Goal: Task Accomplishment & Management: Use online tool/utility

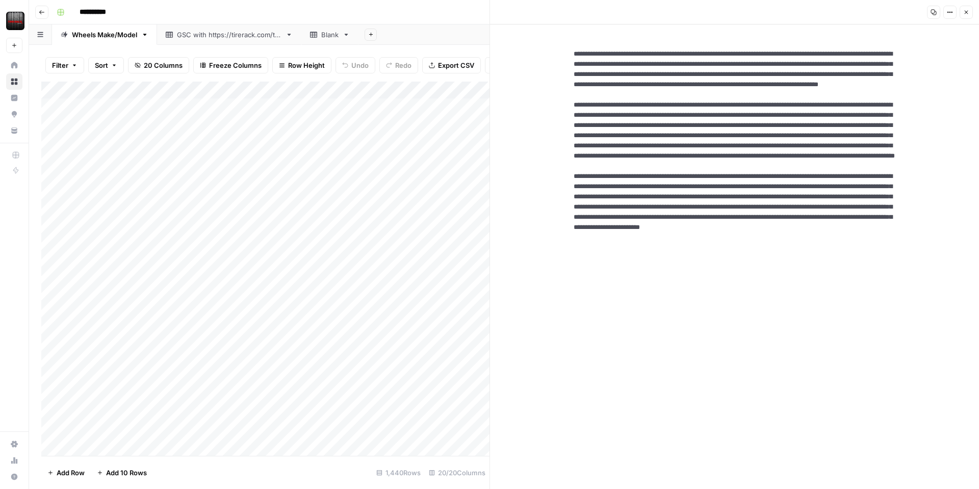
scroll to position [0, 1]
click at [785, 275] on textarea at bounding box center [734, 192] width 338 height 302
drag, startPoint x: 787, startPoint y: 278, endPoint x: 703, endPoint y: 278, distance: 83.6
click at [704, 278] on textarea at bounding box center [734, 192] width 338 height 302
click at [966, 13] on icon "button" at bounding box center [966, 12] width 6 height 6
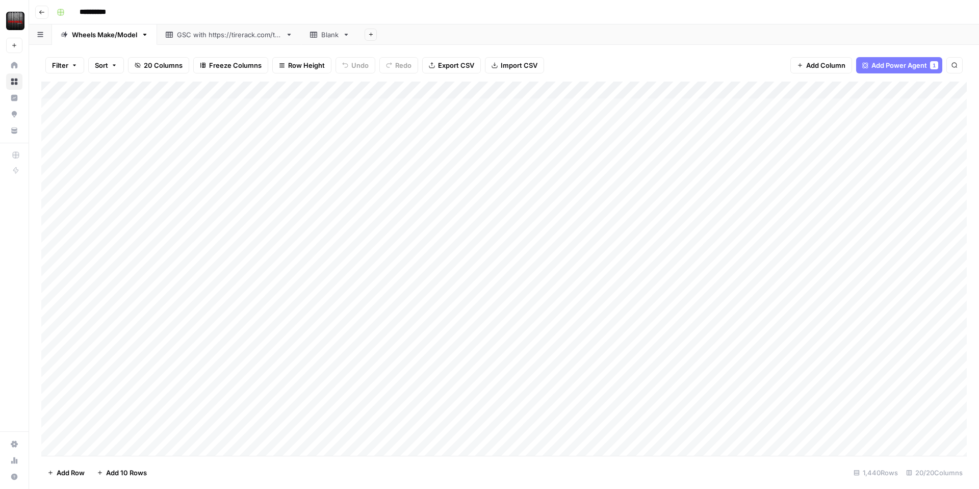
click at [597, 90] on div "Add Column" at bounding box center [503, 269] width 925 height 374
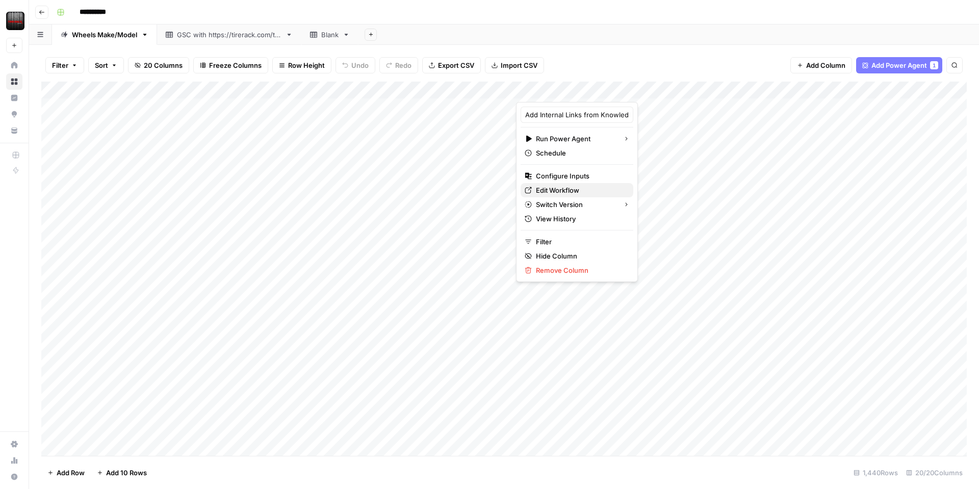
click at [575, 193] on span "Edit Workflow" at bounding box center [580, 190] width 89 height 10
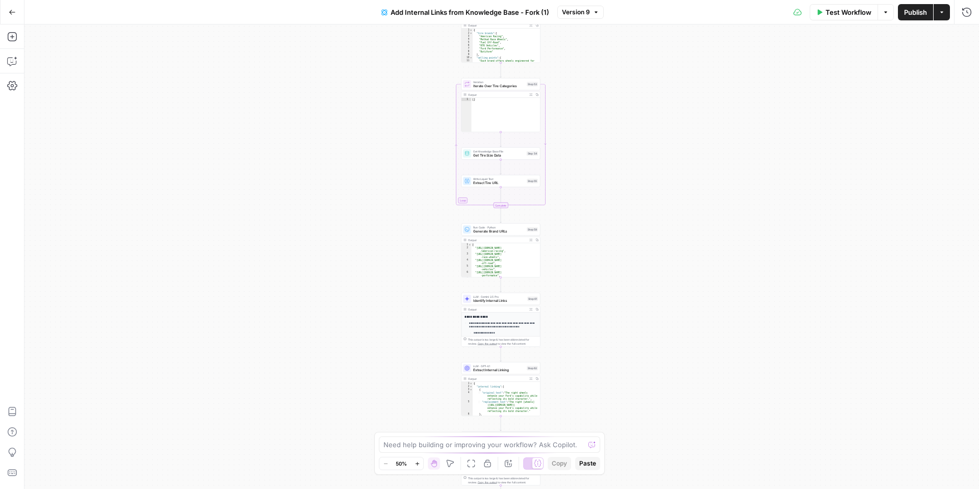
click at [531, 240] on icon "button" at bounding box center [531, 240] width 3 height 3
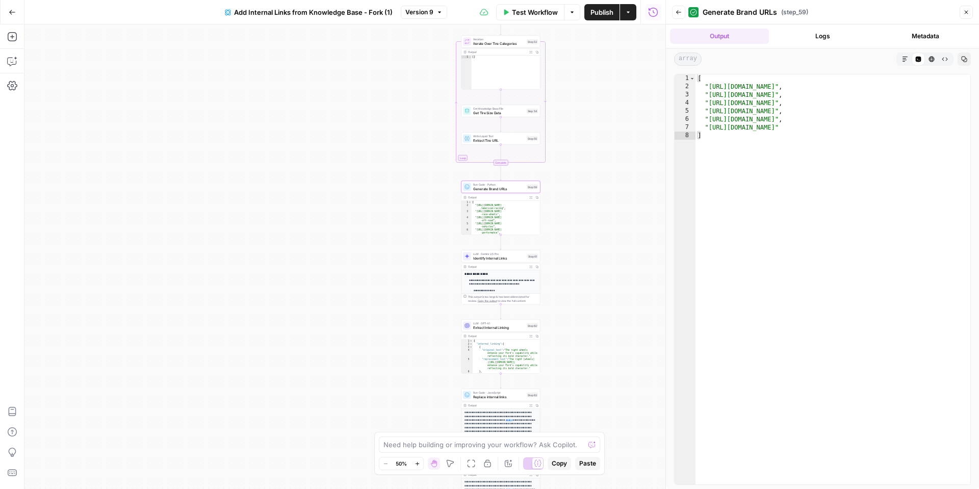
click at [531, 335] on icon "button" at bounding box center [530, 335] width 3 height 3
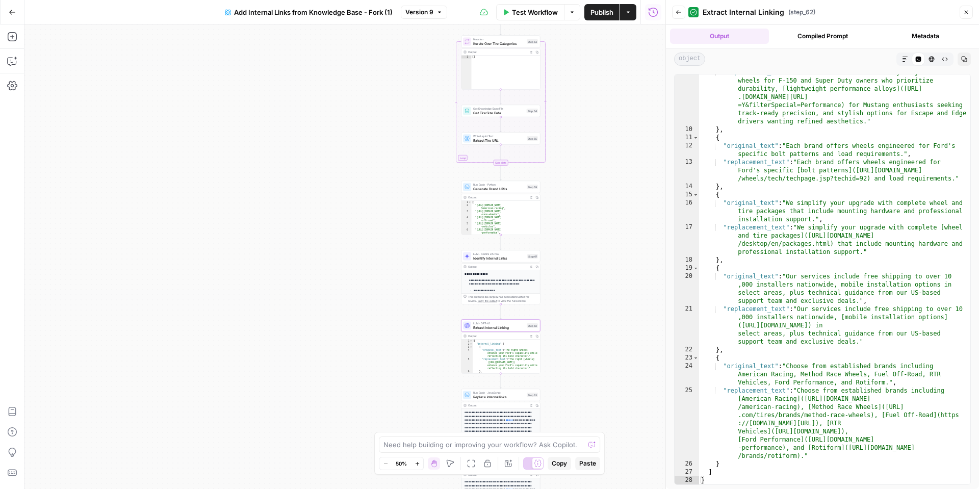
scroll to position [128, 0]
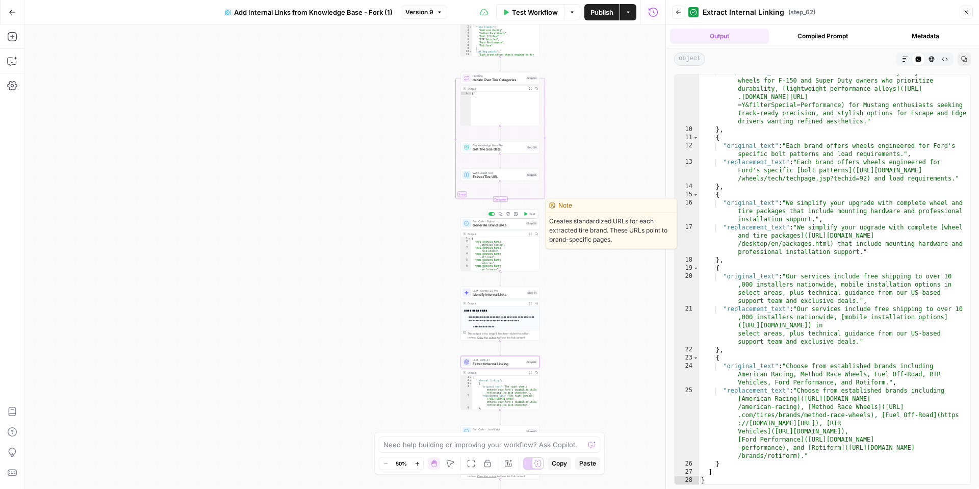
click at [496, 225] on span "Generate Brand URLs" at bounding box center [497, 225] width 51 height 5
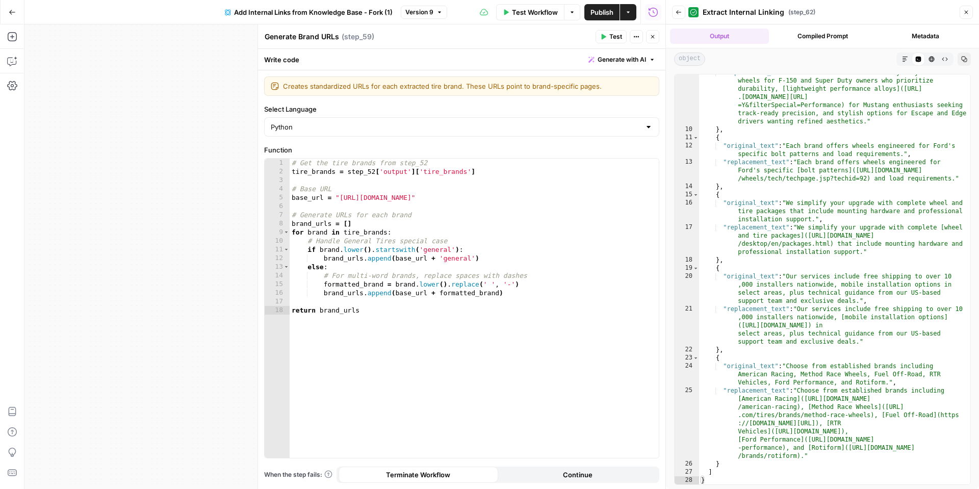
click at [201, 156] on div "Workflow Set Inputs Inputs Get Knowledge Base File Get Tire Categories Step 51 …" at bounding box center [344, 256] width 641 height 464
click at [656, 40] on button "Close" at bounding box center [652, 36] width 13 height 13
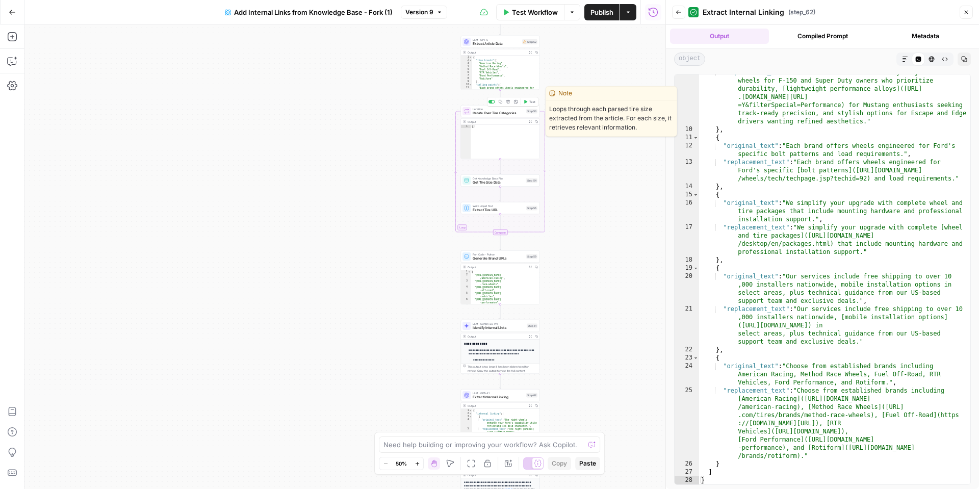
click at [484, 114] on span "Iterate Over Tire Categories" at bounding box center [497, 113] width 51 height 5
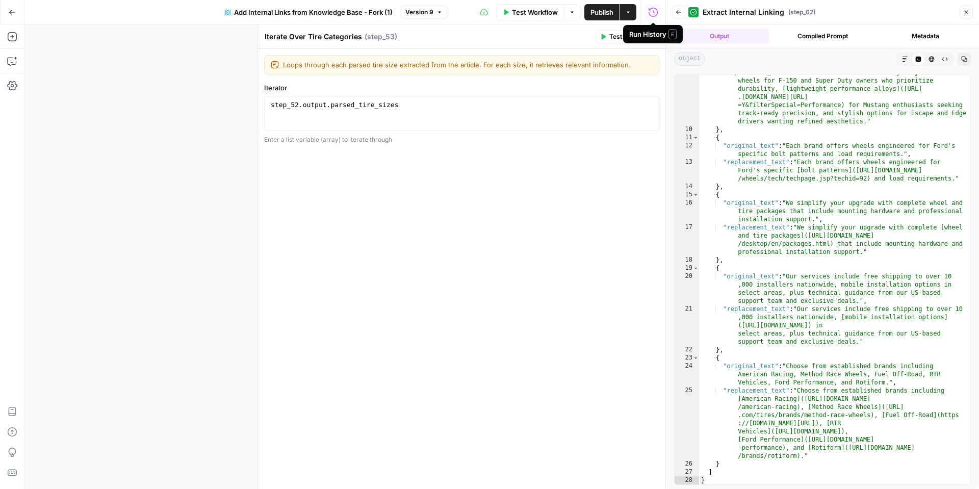
click at [650, 39] on div "Run History E" at bounding box center [653, 34] width 60 height 18
drag, startPoint x: 654, startPoint y: 35, endPoint x: 632, endPoint y: 50, distance: 26.7
click at [654, 36] on icon "button" at bounding box center [652, 37] width 6 height 6
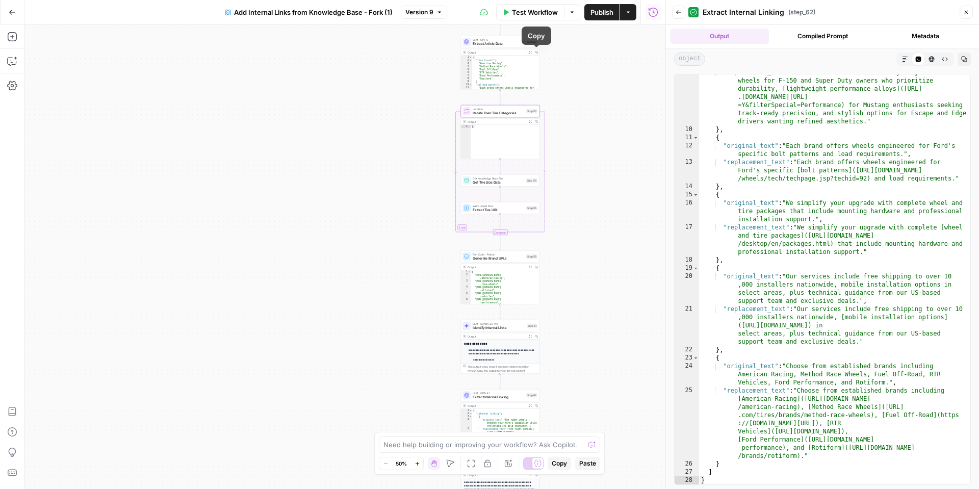
click at [530, 53] on icon "button" at bounding box center [530, 52] width 3 height 3
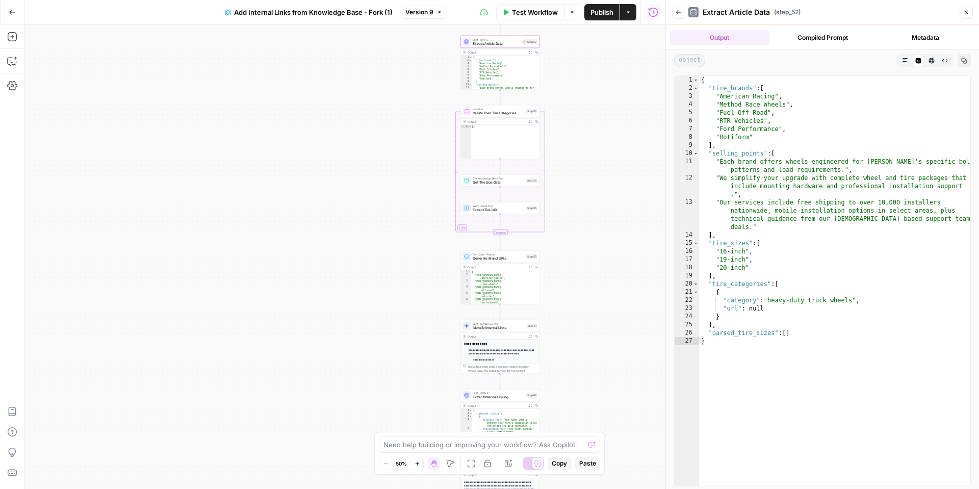
scroll to position [33, 0]
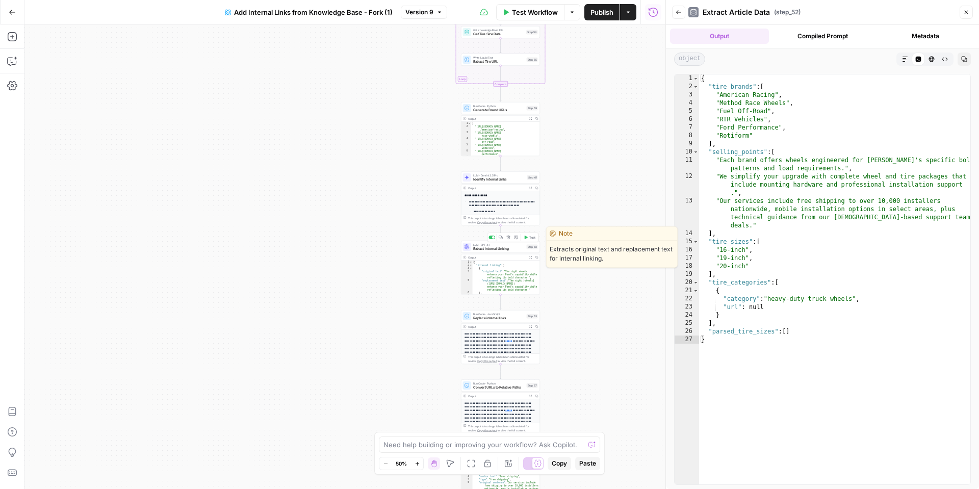
click at [481, 251] on div "LLM · GPT-4.1 Extract Internal Linking Step 62 Copy step Delete step Edit Note …" at bounding box center [500, 247] width 79 height 12
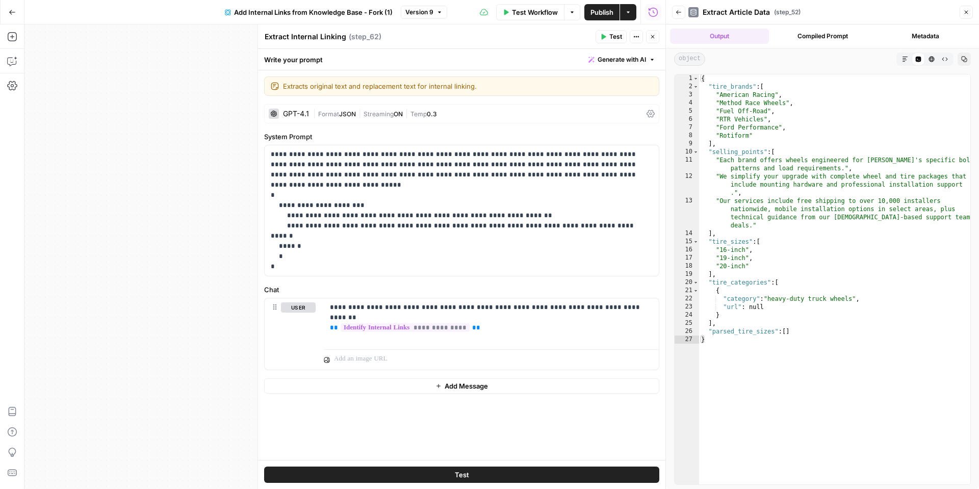
click at [654, 42] on button "Close" at bounding box center [652, 36] width 13 height 13
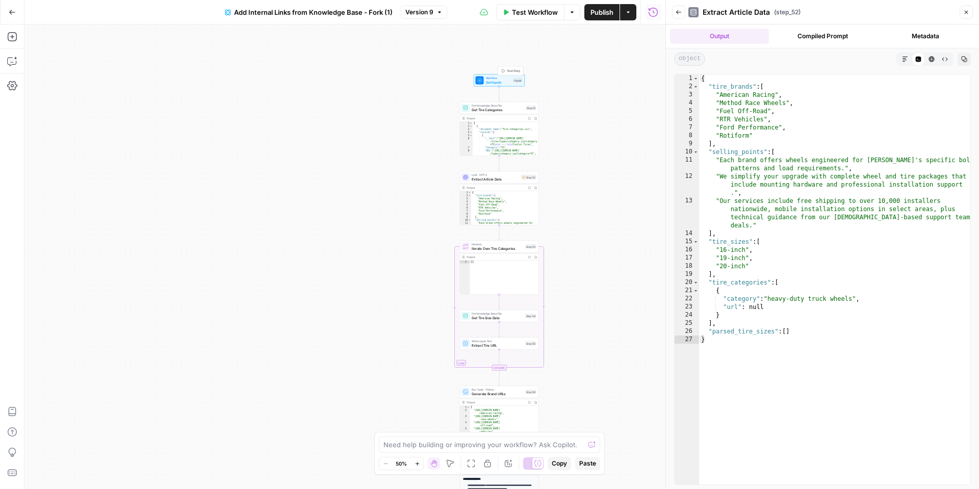
click at [495, 82] on span "Set Inputs" at bounding box center [498, 82] width 25 height 5
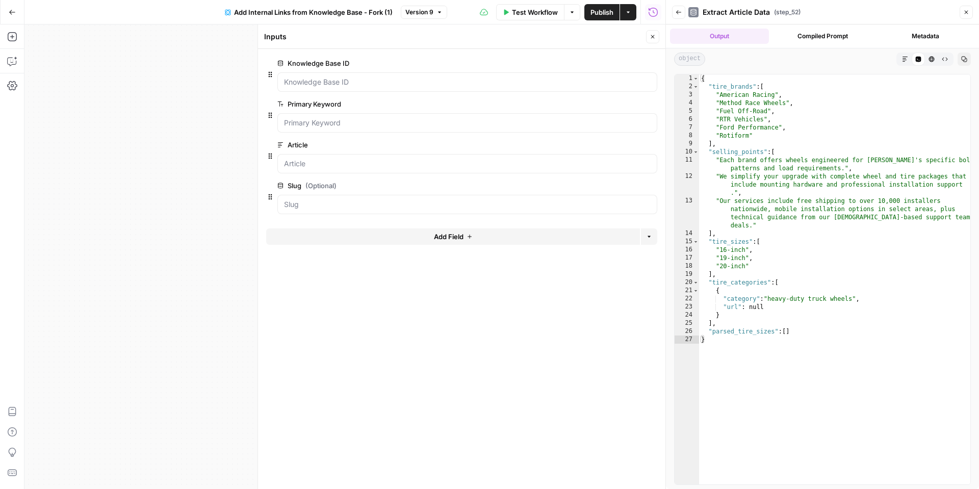
click at [626, 66] on span "edit field" at bounding box center [619, 63] width 22 height 8
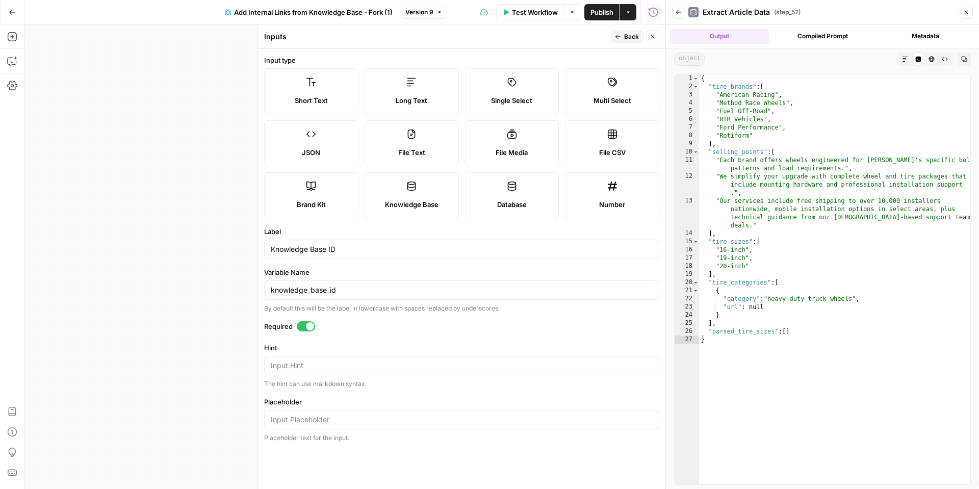
click at [659, 34] on button "Close" at bounding box center [652, 36] width 13 height 13
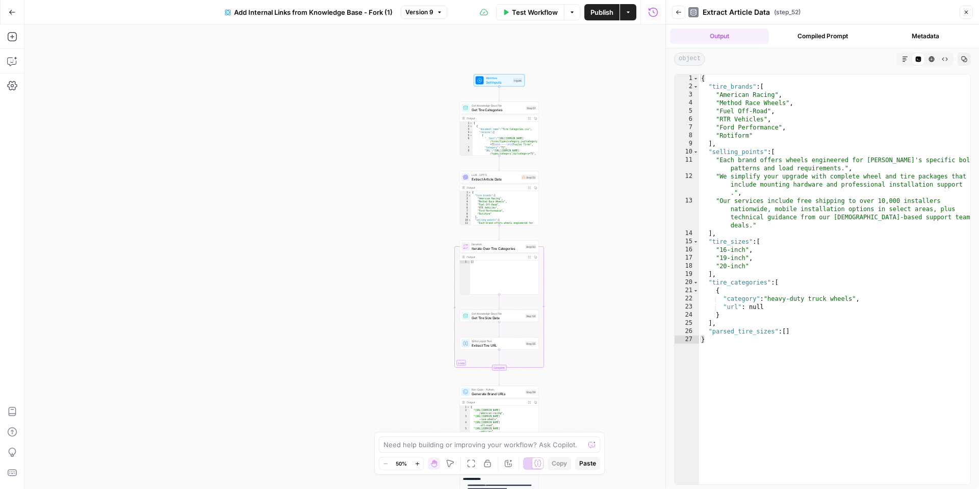
click at [681, 16] on button "Back" at bounding box center [678, 12] width 13 height 13
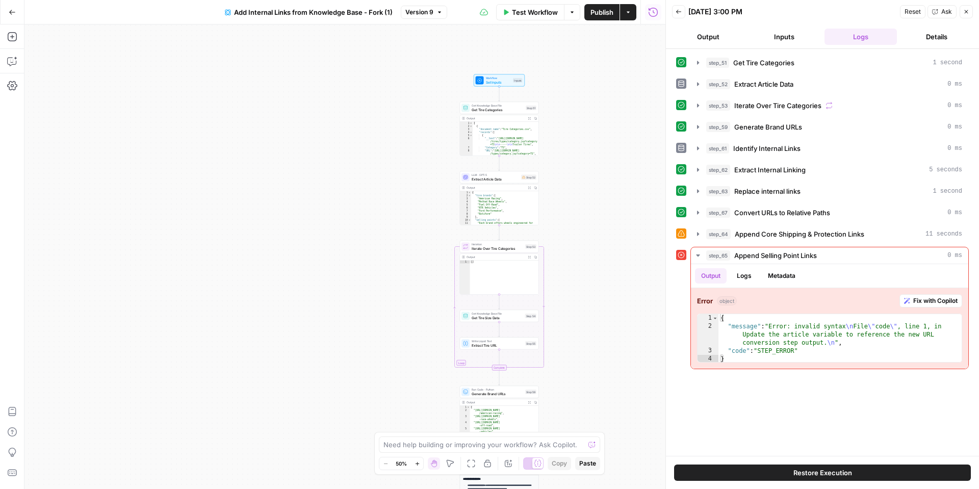
click at [9, 14] on icon "button" at bounding box center [12, 12] width 7 height 7
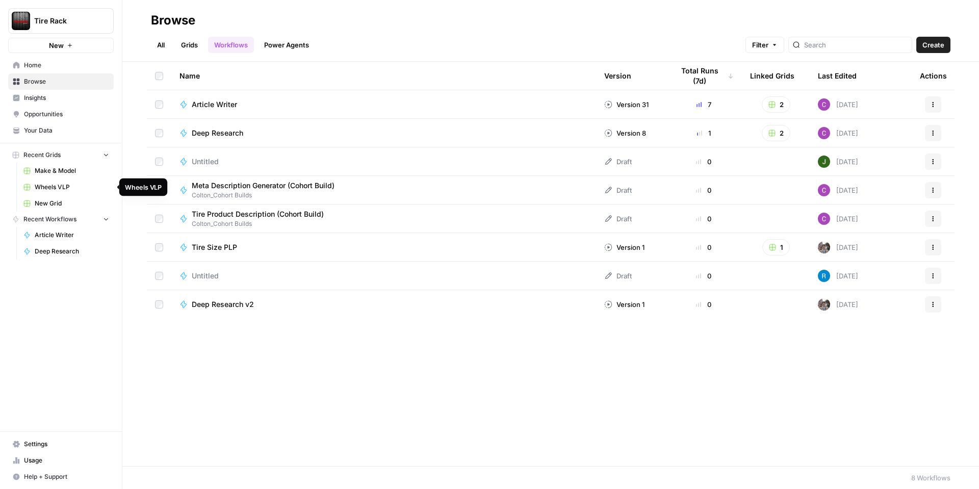
click at [105, 189] on span "Wheels VLP" at bounding box center [72, 186] width 74 height 9
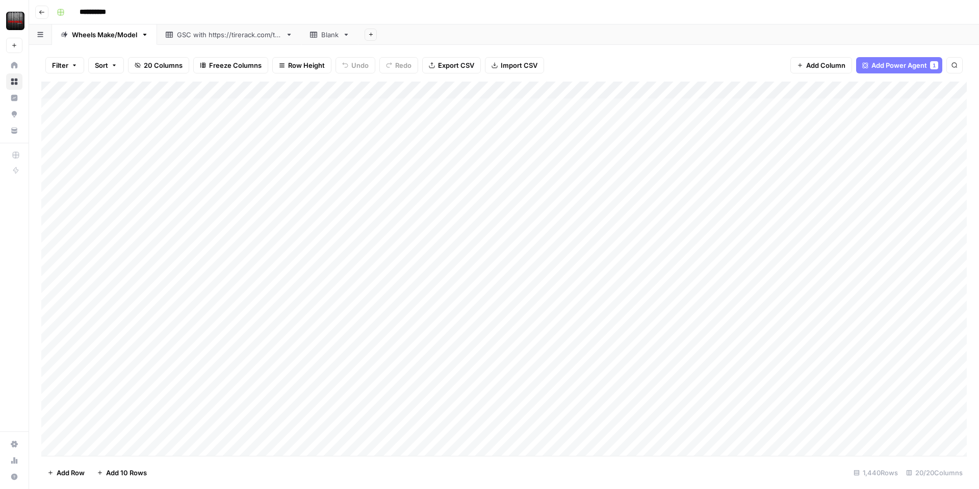
click at [599, 88] on div "Add Column" at bounding box center [503, 269] width 925 height 374
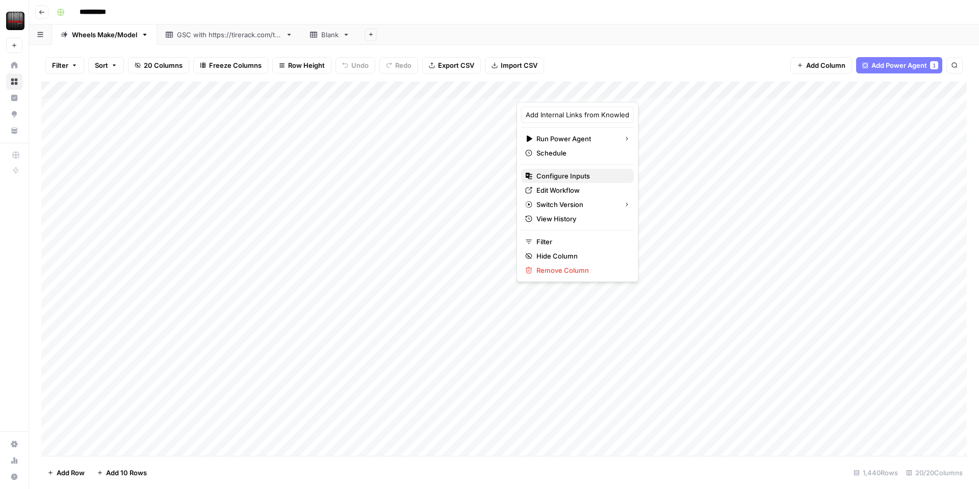
click at [566, 174] on span "Configure Inputs" at bounding box center [580, 176] width 89 height 10
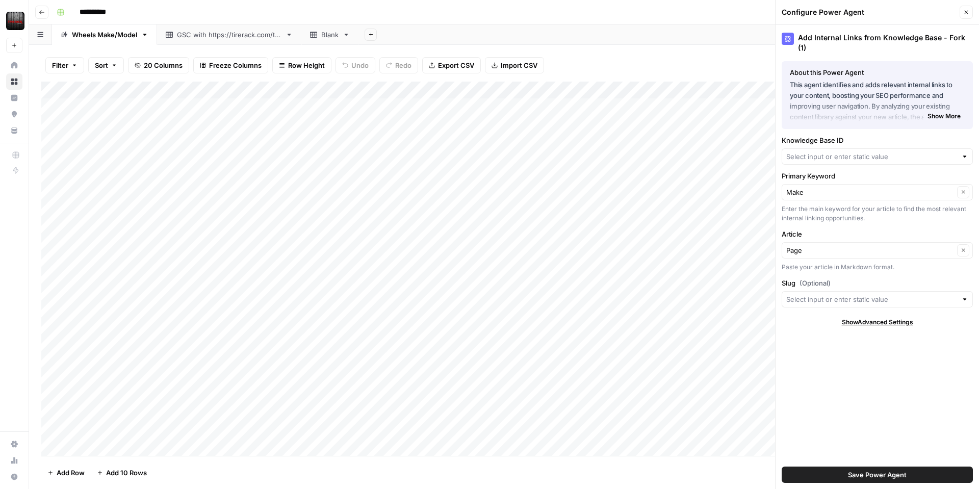
type input "Tire Categories"
type input "Slugs"
click at [860, 155] on input "Knowledge Base ID" at bounding box center [870, 160] width 168 height 10
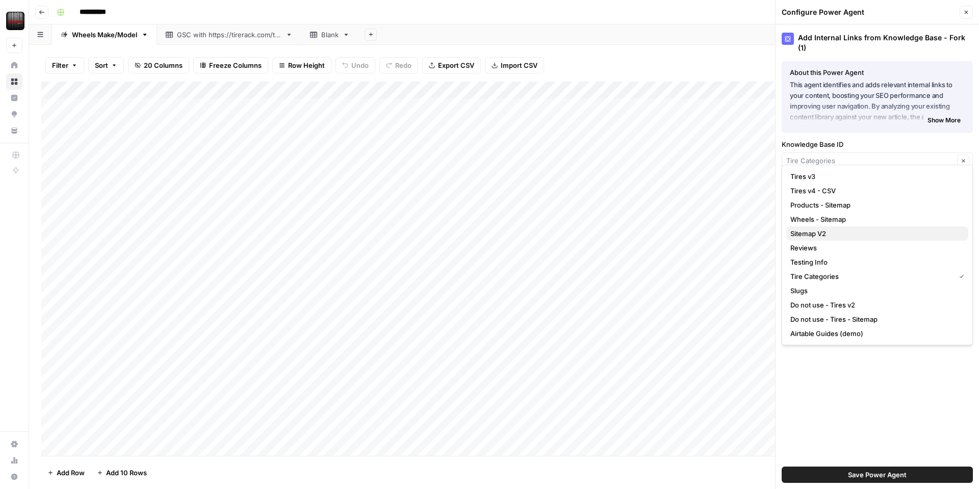
click at [832, 230] on span "Sitemap V2" at bounding box center [875, 233] width 170 height 10
type input "Sitemap V2"
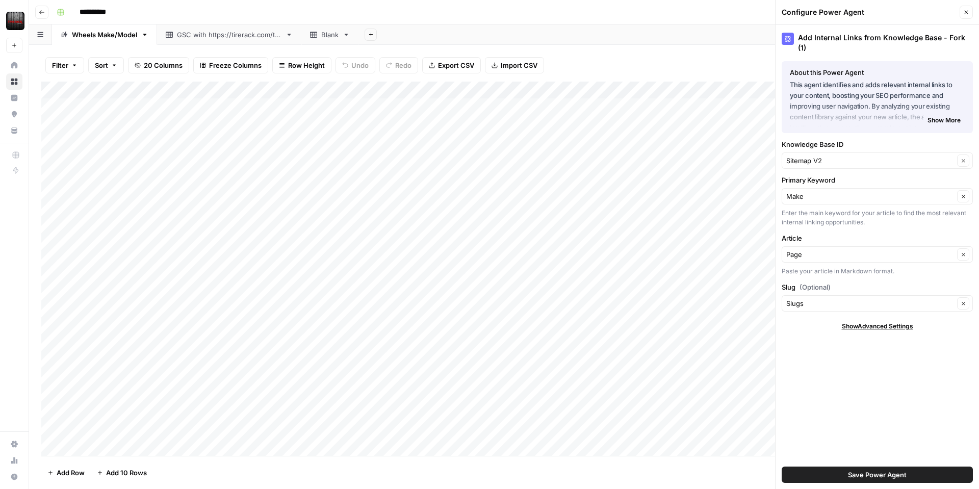
click at [876, 474] on span "Save Power Agent" at bounding box center [877, 474] width 59 height 10
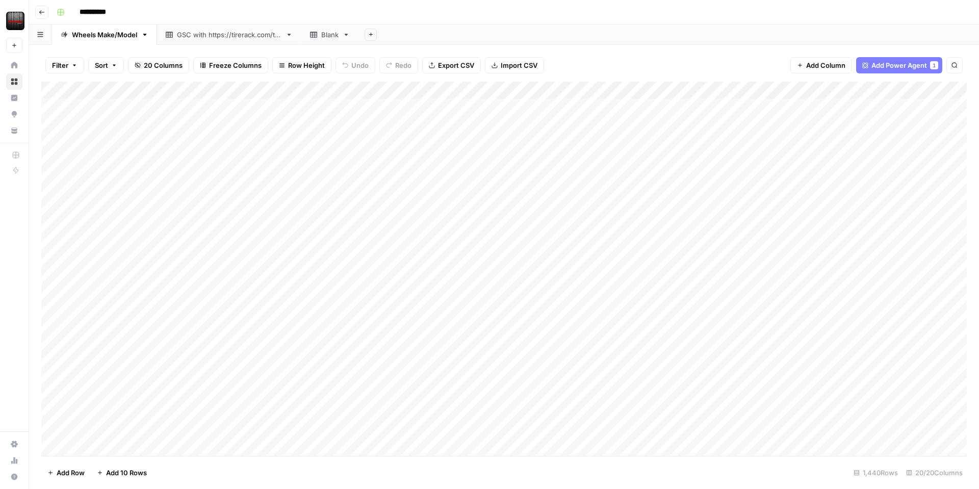
click at [598, 89] on div "Add Column" at bounding box center [503, 269] width 925 height 374
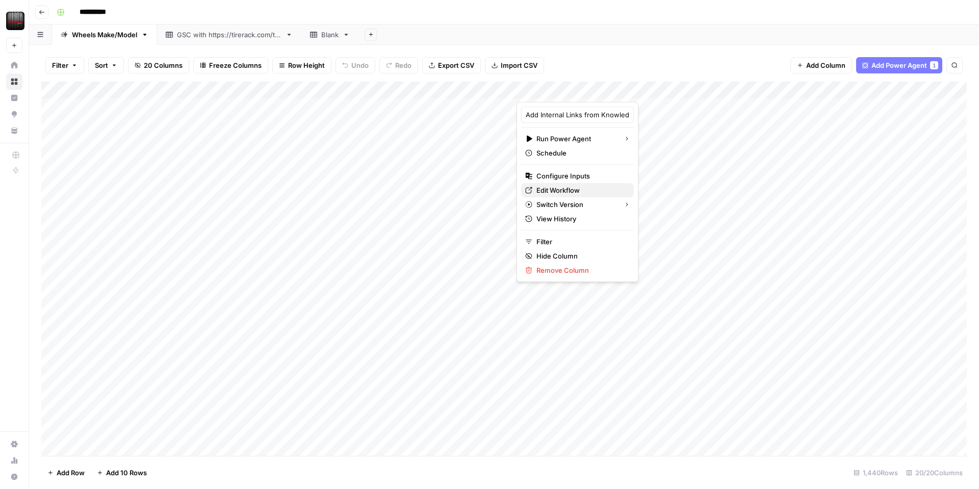
click at [574, 188] on span "Edit Workflow" at bounding box center [580, 190] width 89 height 10
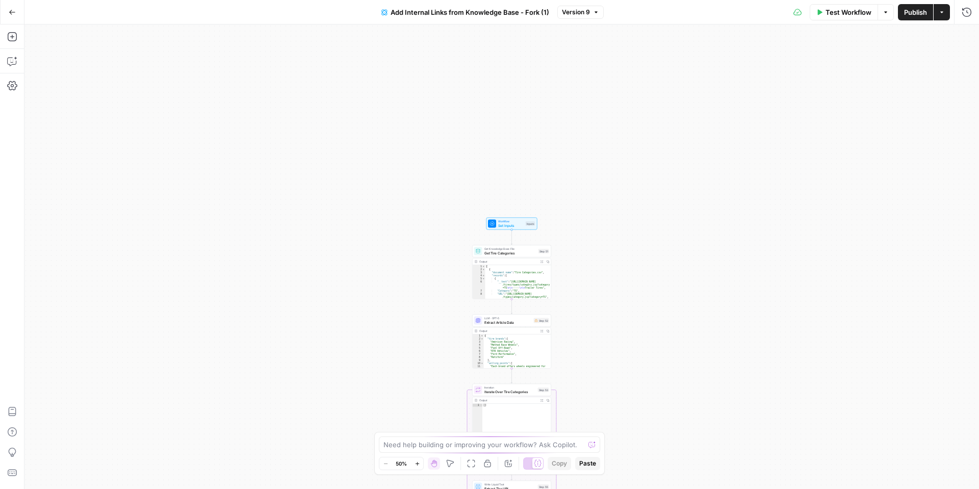
click at [835, 12] on span "Test Workflow" at bounding box center [848, 12] width 46 height 10
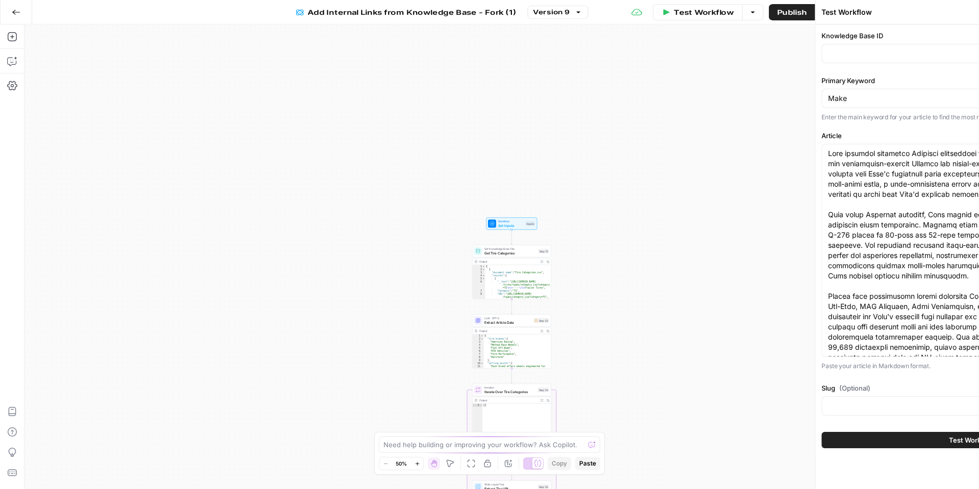
type input "Tire Categories"
type input "Slugs"
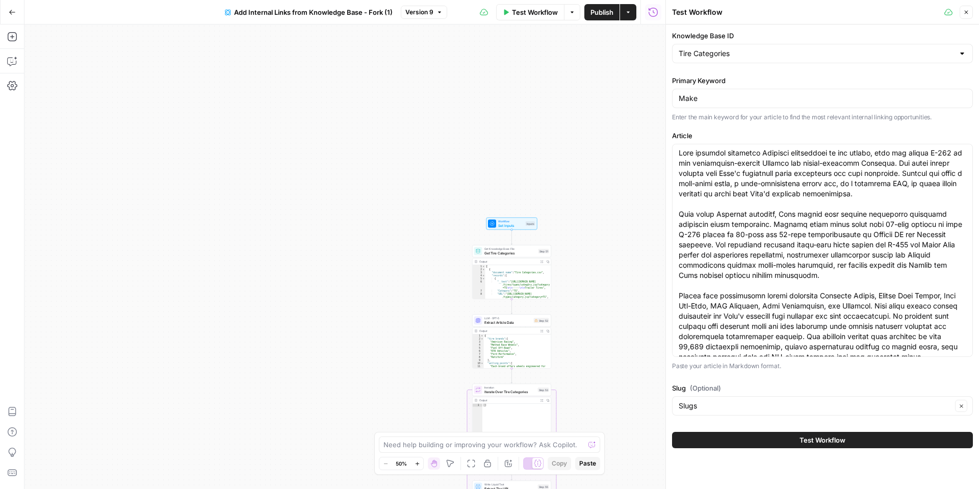
scroll to position [10, 0]
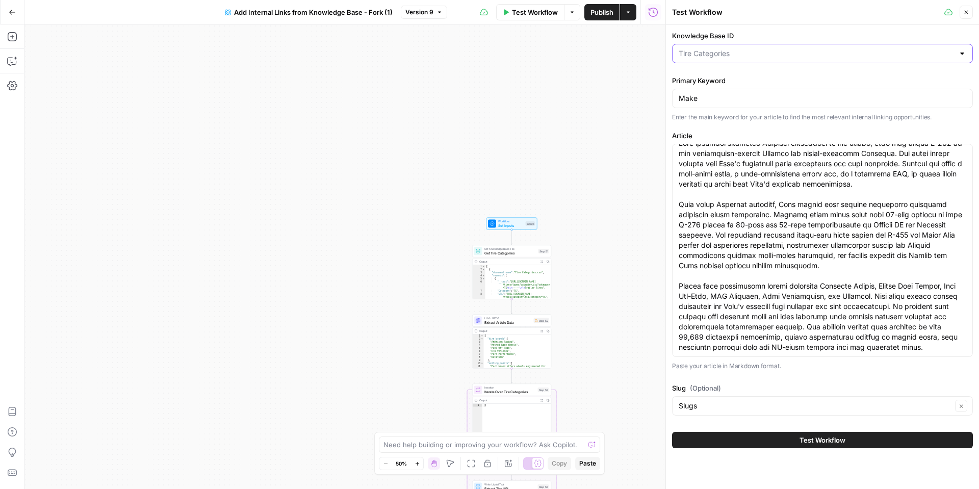
click at [778, 51] on input "Knowledge Base ID" at bounding box center [815, 53] width 275 height 10
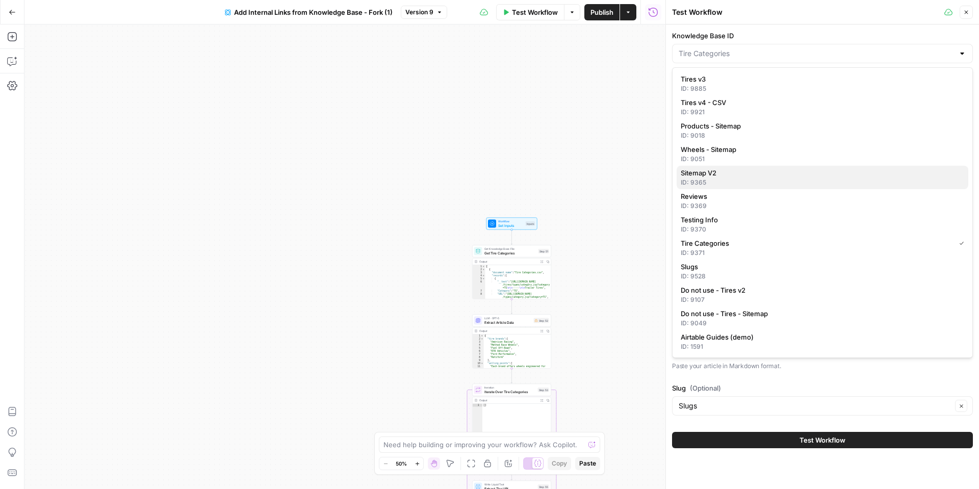
click at [750, 174] on span "Sitemap V2" at bounding box center [819, 173] width 279 height 10
type input "Sitemap V2"
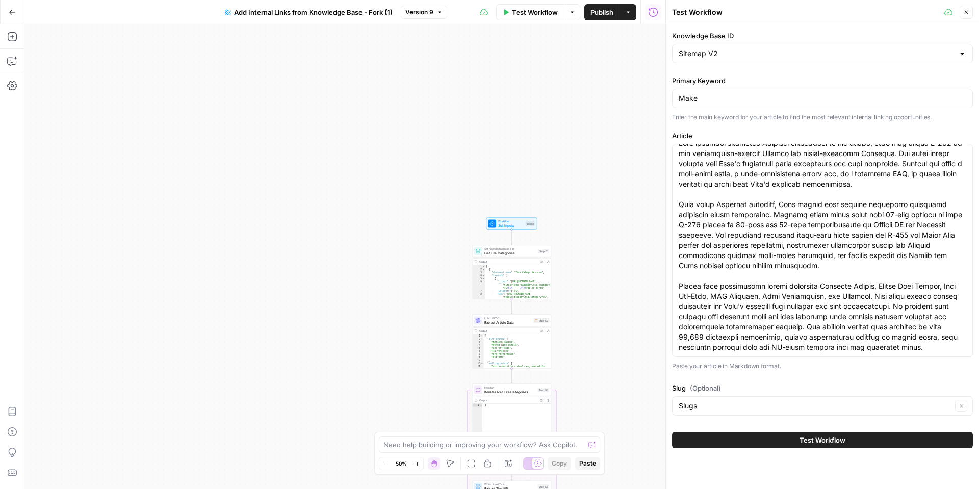
click at [792, 441] on button "Test Workflow" at bounding box center [822, 440] width 301 height 16
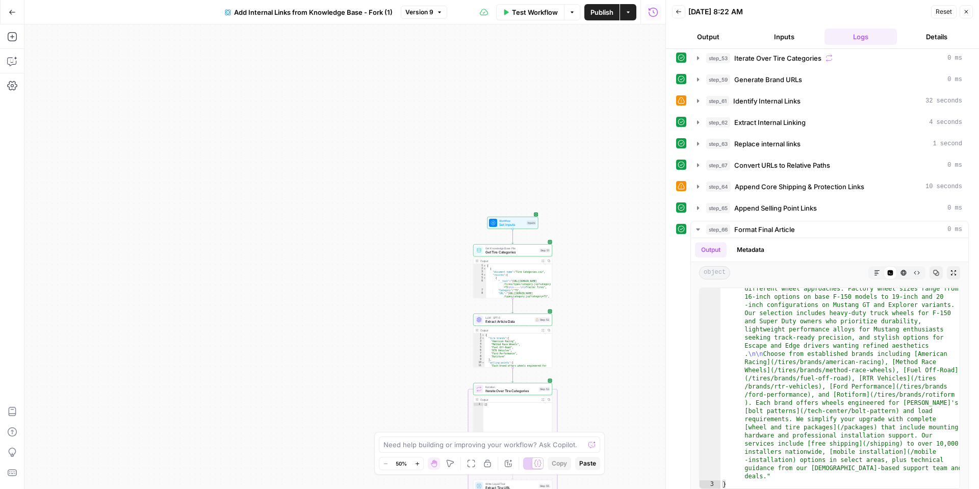
scroll to position [57, 0]
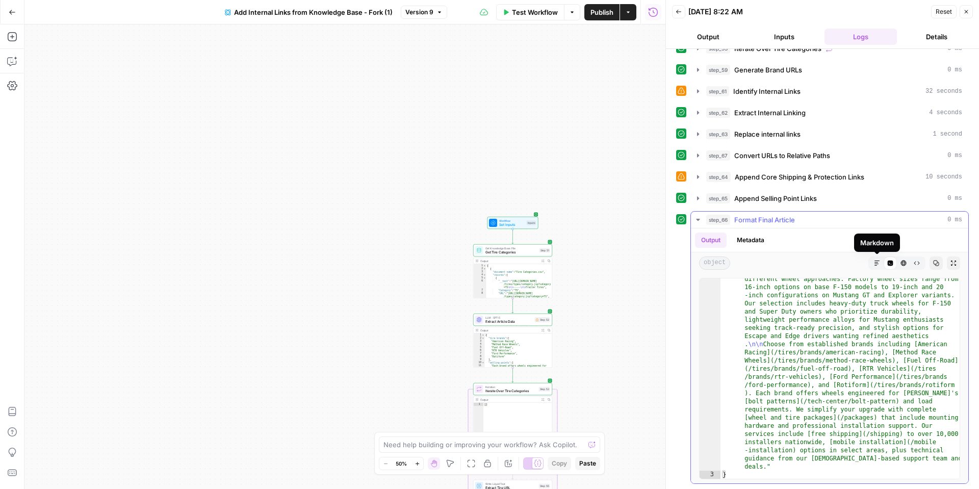
click at [874, 260] on icon "button" at bounding box center [877, 263] width 6 height 6
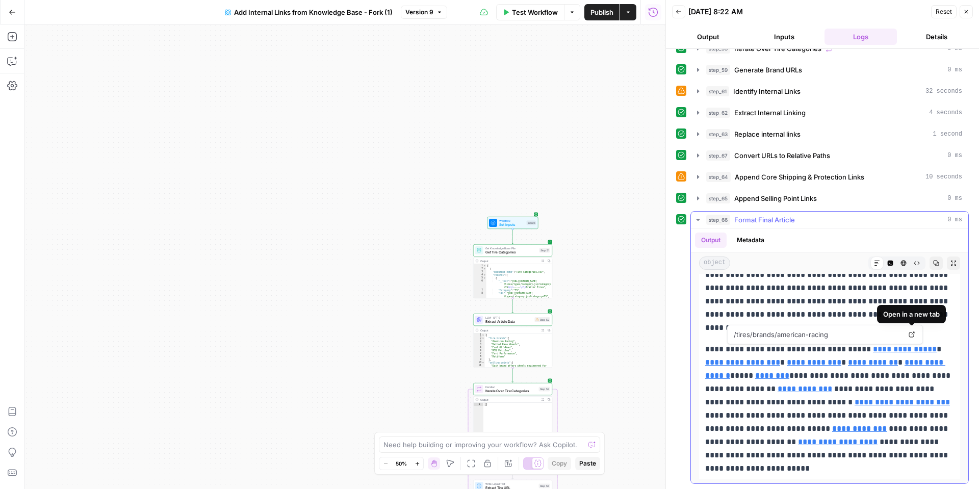
click at [909, 334] on icon at bounding box center [912, 335] width 6 height 6
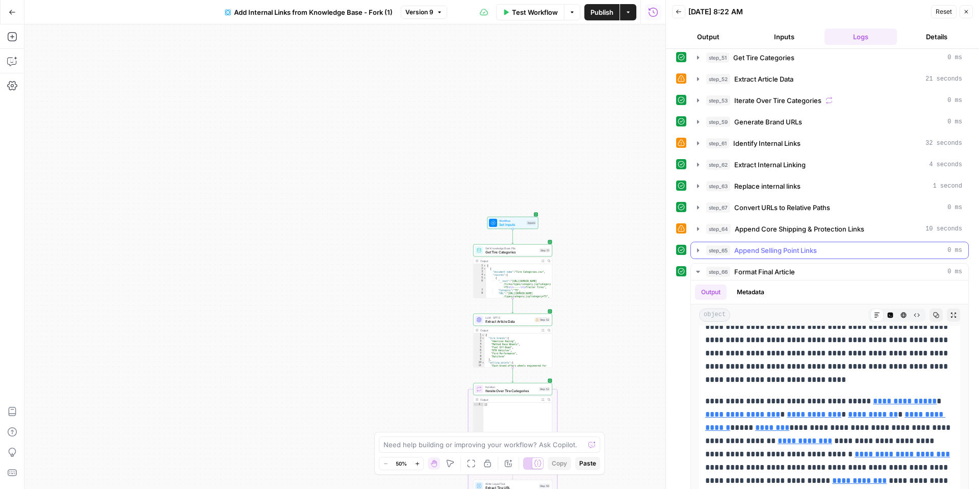
scroll to position [0, 0]
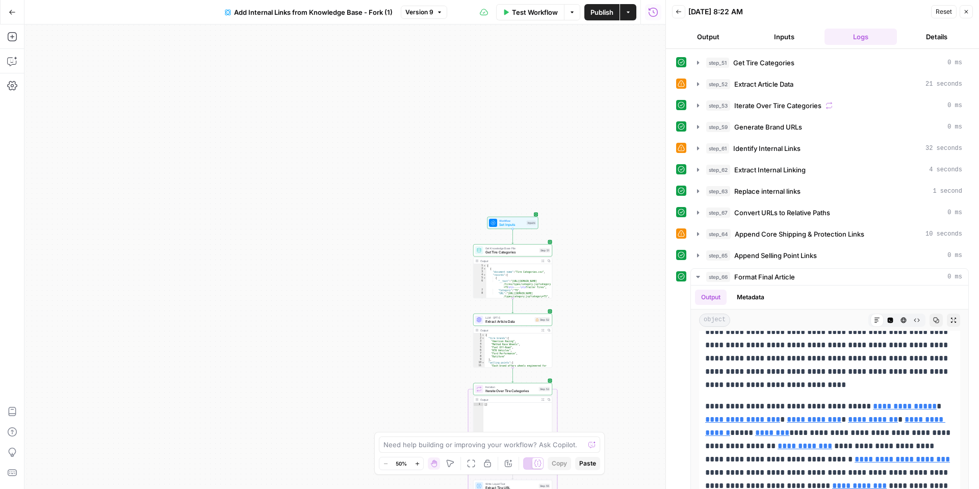
drag, startPoint x: 712, startPoint y: 37, endPoint x: 711, endPoint y: 42, distance: 5.2
click at [712, 37] on button "Output" at bounding box center [708, 37] width 72 height 16
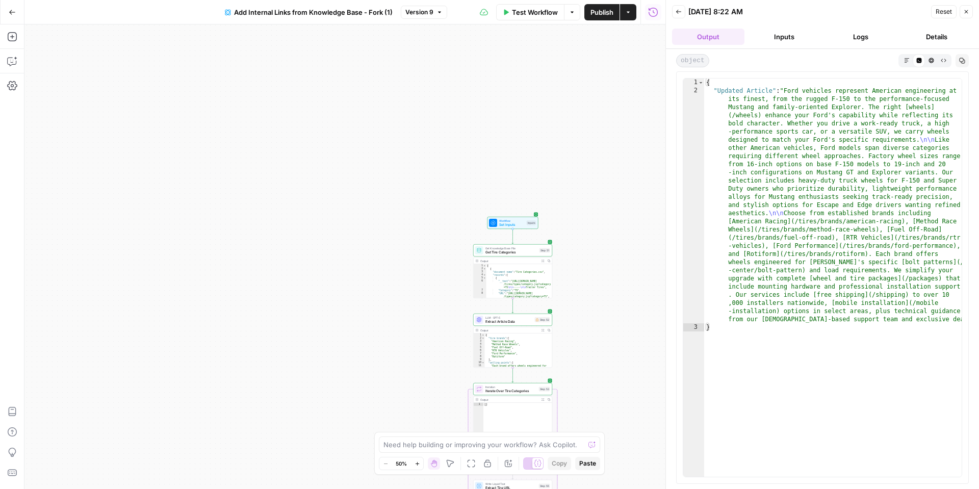
click at [768, 38] on button "Inputs" at bounding box center [784, 37] width 72 height 16
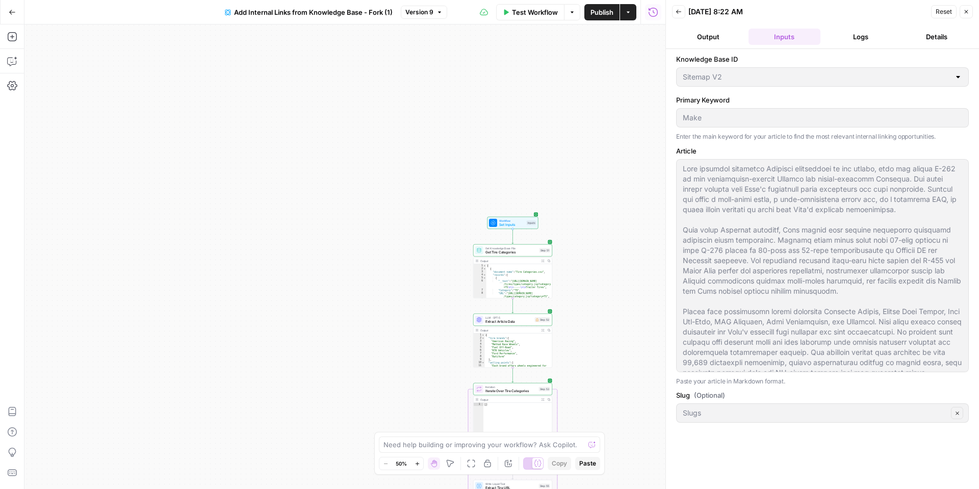
click at [850, 31] on button "Logs" at bounding box center [860, 37] width 72 height 16
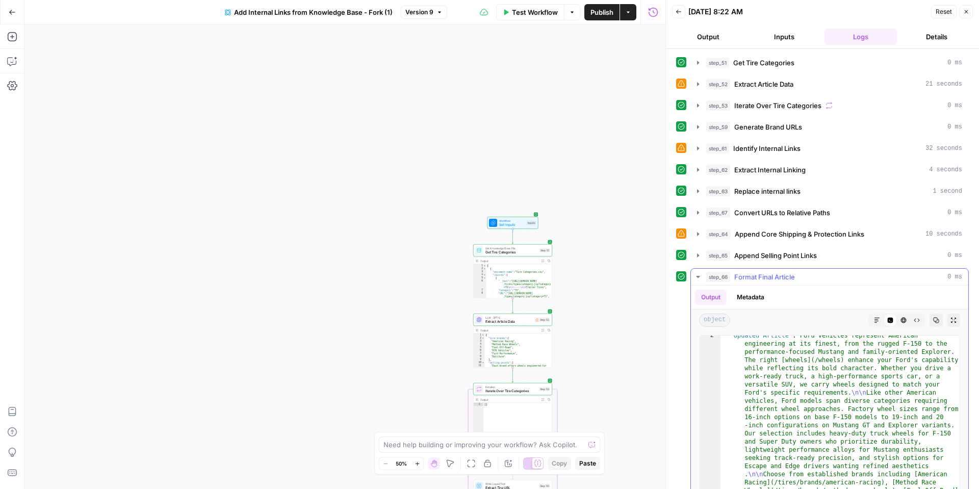
scroll to position [13, 0]
click at [8, 58] on icon "button" at bounding box center [11, 62] width 9 height 8
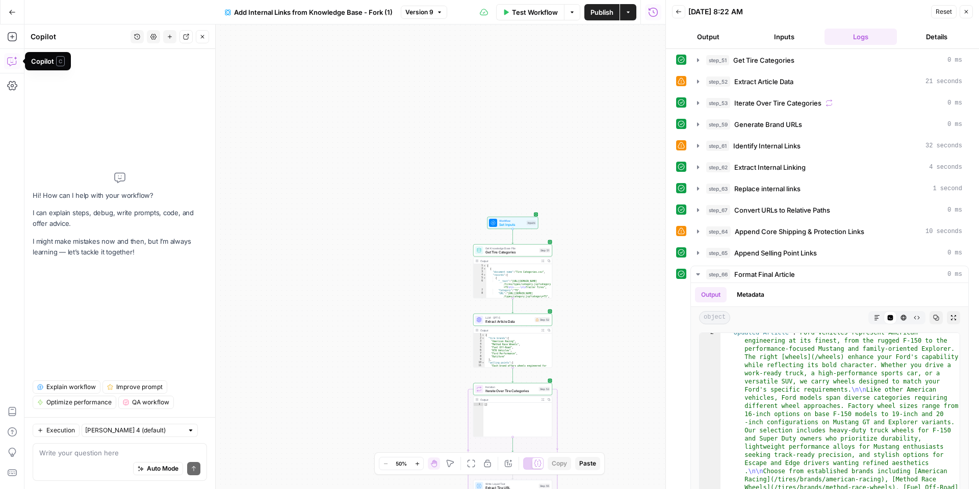
scroll to position [0, 0]
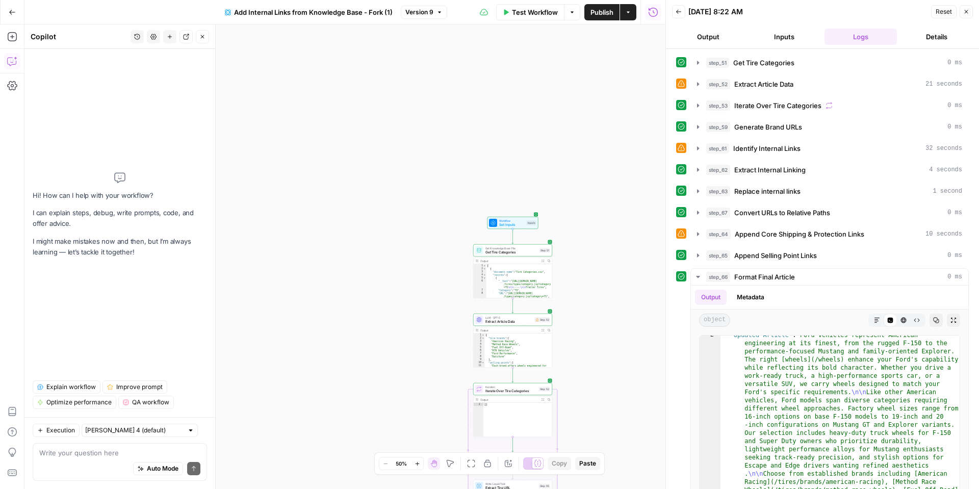
click at [68, 461] on div "Auto Mode Send" at bounding box center [119, 469] width 161 height 22
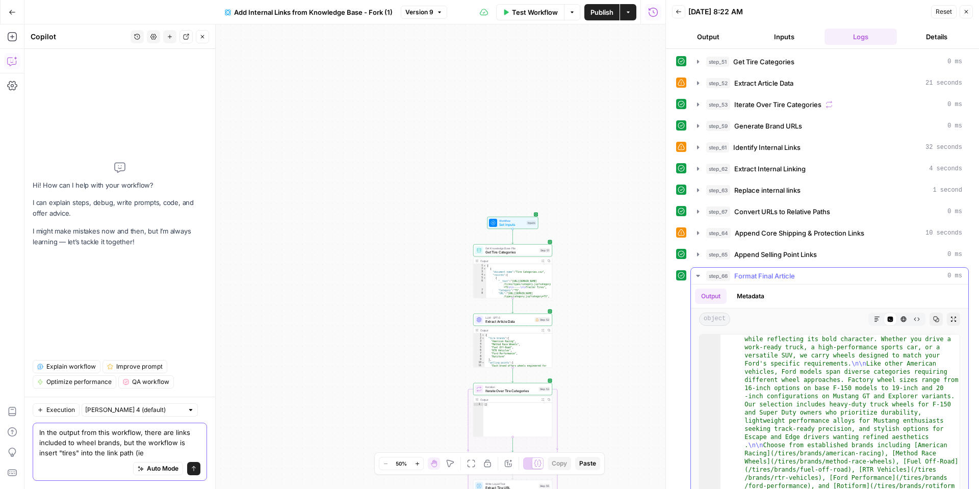
scroll to position [50, 0]
type textarea "In the output from this workflow, there are links included to wheel brands, but…"
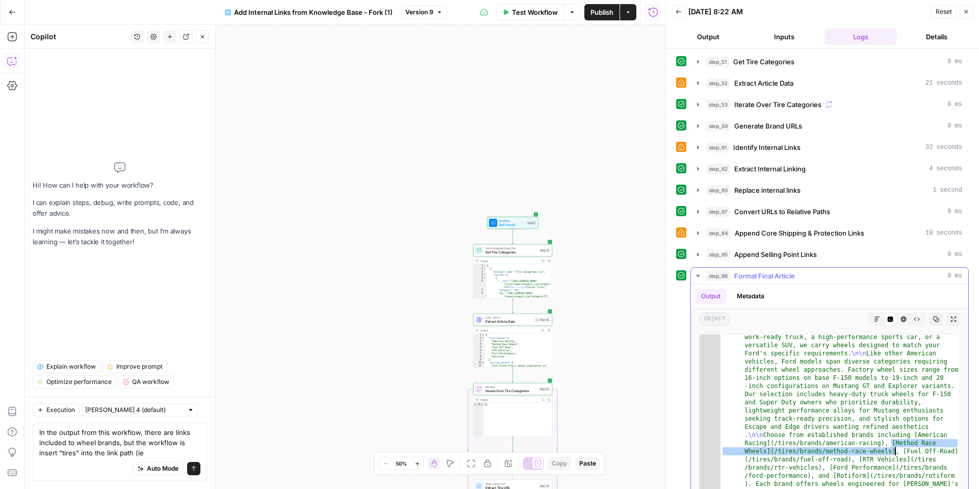
drag, startPoint x: 891, startPoint y: 443, endPoint x: 889, endPoint y: 451, distance: 8.3
click at [144, 456] on textarea "In the output from this workflow, there are links included to wheel brands, but…" at bounding box center [119, 442] width 161 height 31
paste textarea "[Method Race Wheels](/tires/brands/method-race-wheels)"
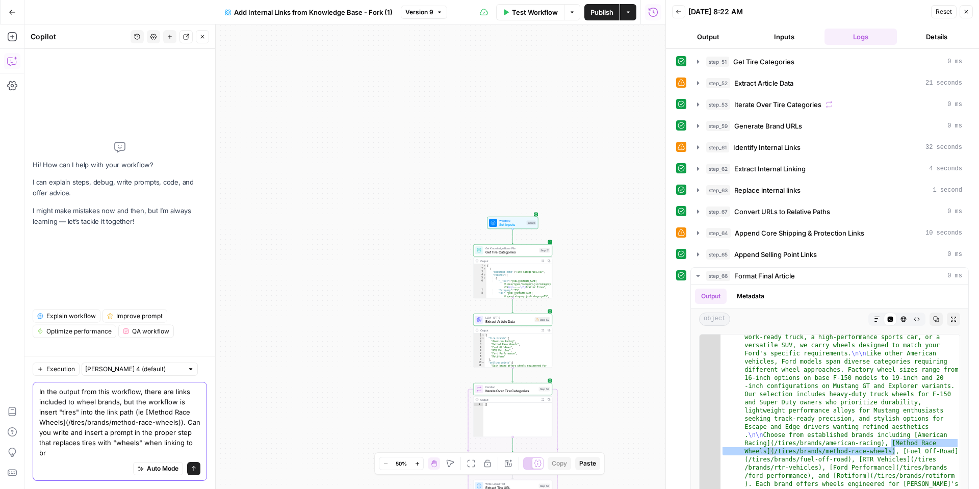
scroll to position [0, 0]
type textarea "In the output from this workflow, there are links included to wheel brands, but…"
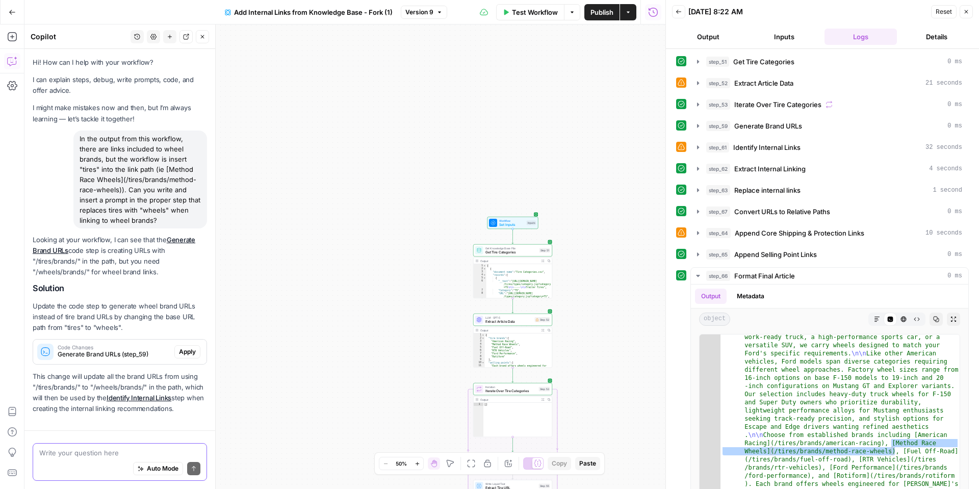
scroll to position [22, 0]
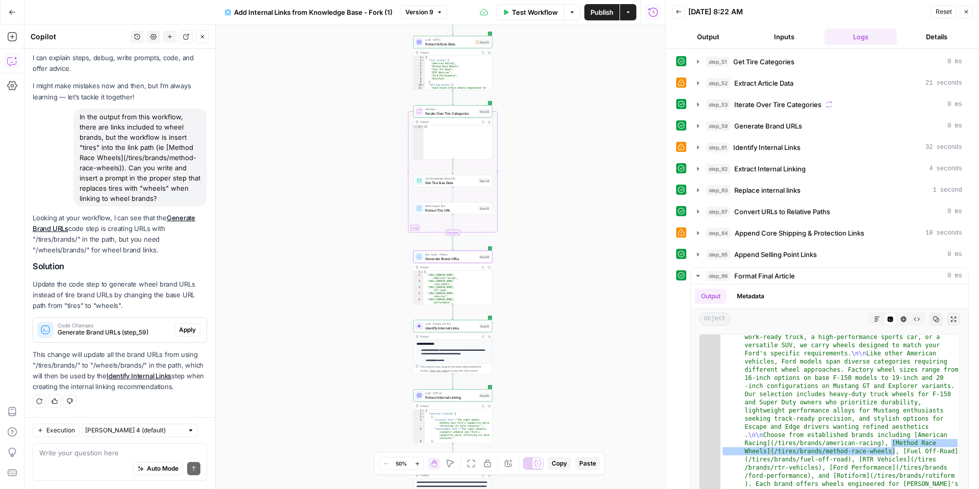
click at [185, 327] on span "Apply" at bounding box center [187, 329] width 17 height 9
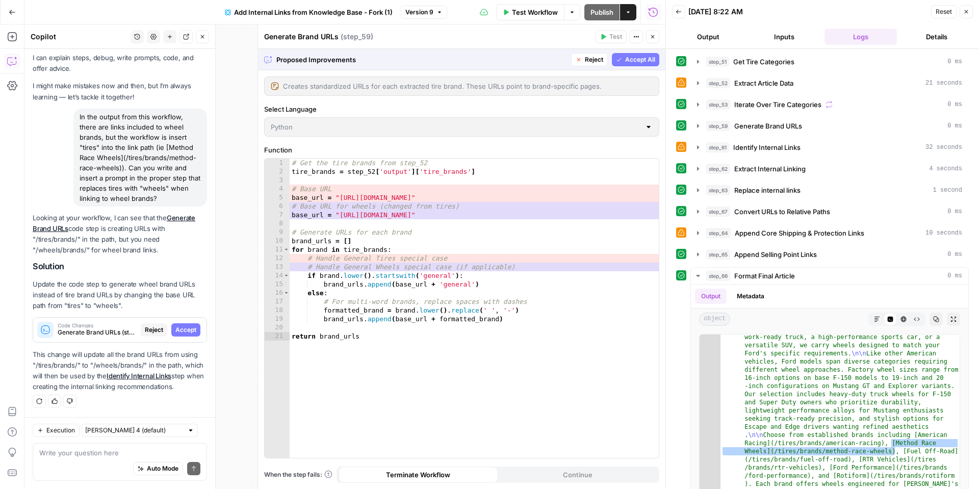
click at [183, 328] on span "Accept" at bounding box center [185, 329] width 21 height 9
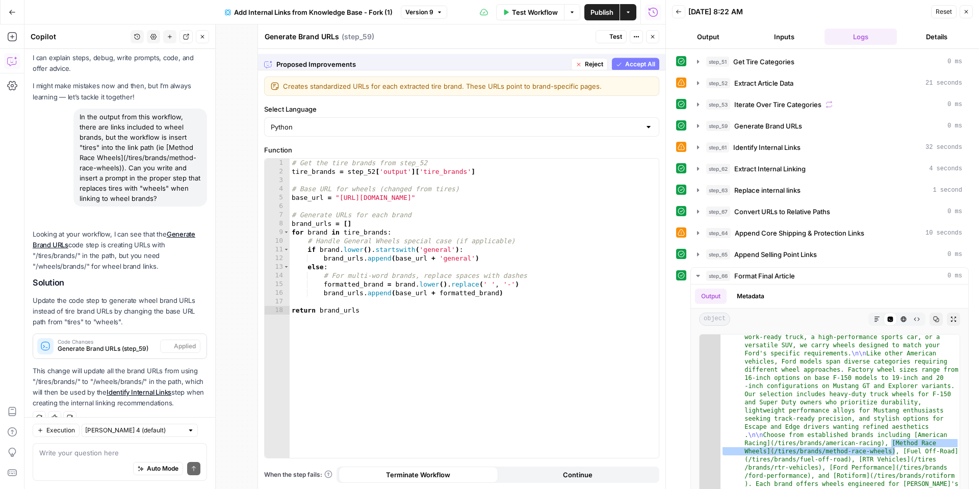
scroll to position [38, 0]
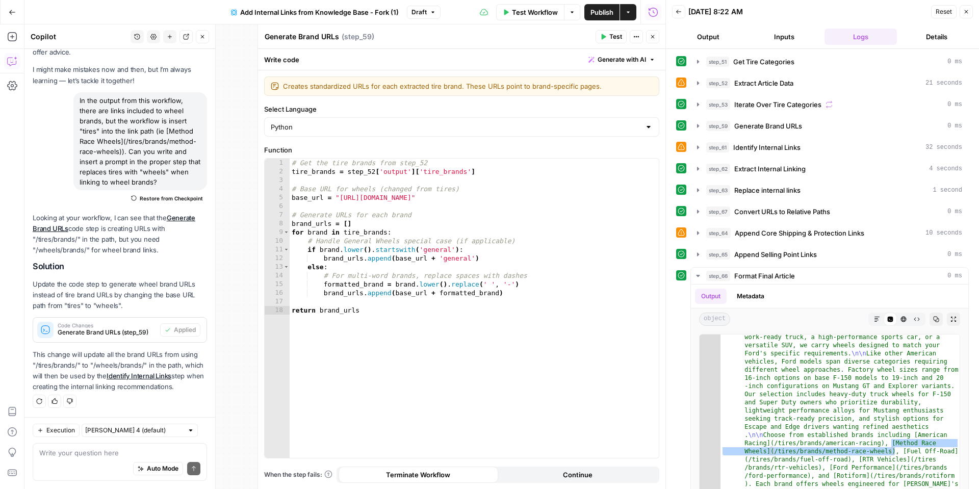
click at [46, 459] on div "Auto Mode Send" at bounding box center [119, 469] width 161 height 22
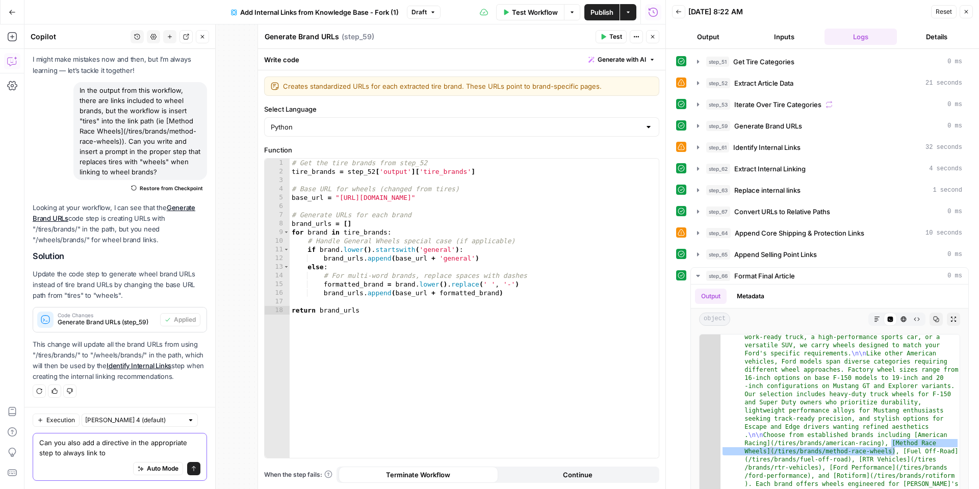
paste textarea "[URL][DOMAIN_NAME]"
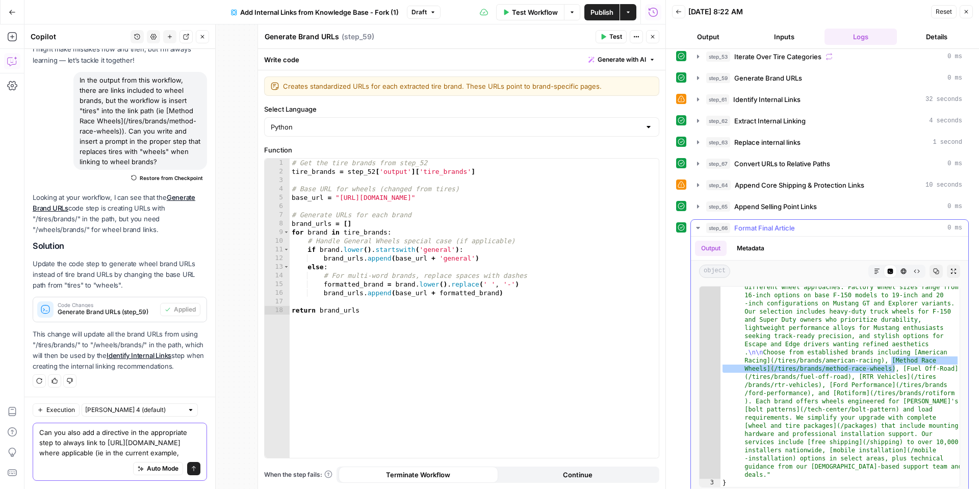
scroll to position [57, 0]
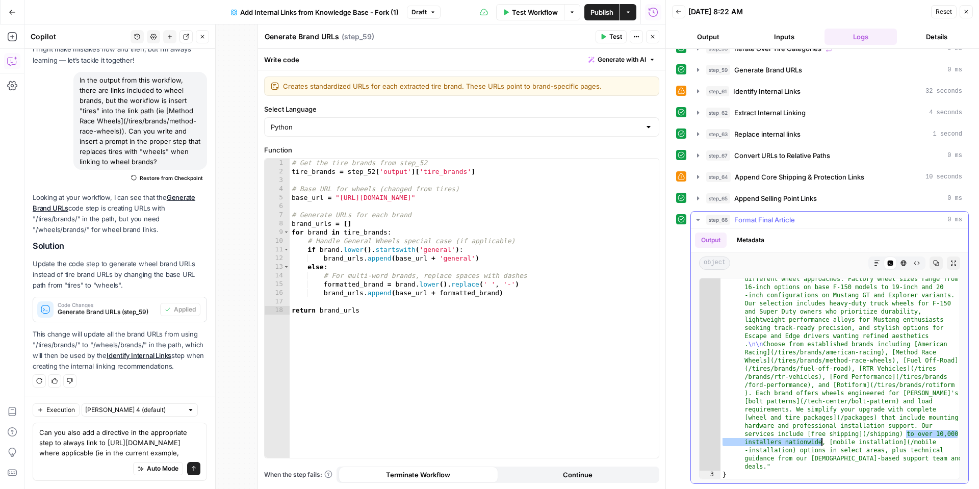
drag, startPoint x: 905, startPoint y: 434, endPoint x: 823, endPoint y: 444, distance: 83.1
click at [823, 444] on div ""Updated Article" : "Ford vehicles represent American engineering at its finest…" at bounding box center [839, 440] width 239 height 478
click at [62, 453] on textarea "Can you also add a directive in the appropriate step to always link to https://…" at bounding box center [119, 442] width 161 height 31
click at [91, 453] on textarea "Can you also add a directive in the appropriate step to always link to https://…" at bounding box center [119, 442] width 161 height 31
click at [180, 453] on textarea "Can you also add a directive in the appropriate step to always link to https://…" at bounding box center [119, 442] width 161 height 31
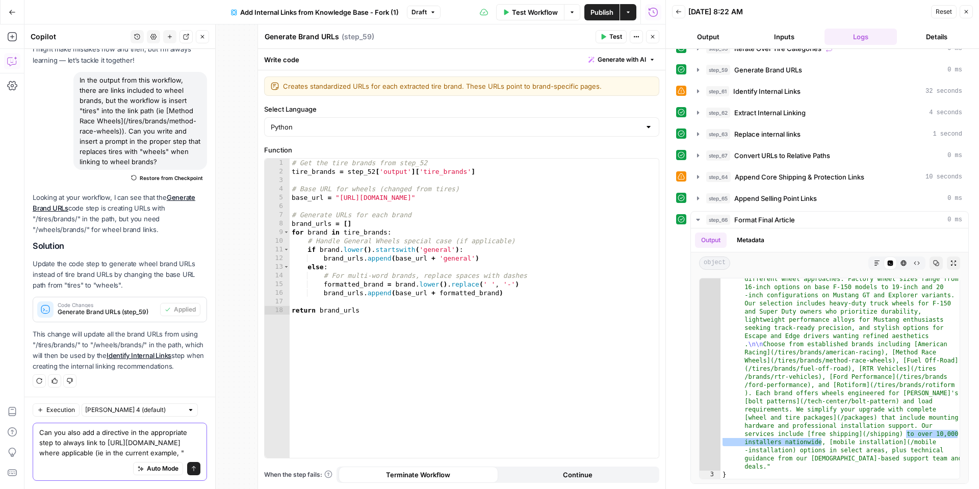
paste textarea "to over 10,000 installers nationwide"
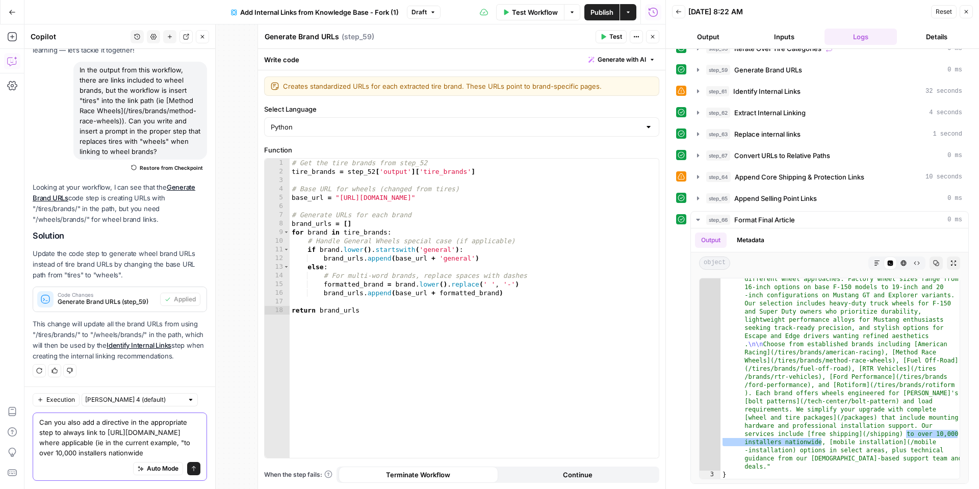
scroll to position [79, 0]
click at [110, 418] on textarea "Can you also add a directive in the appropriate step to always link to https://…" at bounding box center [119, 437] width 161 height 41
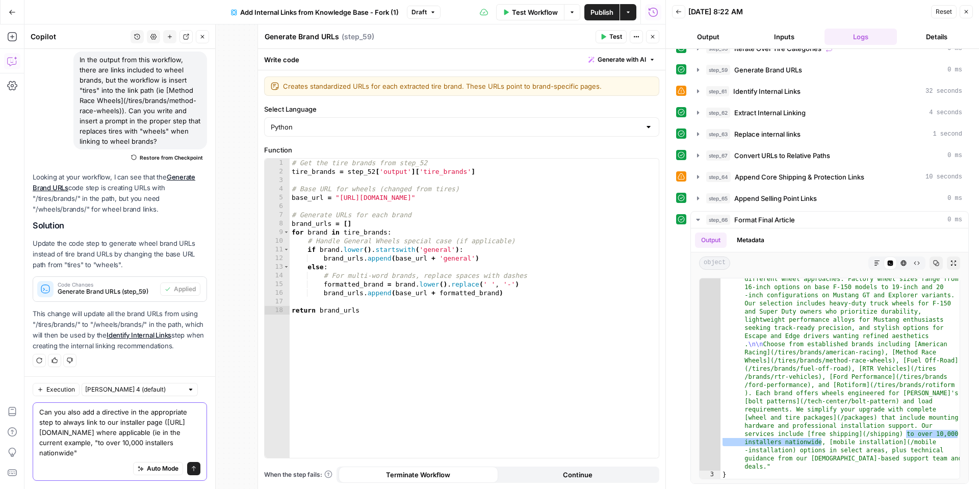
click at [190, 430] on textarea "Can you also add a directive in the appropriate step to always link to our inst…" at bounding box center [119, 432] width 161 height 51
type textarea "Can you also add a directive in the appropriate step to always link to our inst…"
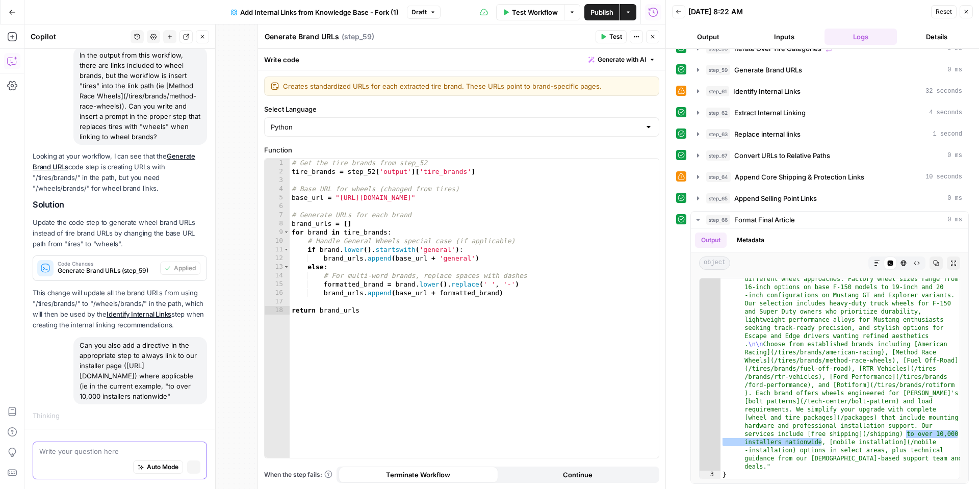
scroll to position [92, 0]
click at [656, 37] on button "Close" at bounding box center [652, 36] width 13 height 13
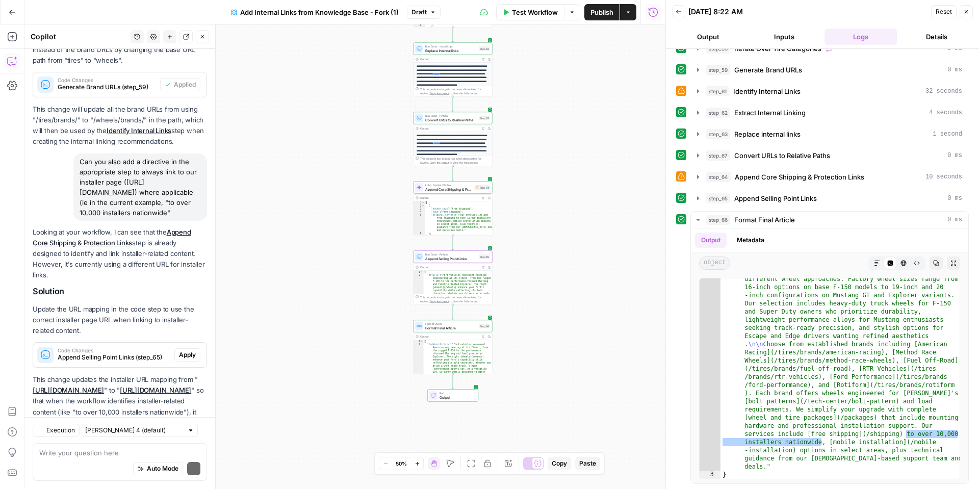
scroll to position [329, 0]
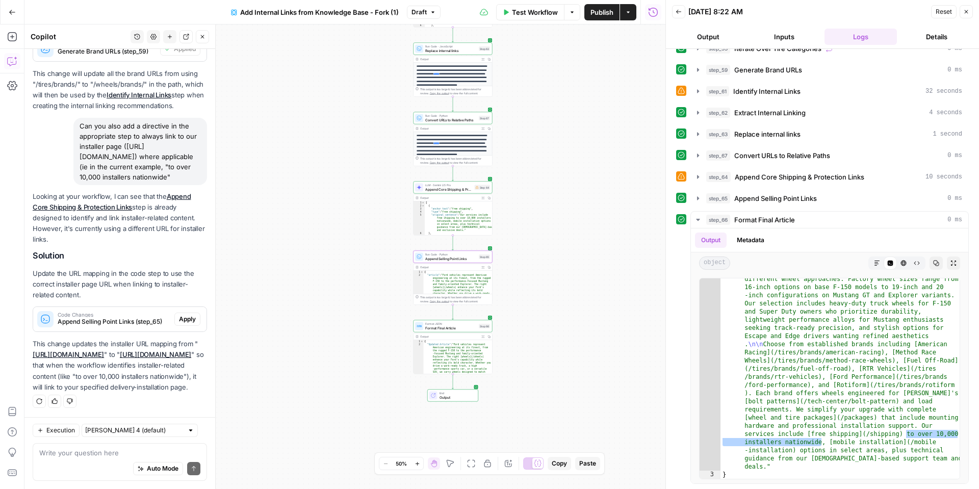
click at [177, 312] on button "Apply" at bounding box center [187, 318] width 26 height 13
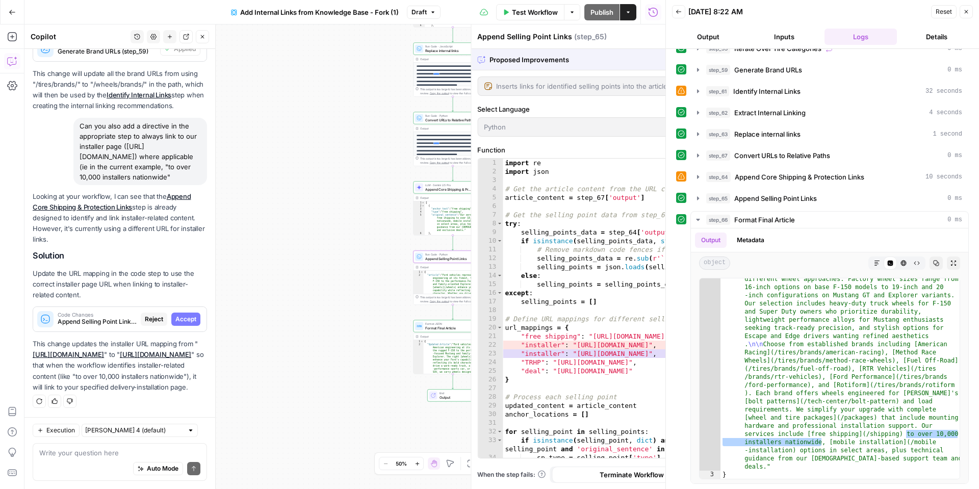
scroll to position [313, 0]
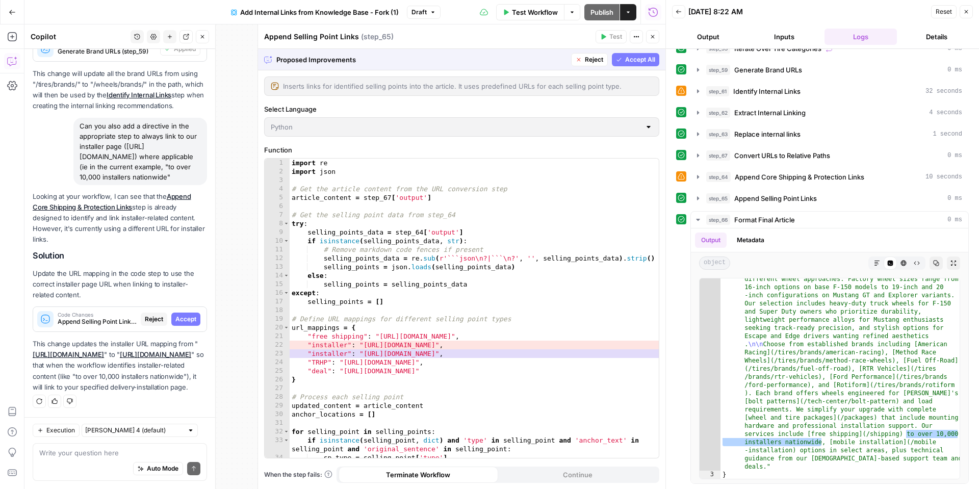
click at [178, 314] on span "Accept" at bounding box center [185, 318] width 21 height 9
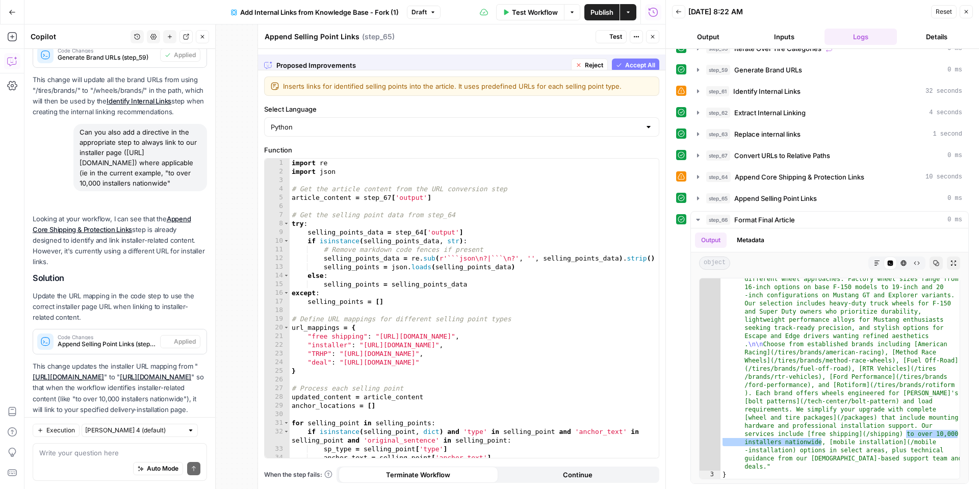
scroll to position [346, 0]
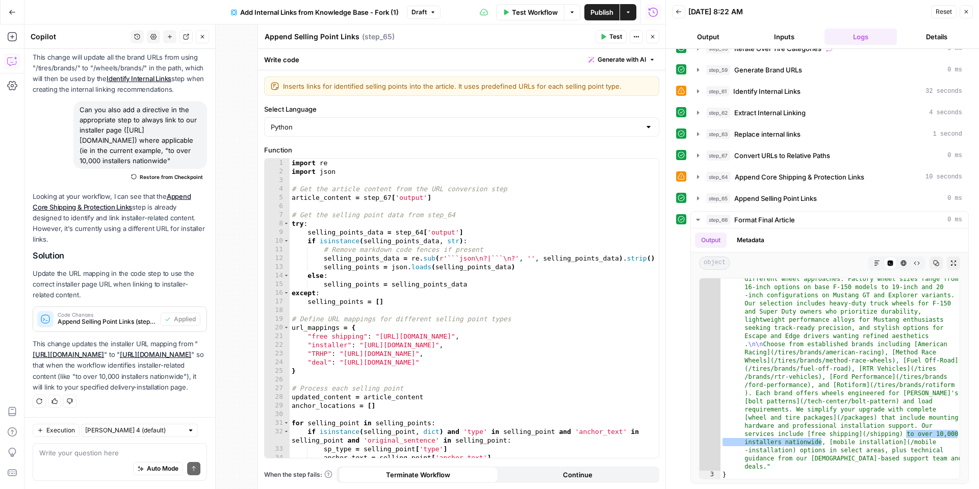
click at [972, 17] on div "Reset Close" at bounding box center [952, 11] width 42 height 15
click at [971, 16] on button "Close" at bounding box center [965, 11] width 13 height 13
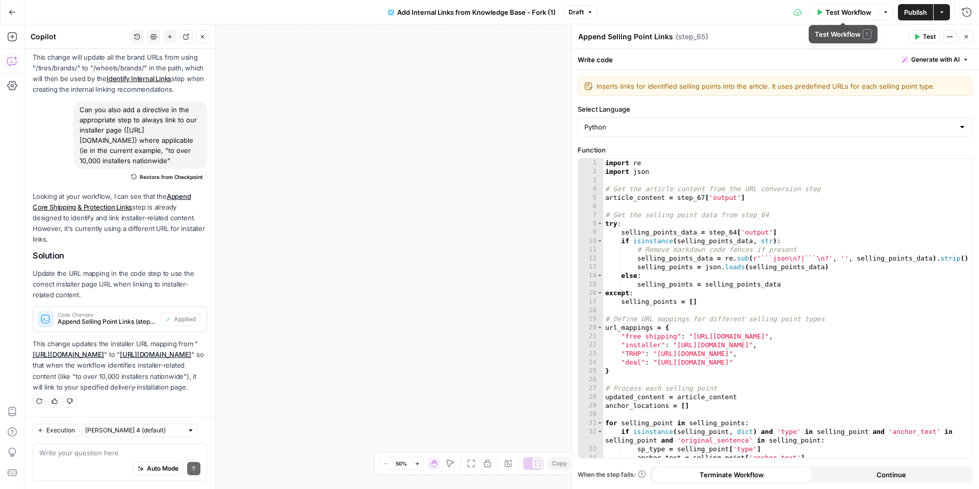
click at [964, 37] on icon "button" at bounding box center [966, 37] width 6 height 6
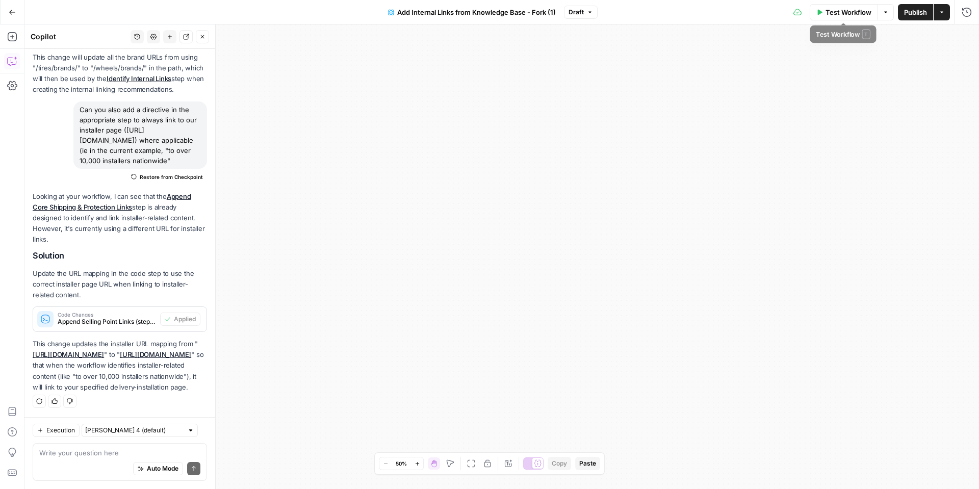
click at [848, 11] on span "Test Workflow" at bounding box center [848, 12] width 46 height 10
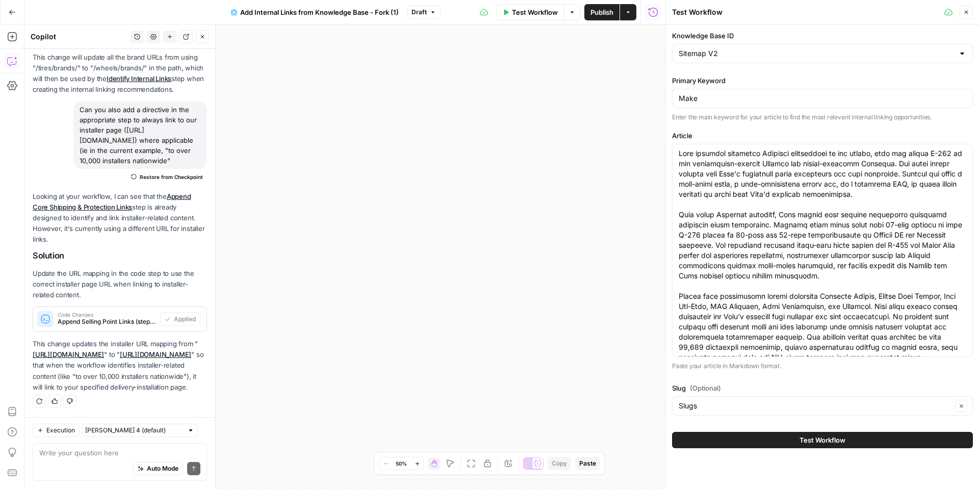
click at [779, 442] on button "Test Workflow" at bounding box center [822, 440] width 301 height 16
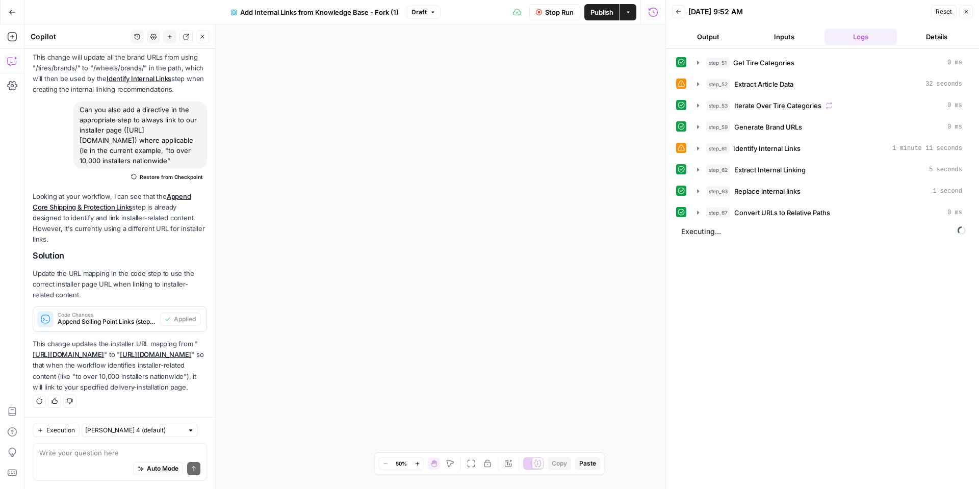
scroll to position [346, 0]
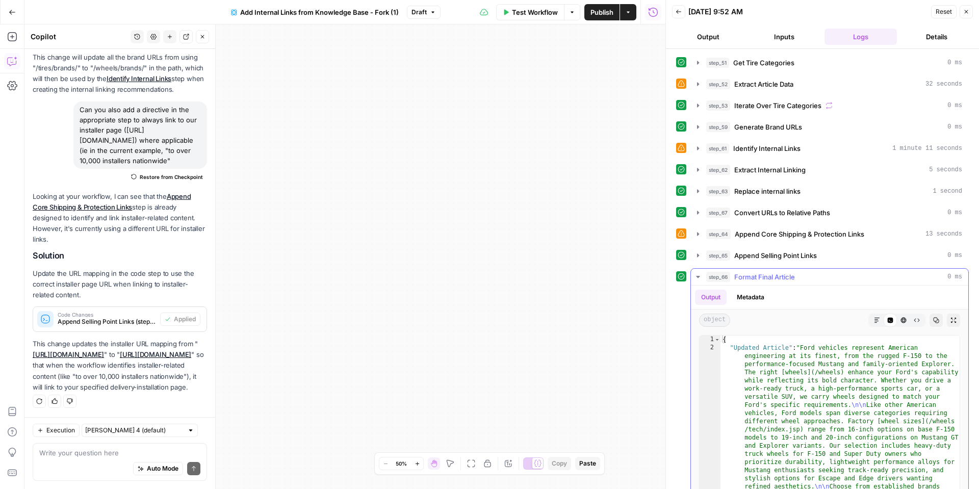
click at [872, 319] on button "Markdown" at bounding box center [876, 319] width 13 height 13
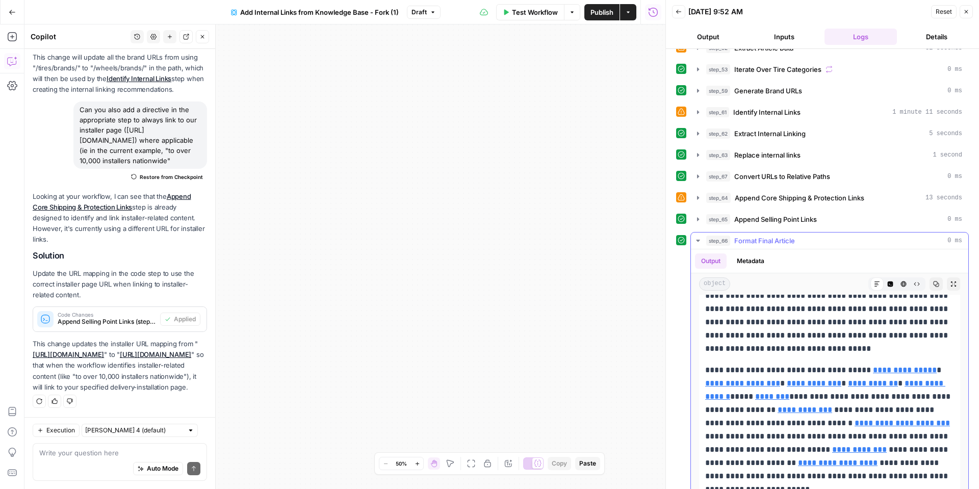
scroll to position [57, 0]
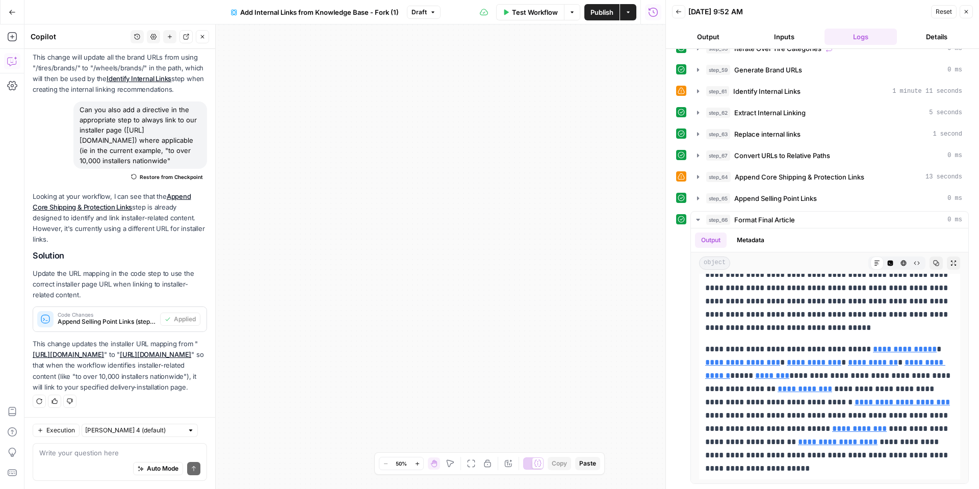
click at [58, 458] on div "Auto Mode Send" at bounding box center [119, 469] width 161 height 22
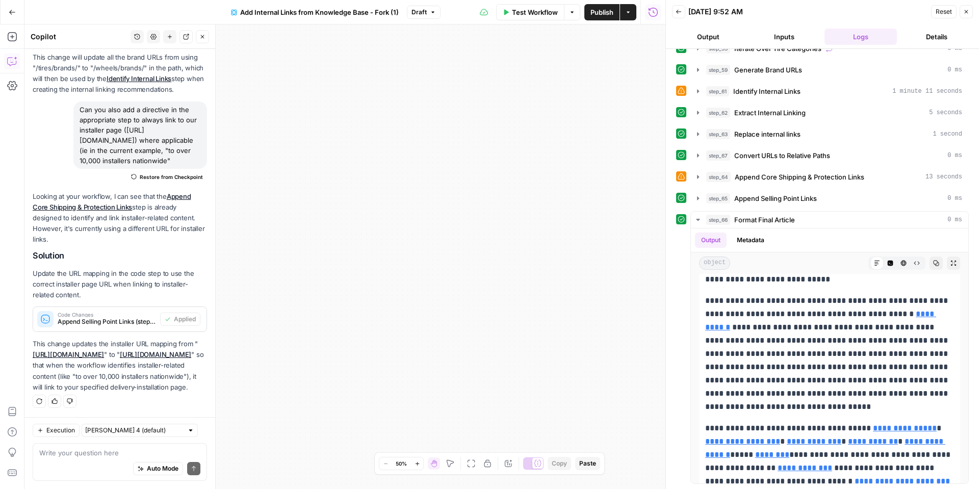
scroll to position [190, 0]
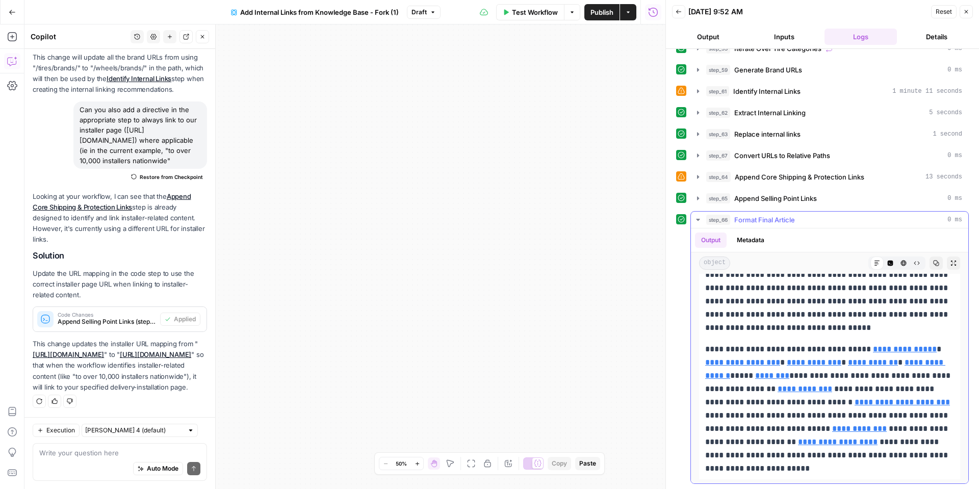
click at [902, 262] on icon "button" at bounding box center [904, 263] width 6 height 6
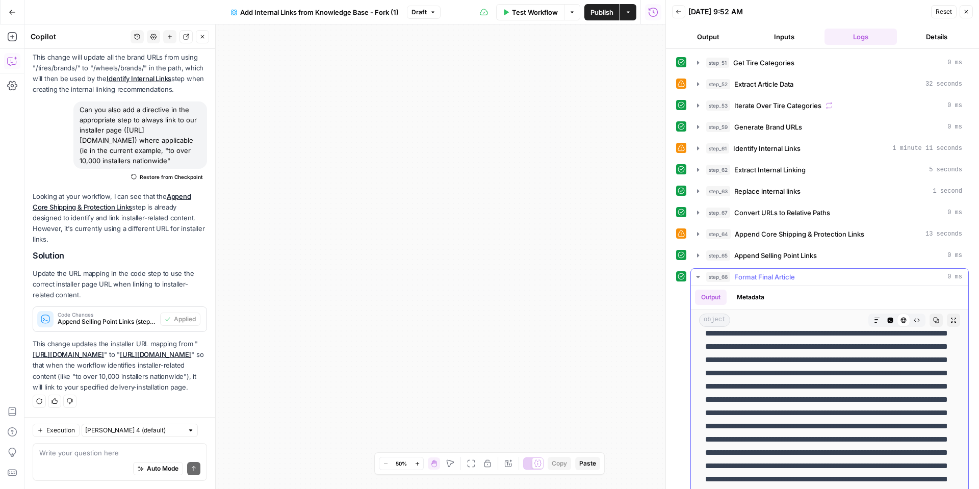
scroll to position [66, 0]
click at [889, 319] on icon "button" at bounding box center [890, 321] width 6 height 6
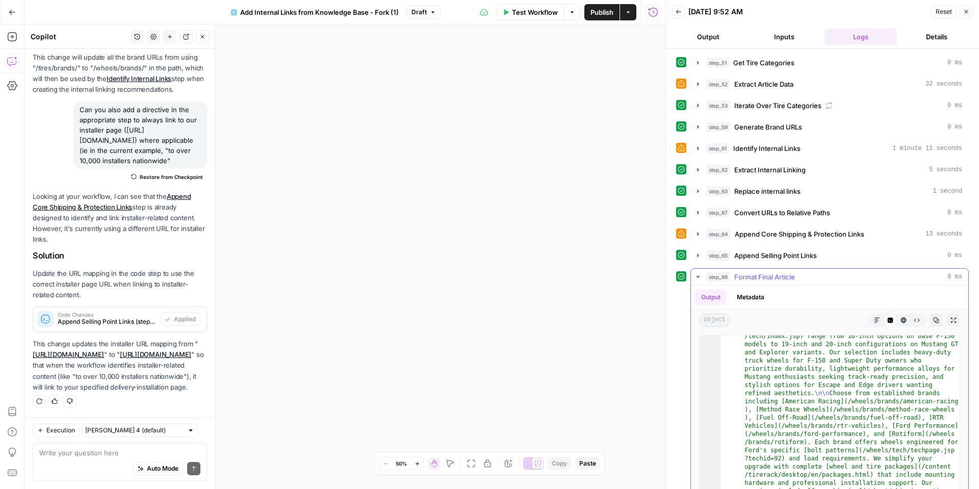
scroll to position [57, 0]
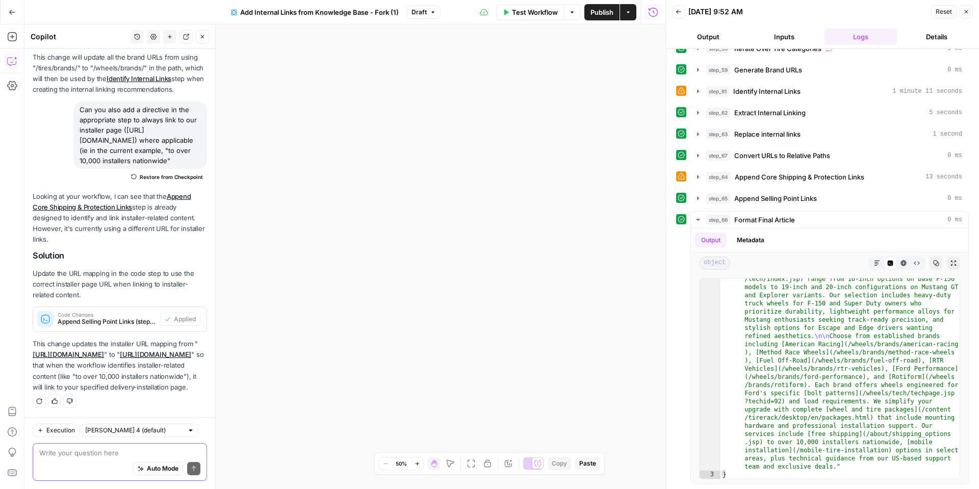
click at [76, 454] on textarea at bounding box center [119, 453] width 161 height 10
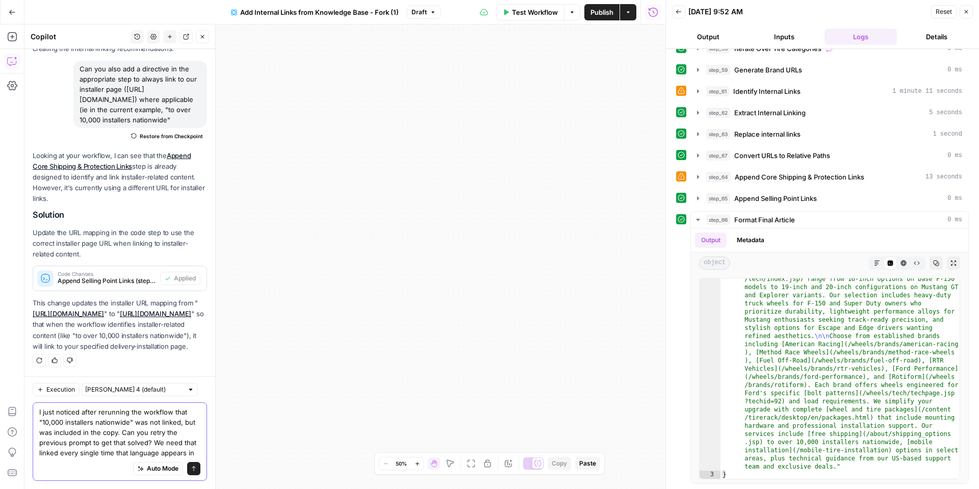
scroll to position [397, 0]
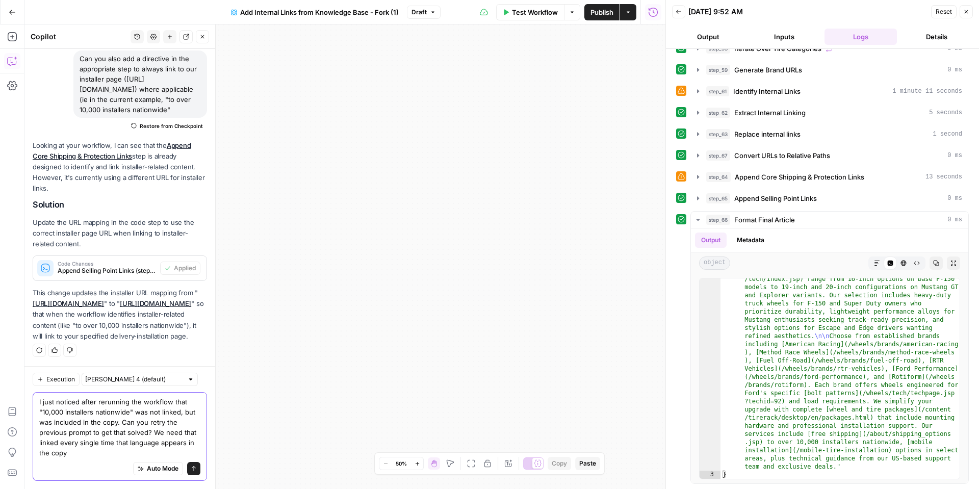
type textarea "I just noticed after rerunning the workflow that "10,000 installers nationwide"…"
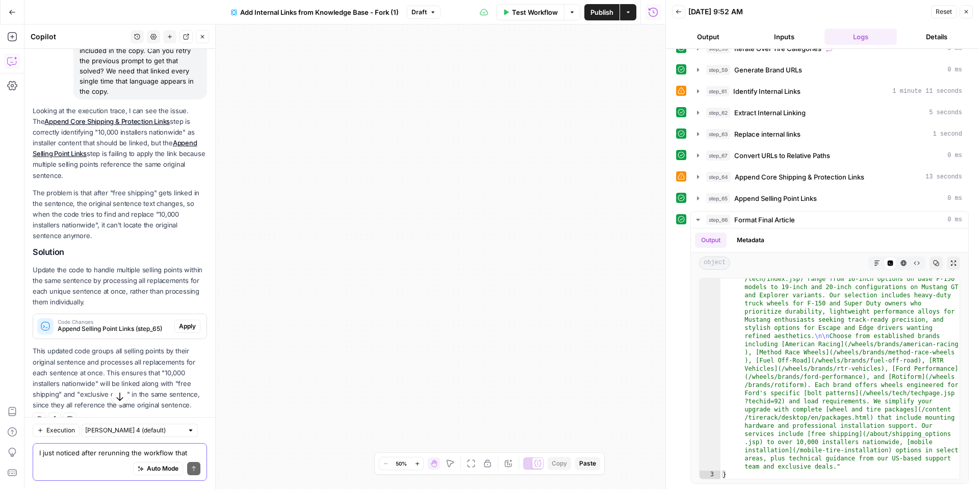
scroll to position [740, 0]
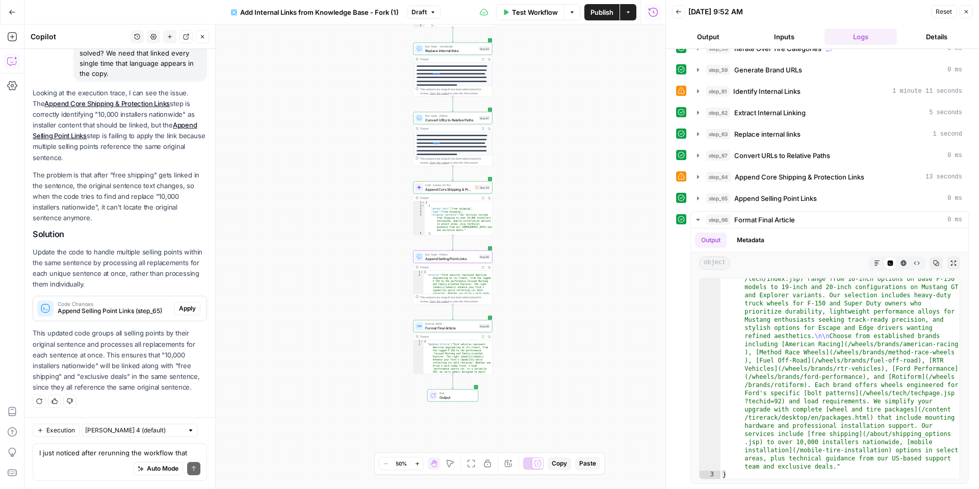
click at [181, 311] on span "Apply" at bounding box center [187, 308] width 17 height 9
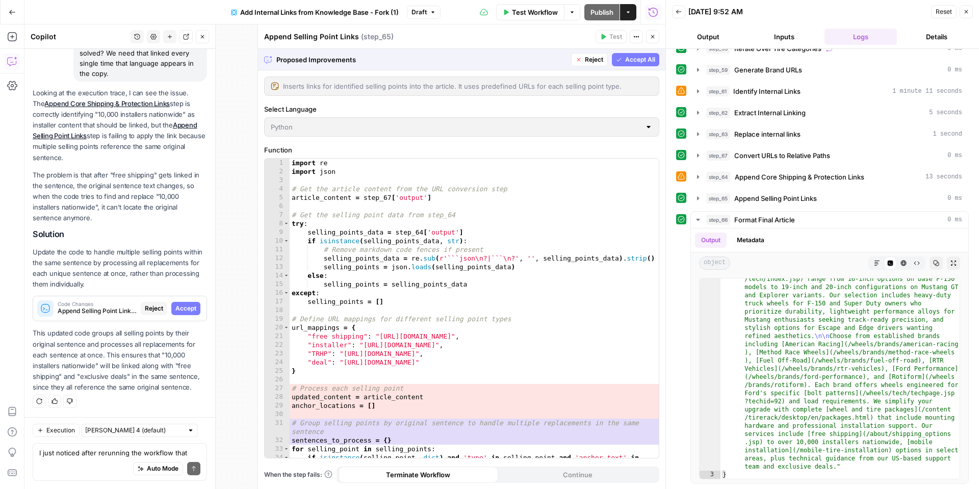
click at [642, 62] on span "Accept All" at bounding box center [640, 59] width 30 height 9
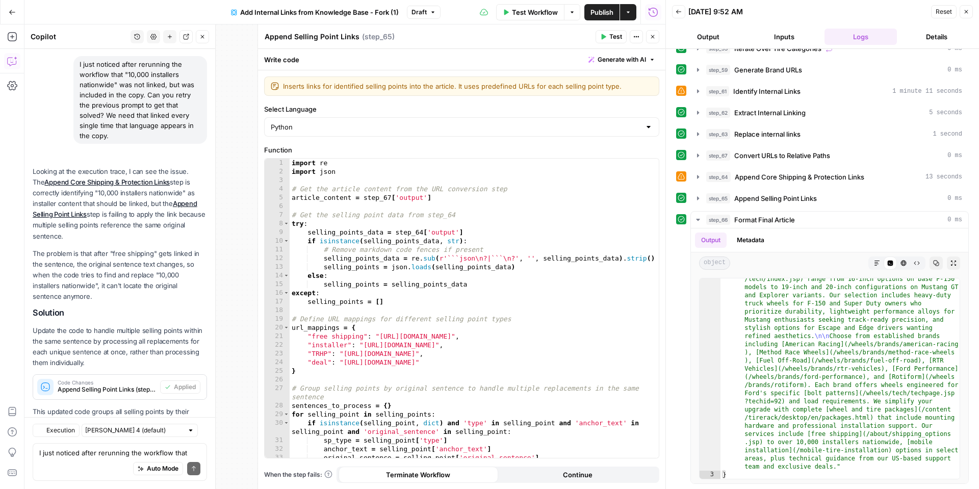
scroll to position [756, 0]
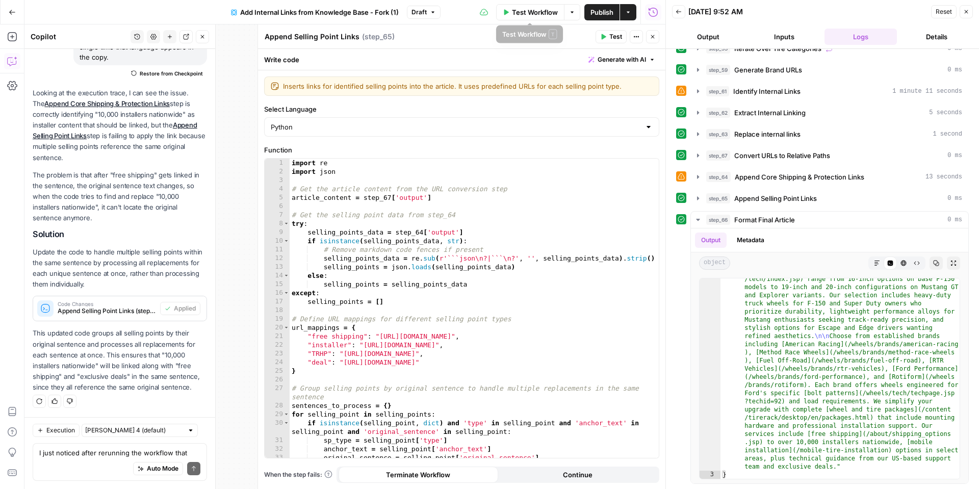
click at [530, 17] on button "Test Workflow" at bounding box center [530, 12] width 68 height 16
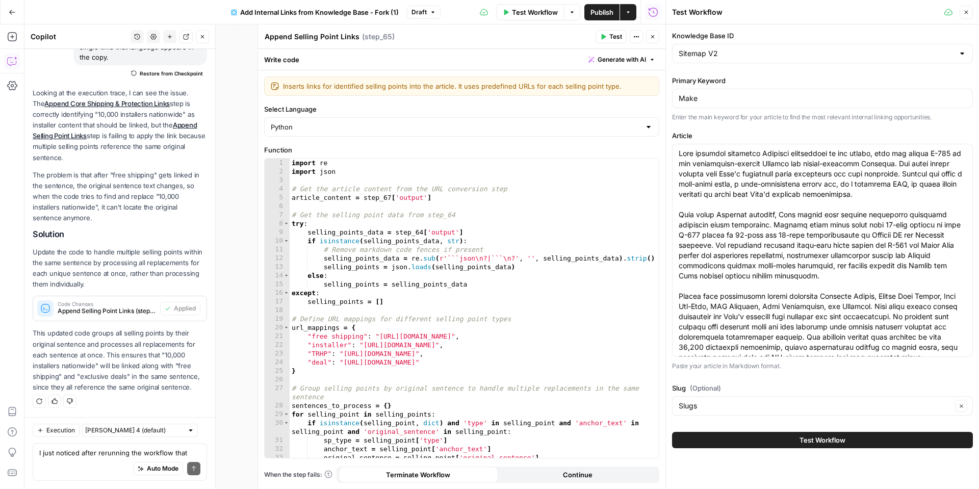
click at [967, 16] on button "Close" at bounding box center [965, 12] width 13 height 13
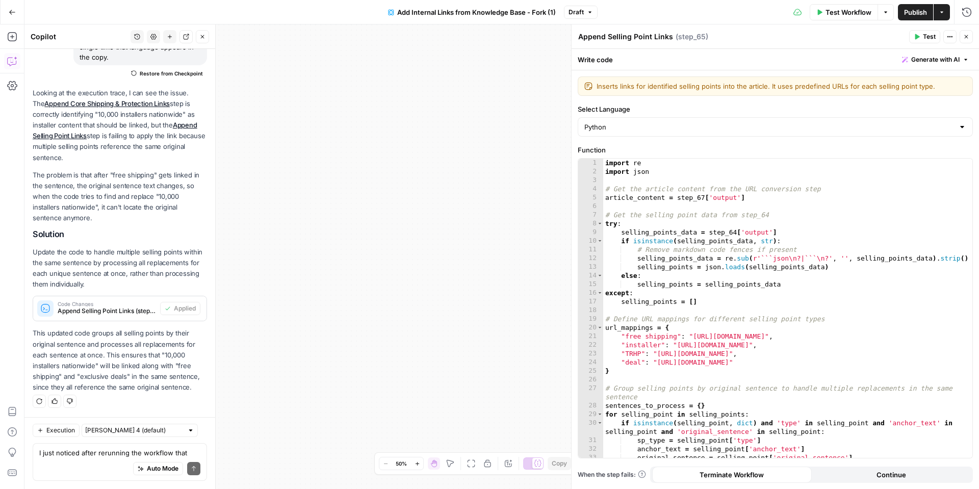
click at [836, 12] on span "Test Workflow" at bounding box center [848, 12] width 46 height 10
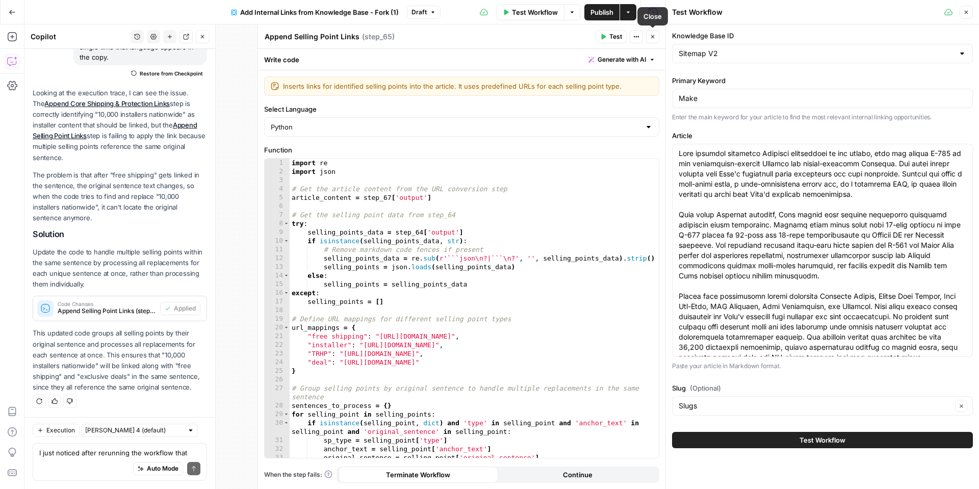
click at [651, 36] on icon "button" at bounding box center [652, 37] width 6 height 6
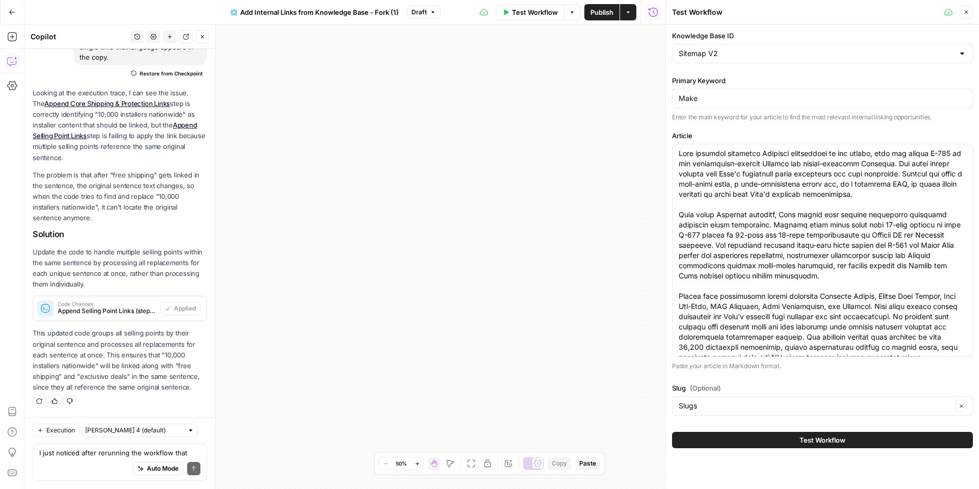
click at [742, 436] on button "Test Workflow" at bounding box center [822, 440] width 301 height 16
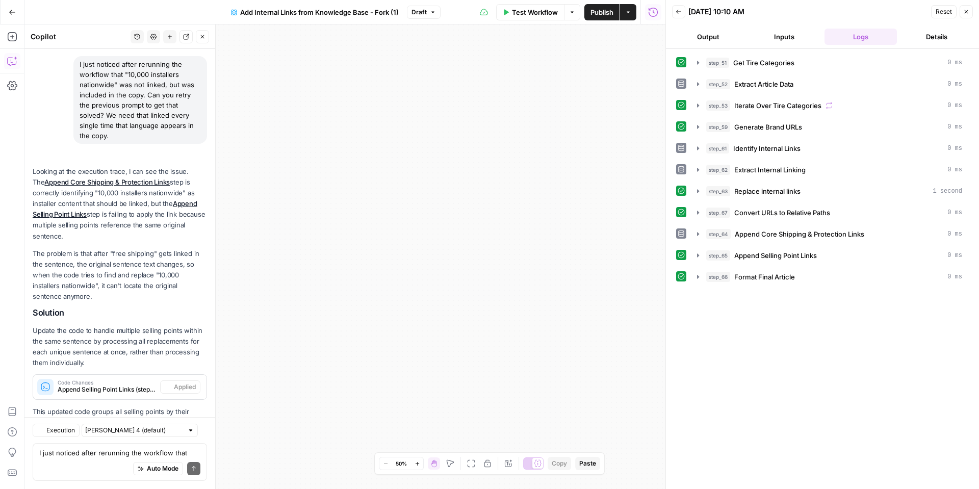
scroll to position [756, 0]
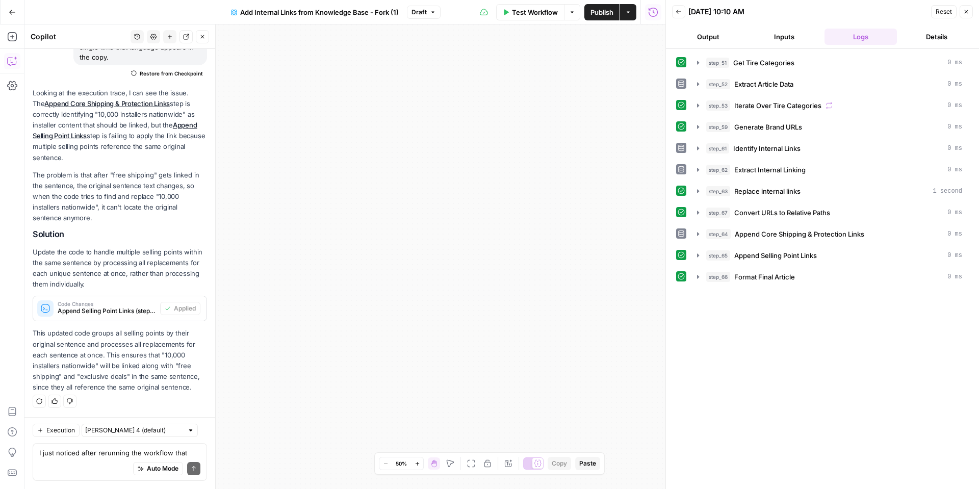
click at [707, 34] on button "Output" at bounding box center [708, 37] width 72 height 16
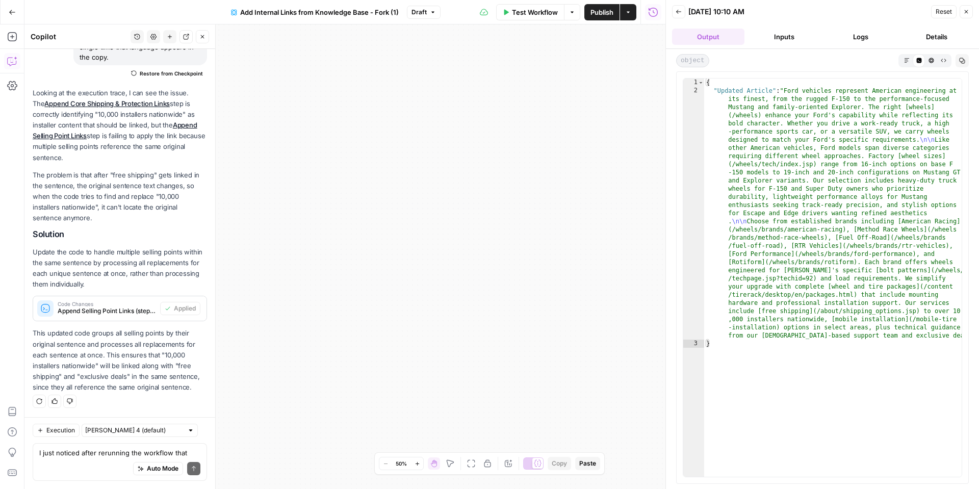
click at [849, 33] on button "Logs" at bounding box center [860, 37] width 72 height 16
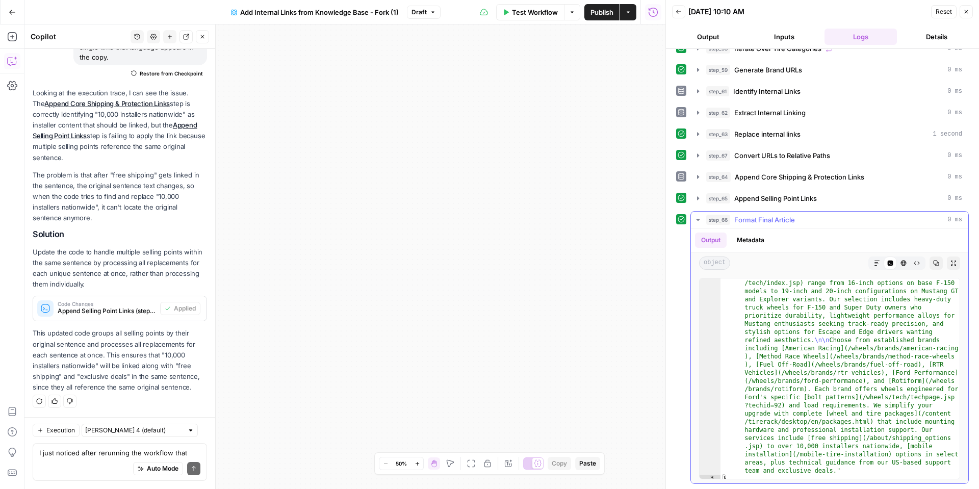
scroll to position [93, 0]
click at [875, 262] on icon "button" at bounding box center [877, 263] width 6 height 6
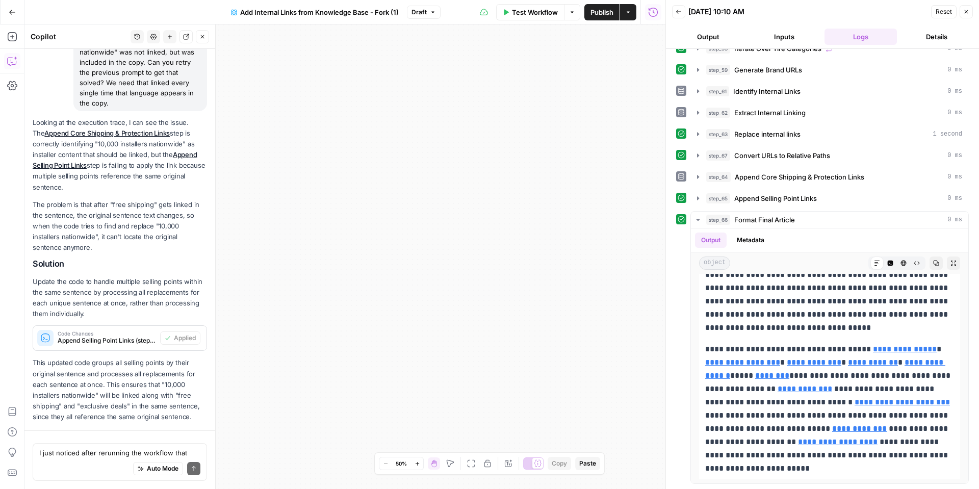
scroll to position [756, 0]
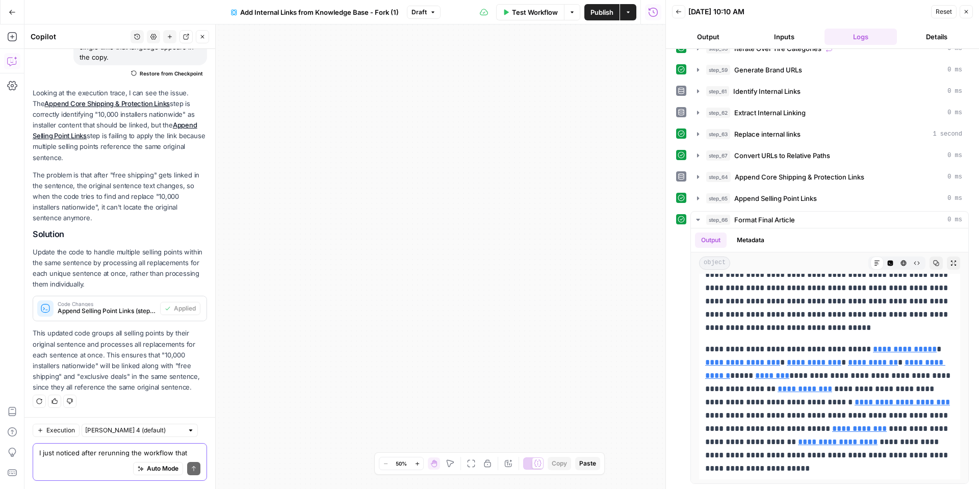
click at [77, 452] on textarea "I just noticed after rerunning the workflow that "10,000 installers nationwide"…" at bounding box center [119, 453] width 161 height 10
type textarea "W"
type textarea "k"
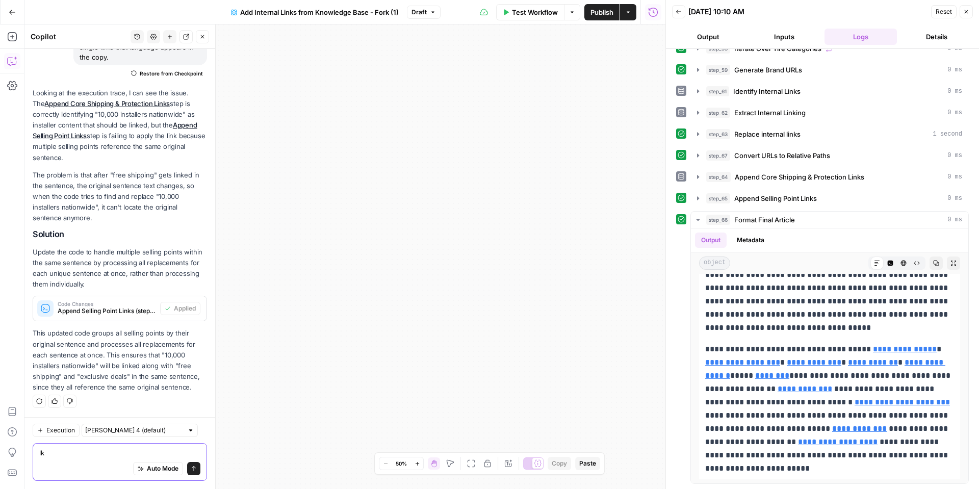
type textarea "l"
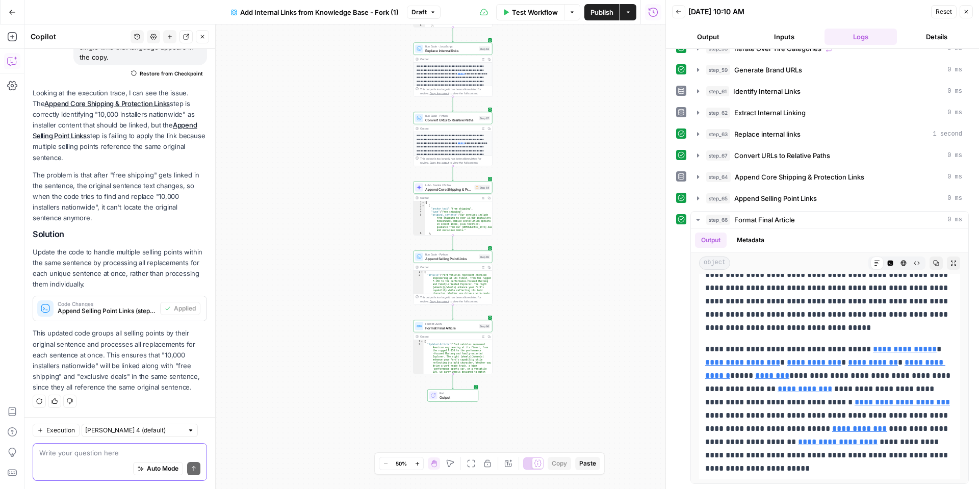
click at [99, 456] on textarea at bounding box center [119, 453] width 161 height 10
type textarea "C"
type textarea "t"
type textarea "H"
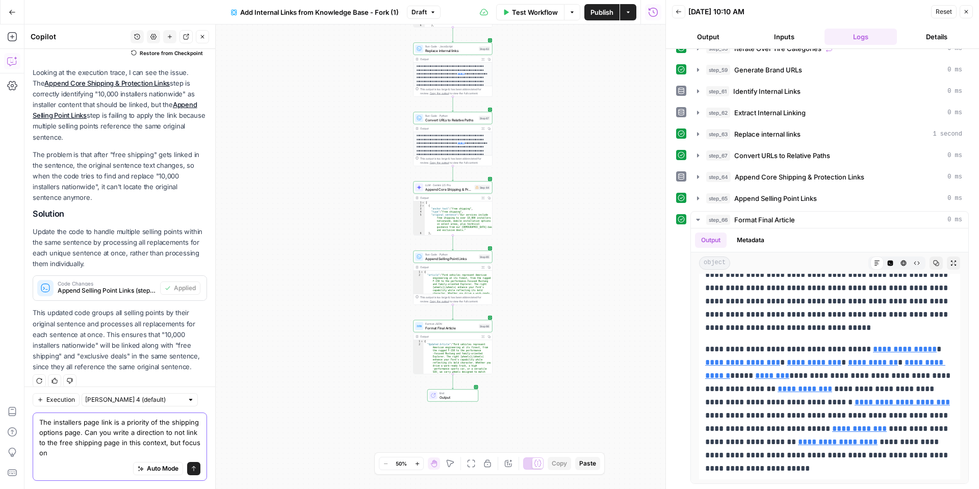
scroll to position [787, 0]
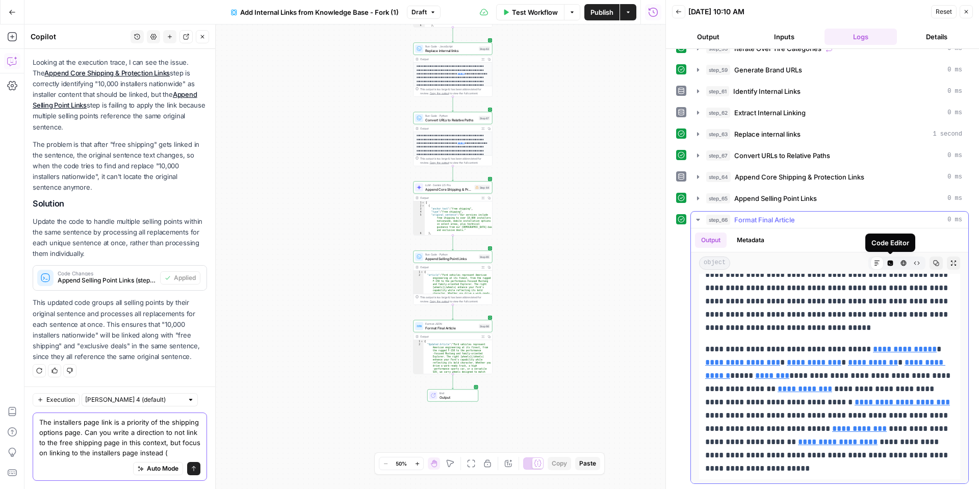
type textarea "The installers page link is a priority of the shipping options page. Can you wr…"
click at [886, 263] on button "Code Editor" at bounding box center [889, 262] width 13 height 13
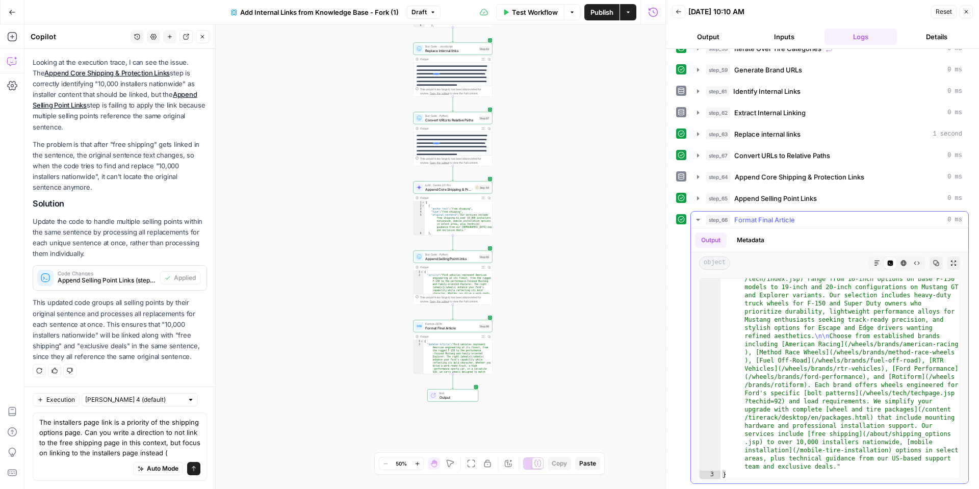
scroll to position [93, 0]
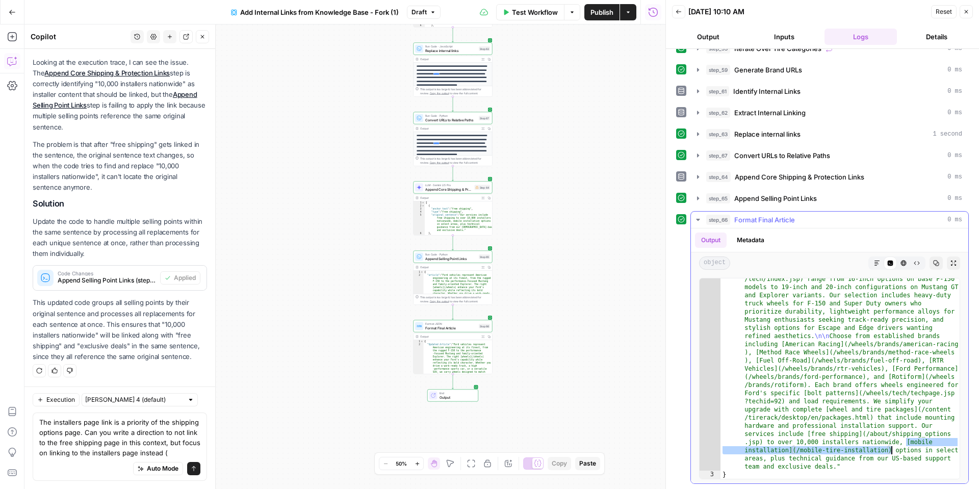
drag, startPoint x: 905, startPoint y: 440, endPoint x: 892, endPoint y: 450, distance: 15.7
click at [892, 450] on div ""Updated Article" : "Ford vehicles represent American engineering at its finest…" at bounding box center [839, 436] width 239 height 486
click at [862, 441] on div ""Updated Article" : "Ford vehicles represent American engineering at its finest…" at bounding box center [839, 436] width 239 height 486
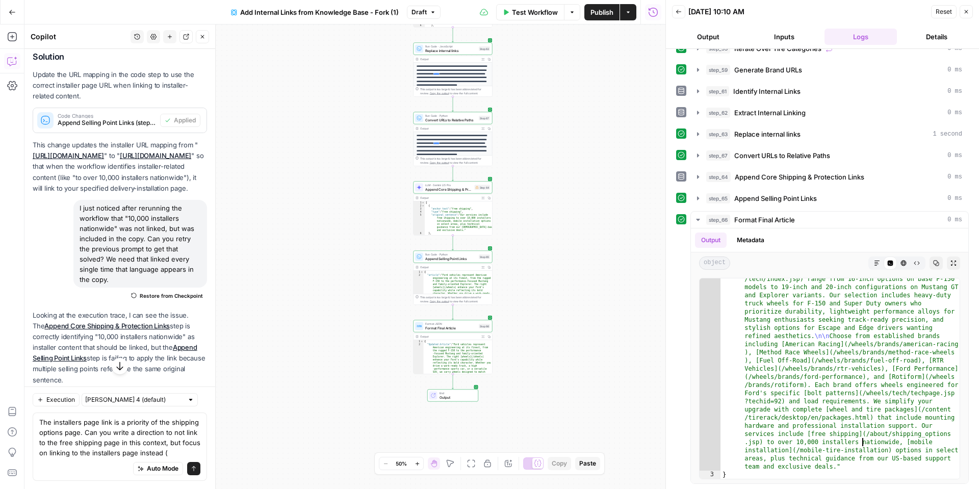
scroll to position [536, 0]
drag, startPoint x: 34, startPoint y: 165, endPoint x: 178, endPoint y: 167, distance: 144.8
click at [178, 167] on p "This change updates the installer URL mapping from " https://www.tirerack.com/i…" at bounding box center [120, 165] width 174 height 54
copy p "" https://www.tirerack.com/delivery-installation ""
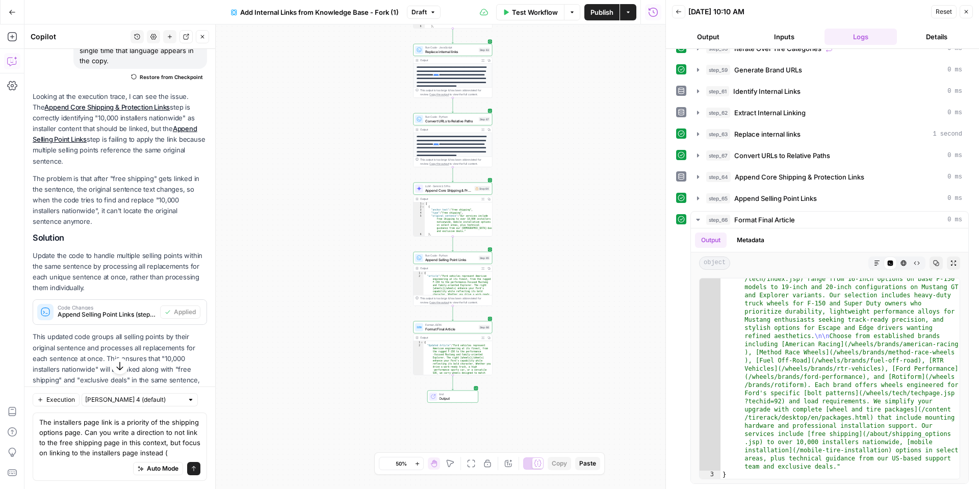
scroll to position [787, 0]
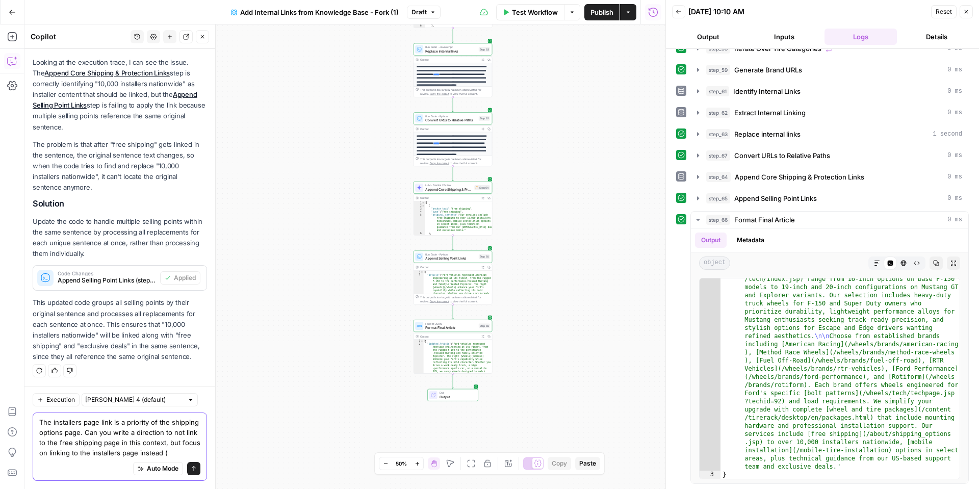
click at [173, 453] on textarea "The installers page link is a priority of the shipping options page. Can you wr…" at bounding box center [119, 437] width 161 height 41
paste textarea ""https://www.tirerack.com/delivery-installation""
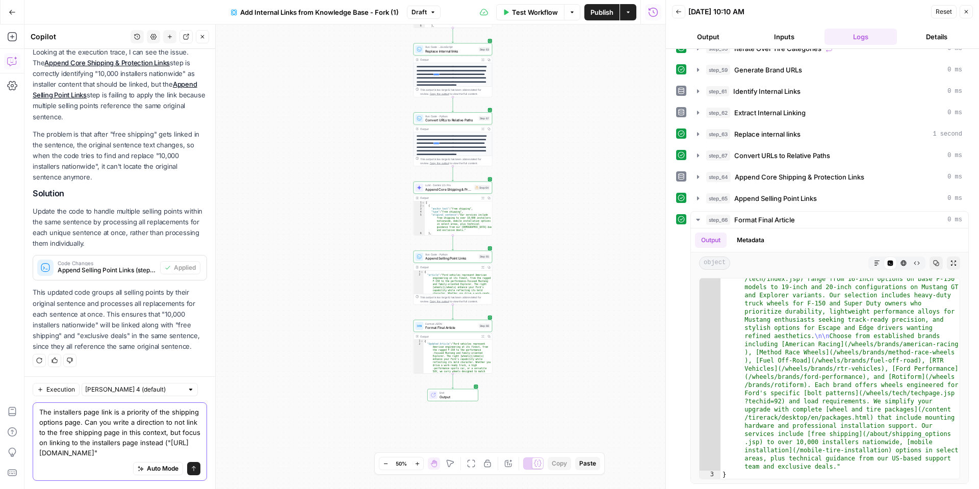
type textarea "The installers page link is a priority of the shipping options page. Can you wr…"
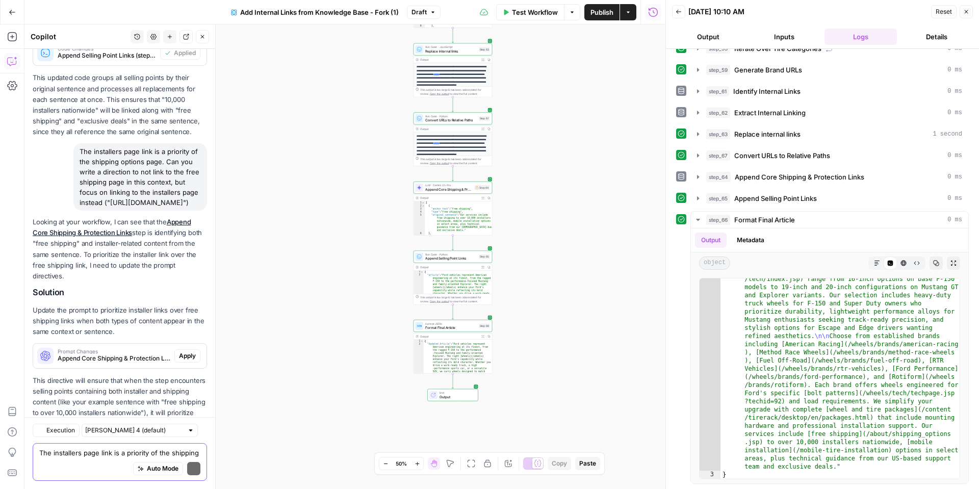
scroll to position [1090, 0]
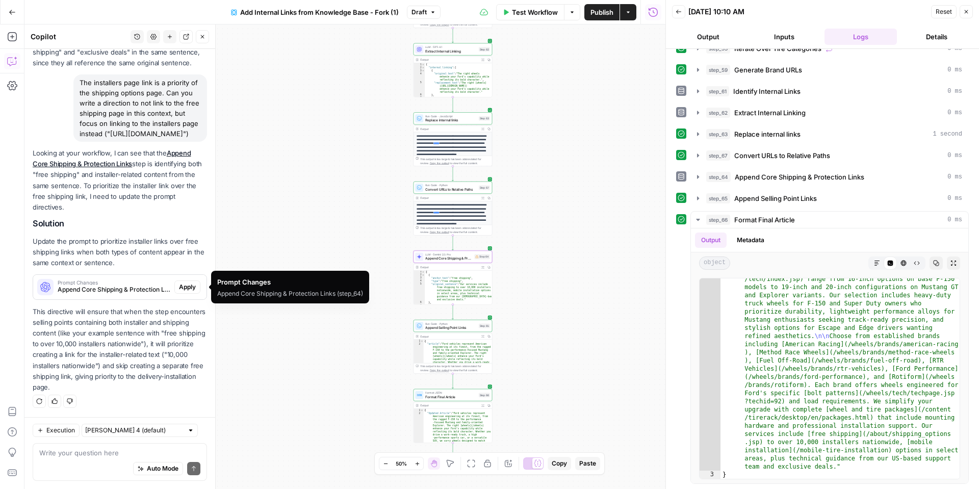
click at [188, 285] on span "Apply" at bounding box center [187, 286] width 17 height 9
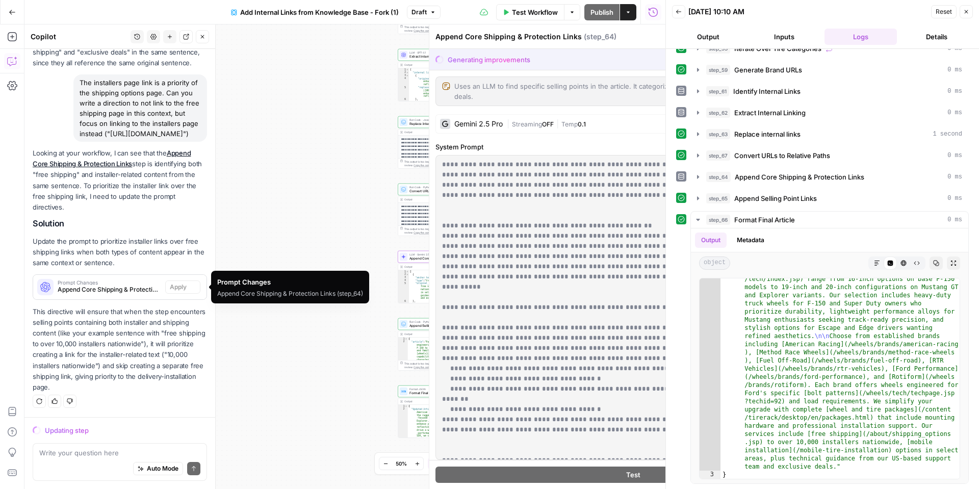
scroll to position [1041, 0]
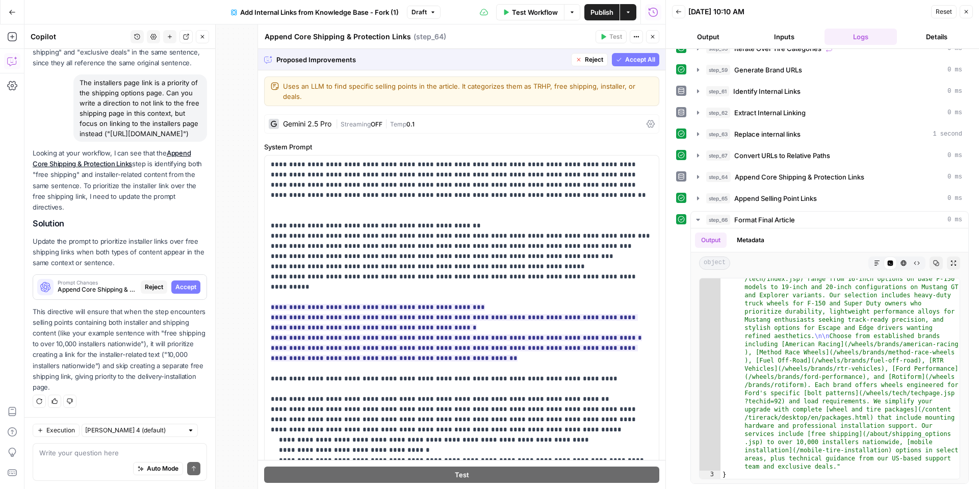
click at [621, 63] on button "Accept All" at bounding box center [635, 59] width 47 height 13
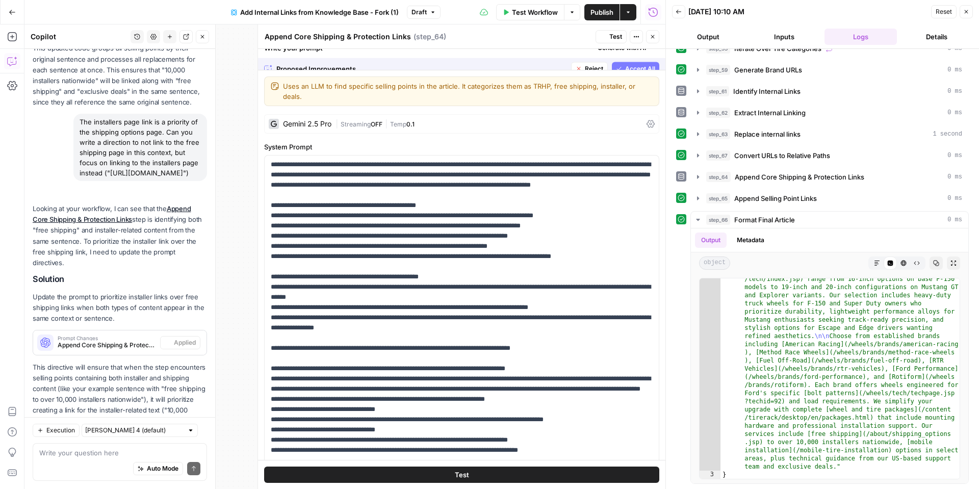
scroll to position [1107, 0]
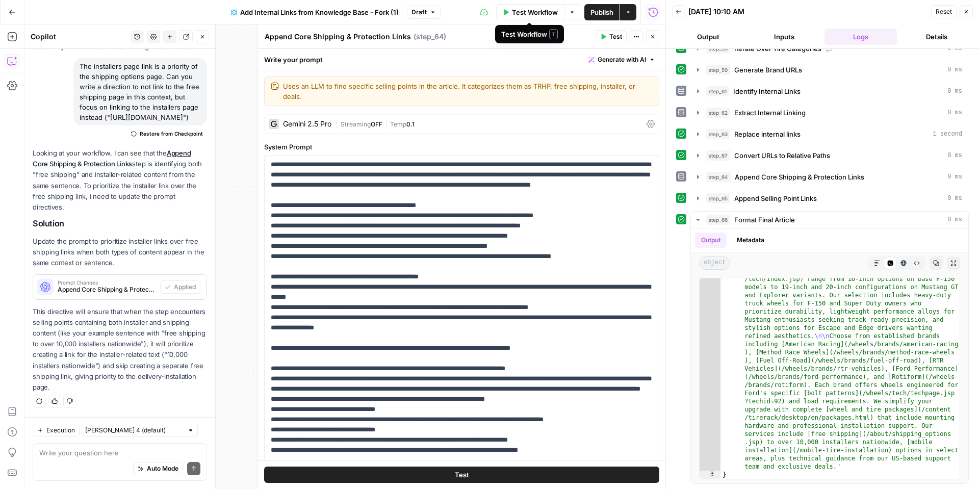
click at [543, 15] on span "Test Workflow" at bounding box center [535, 12] width 46 height 10
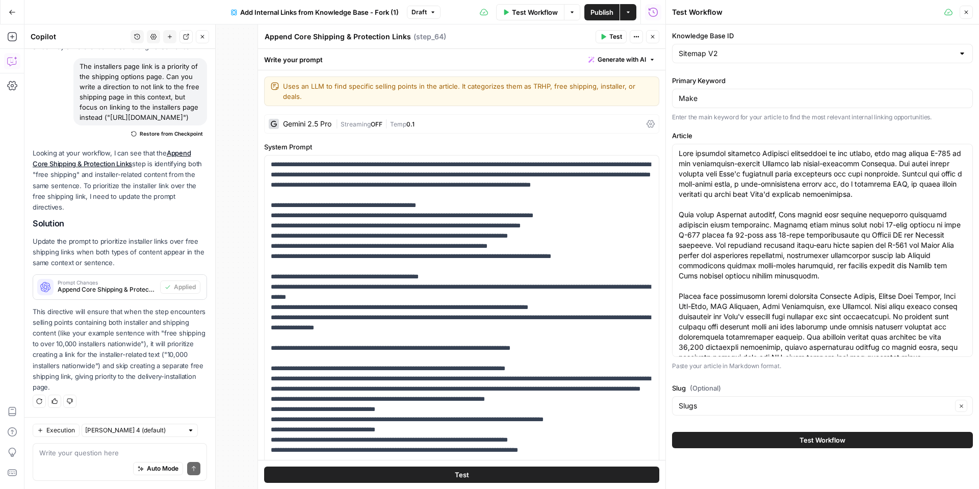
click at [815, 442] on span "Test Workflow" at bounding box center [822, 440] width 46 height 10
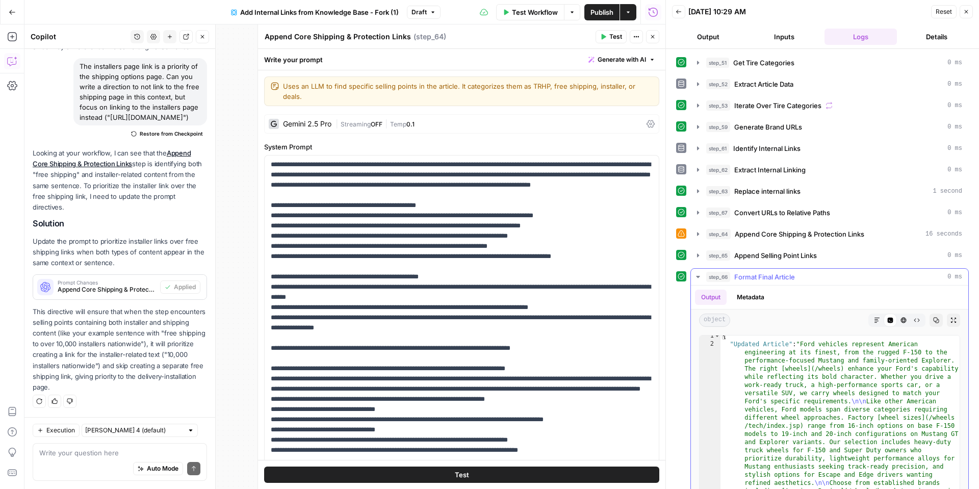
scroll to position [15, 0]
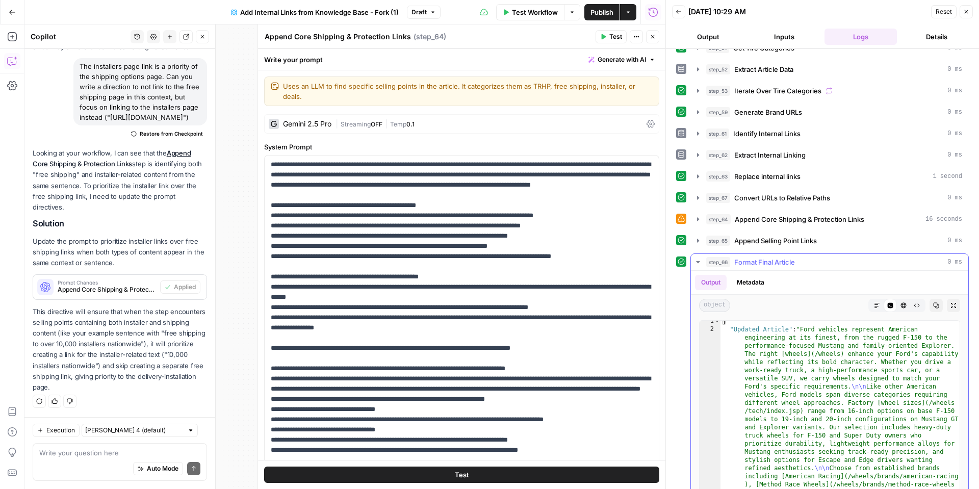
click at [876, 308] on button "Markdown" at bounding box center [876, 305] width 13 height 13
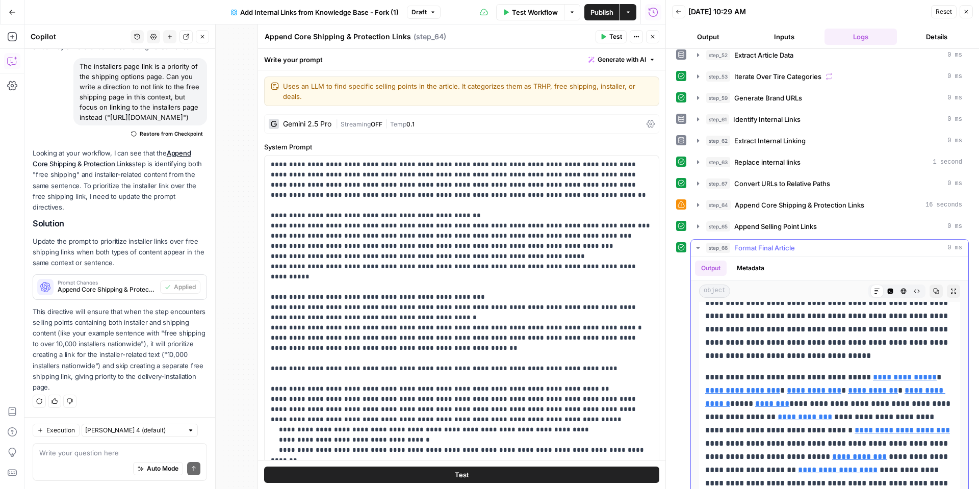
scroll to position [57, 0]
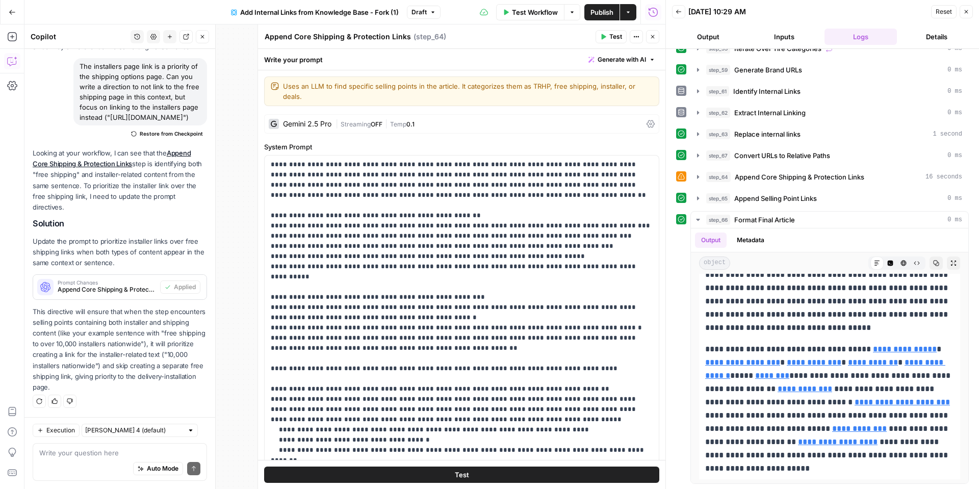
click at [80, 464] on div "Auto Mode Send" at bounding box center [119, 469] width 161 height 22
type textarea "I"
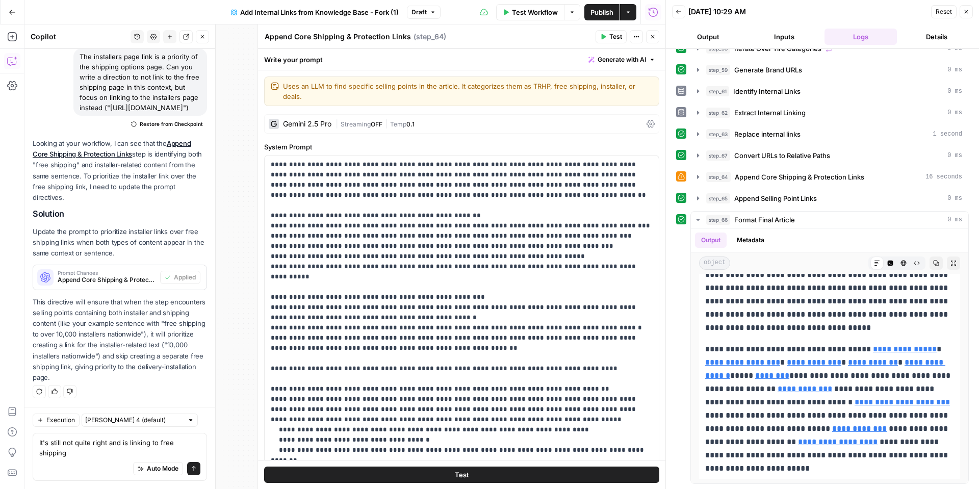
click at [337, 477] on button "Test" at bounding box center [461, 474] width 395 height 16
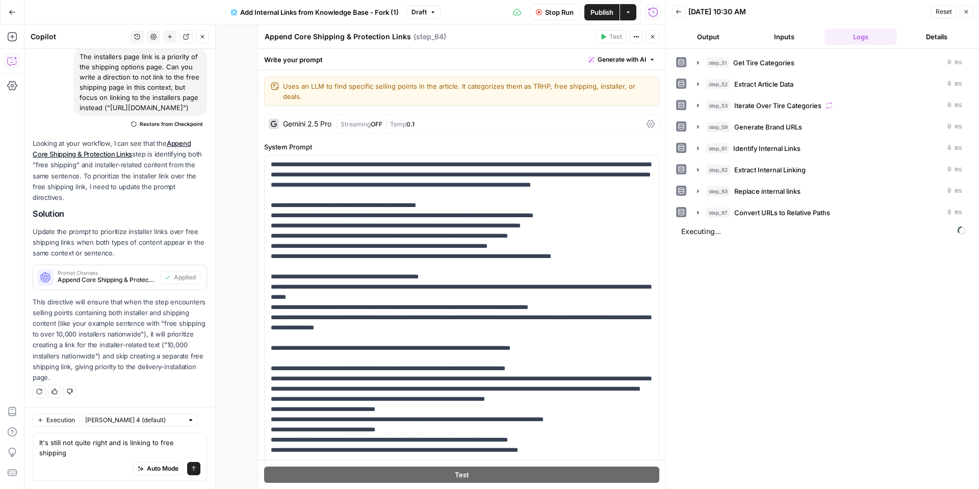
click at [200, 455] on div "It's still not quite right and is linking to free shipping It's still not quite…" at bounding box center [120, 457] width 174 height 48
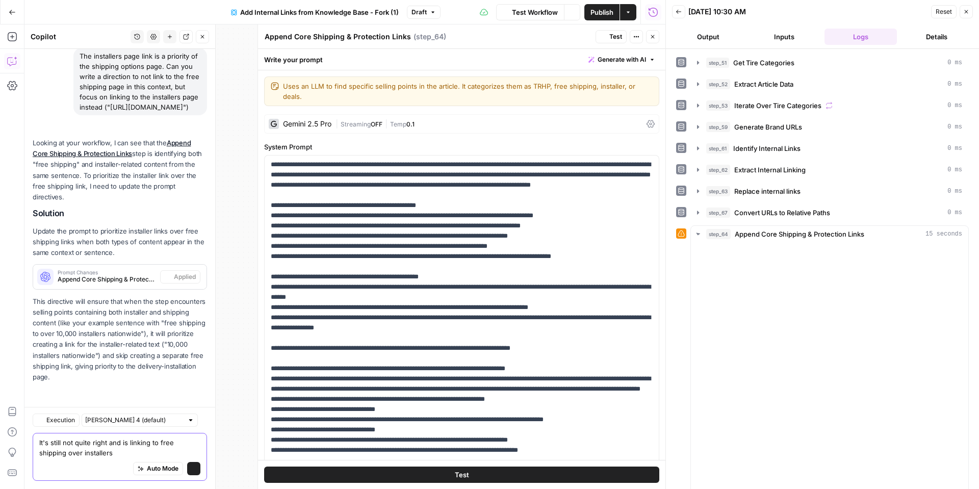
scroll to position [1117, 0]
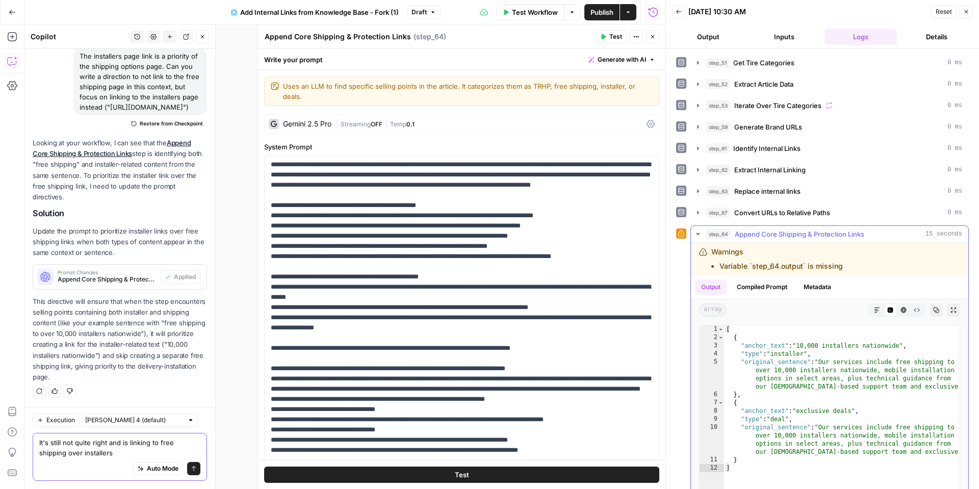
type textarea "It's still not quite right and is linking to free shipping over installers"
click at [879, 309] on icon "button" at bounding box center [877, 310] width 6 height 6
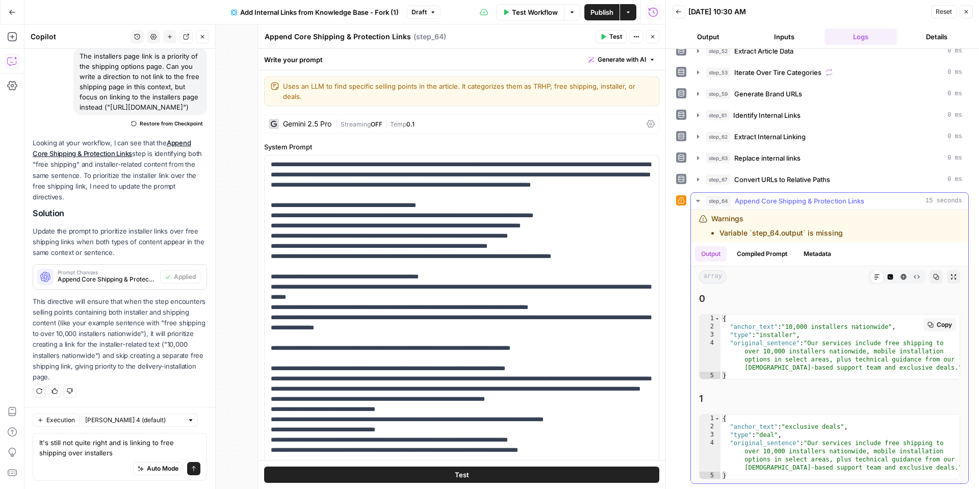
scroll to position [20, 0]
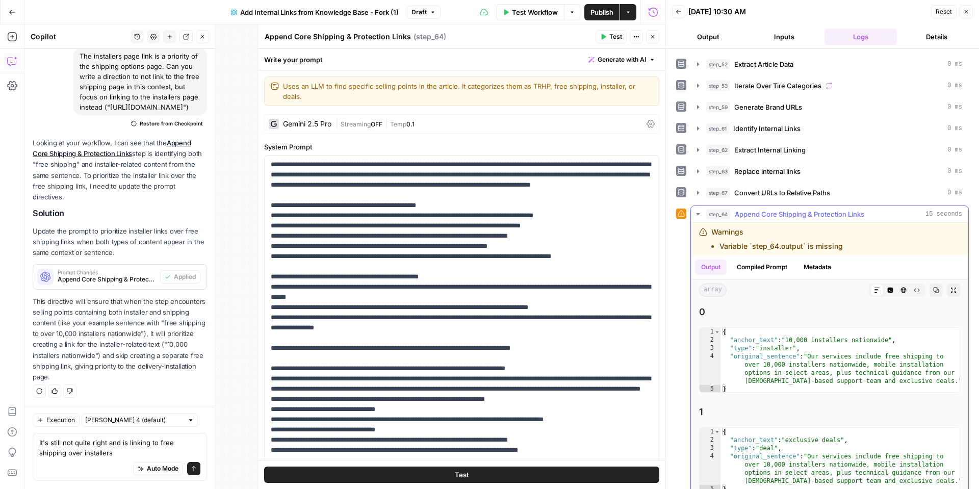
click at [779, 270] on button "Compiled Prompt" at bounding box center [761, 266] width 63 height 15
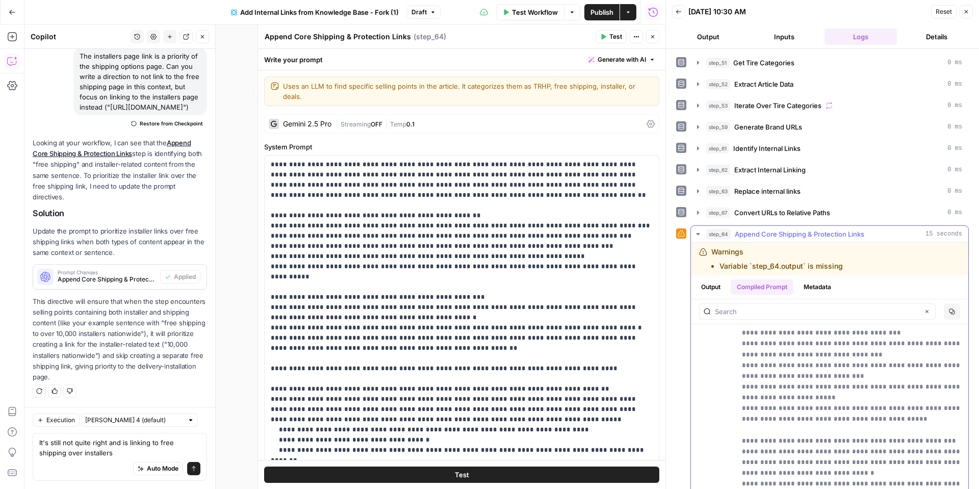
scroll to position [120, 0]
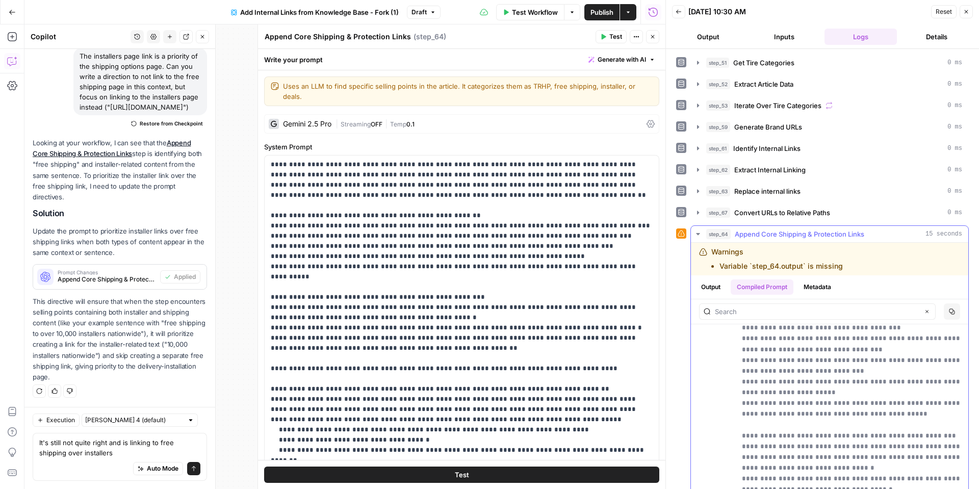
click at [814, 290] on button "Metadata" at bounding box center [817, 286] width 40 height 15
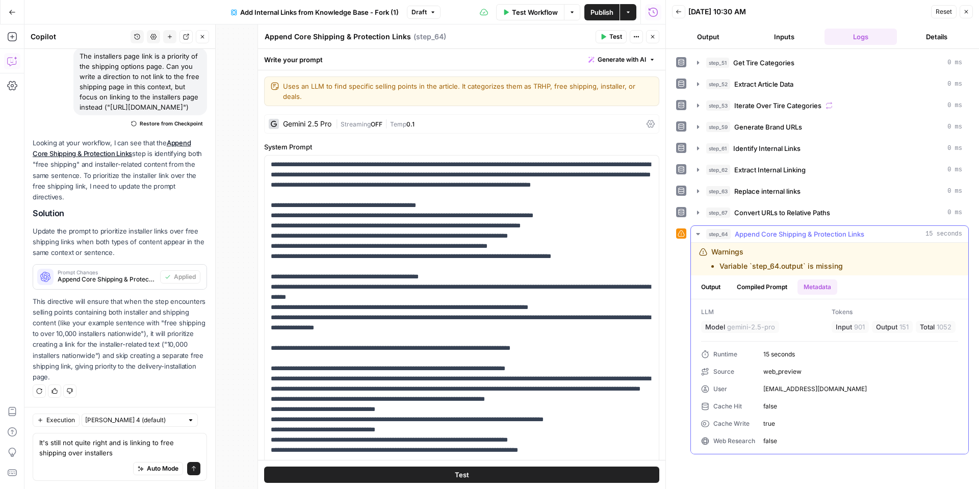
click at [707, 292] on button "Output" at bounding box center [711, 286] width 32 height 15
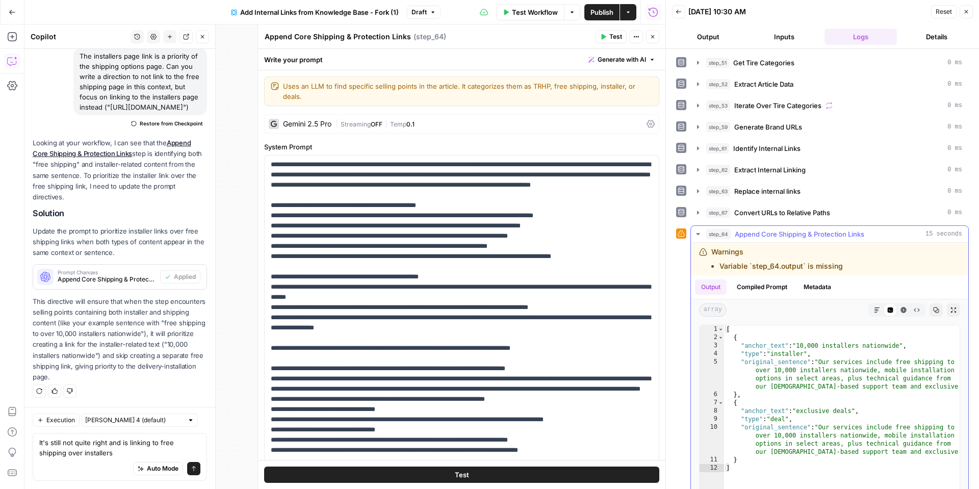
scroll to position [47, 0]
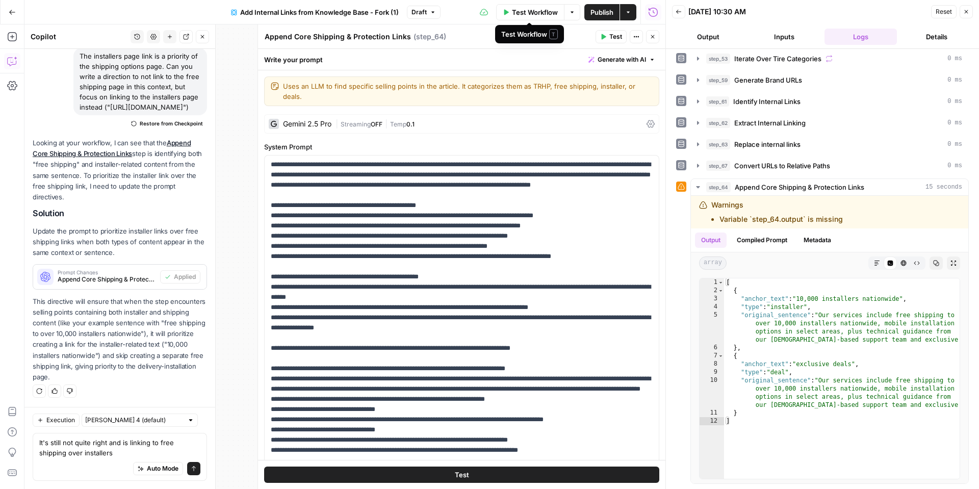
click at [535, 14] on span "Test Workflow" at bounding box center [535, 12] width 46 height 10
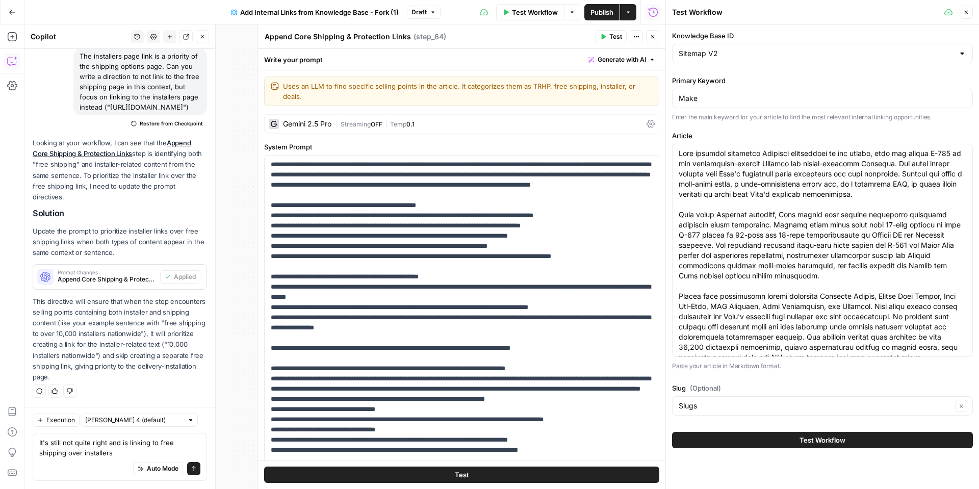
click at [744, 441] on button "Test Workflow" at bounding box center [822, 440] width 301 height 16
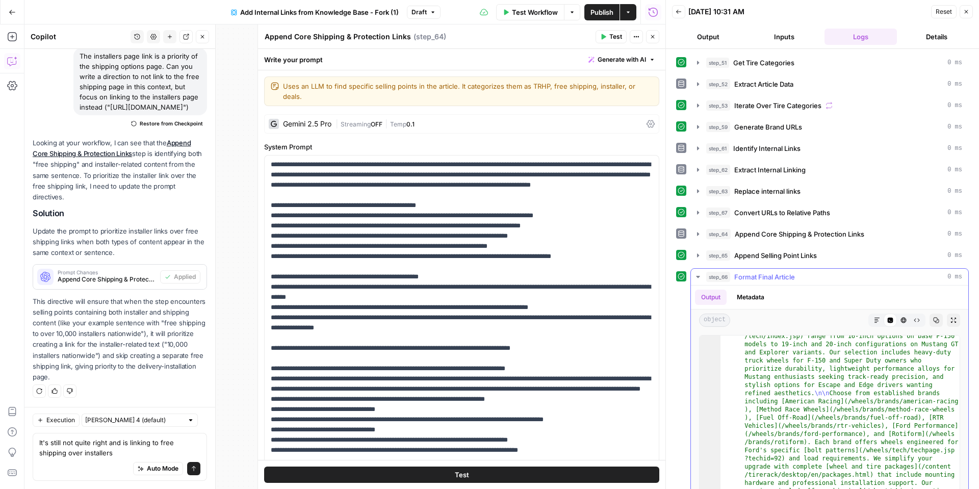
scroll to position [57, 0]
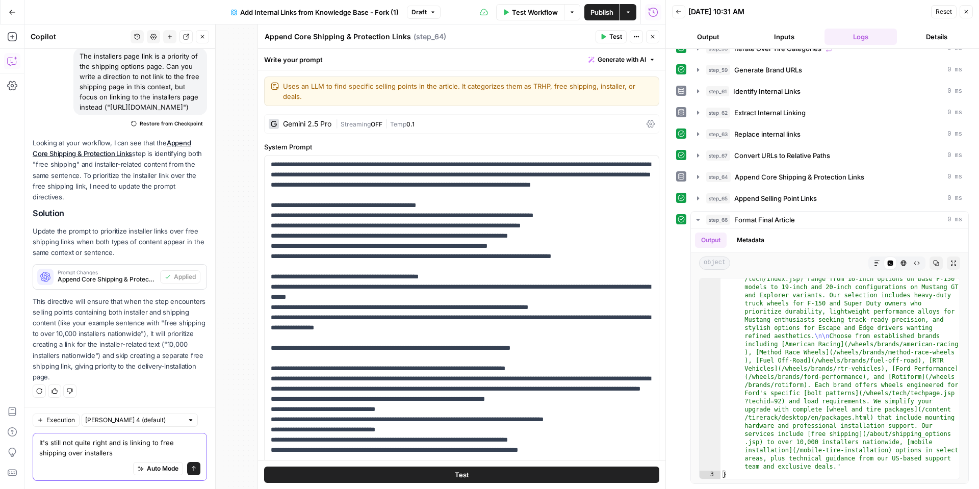
click at [86, 454] on textarea "It's still not quite right and is linking to free shipping over installers" at bounding box center [119, 447] width 161 height 20
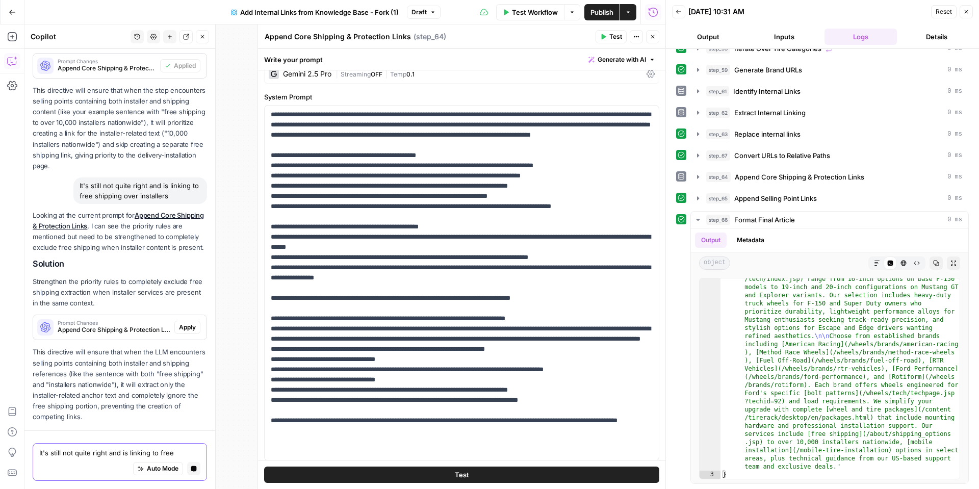
scroll to position [1357, 0]
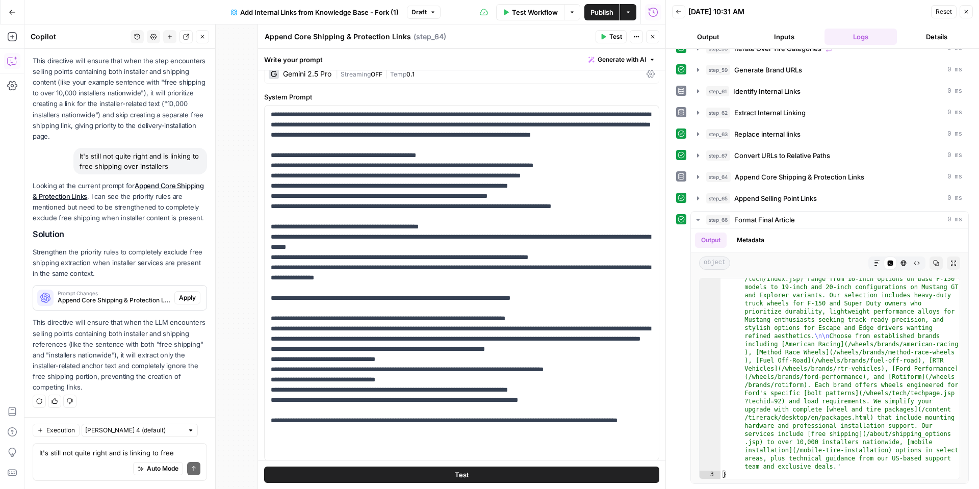
click at [187, 295] on span "Apply" at bounding box center [187, 297] width 17 height 9
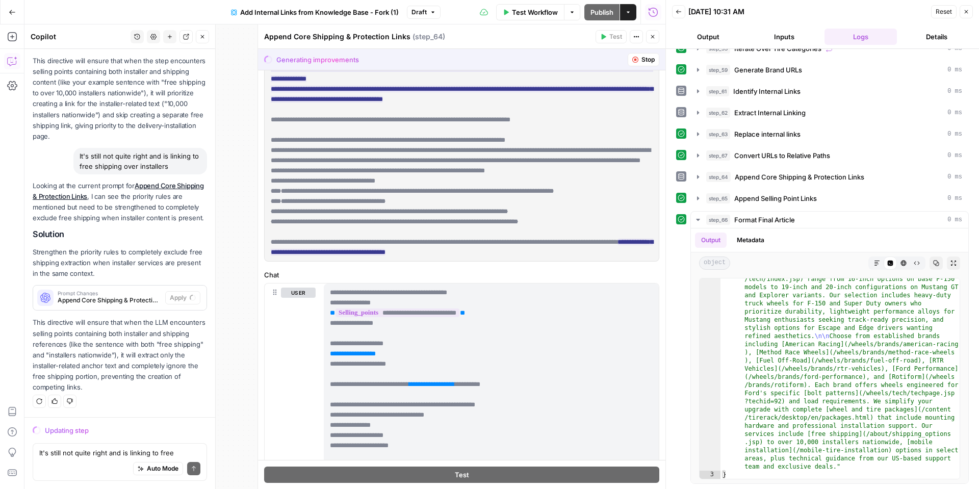
scroll to position [311, 0]
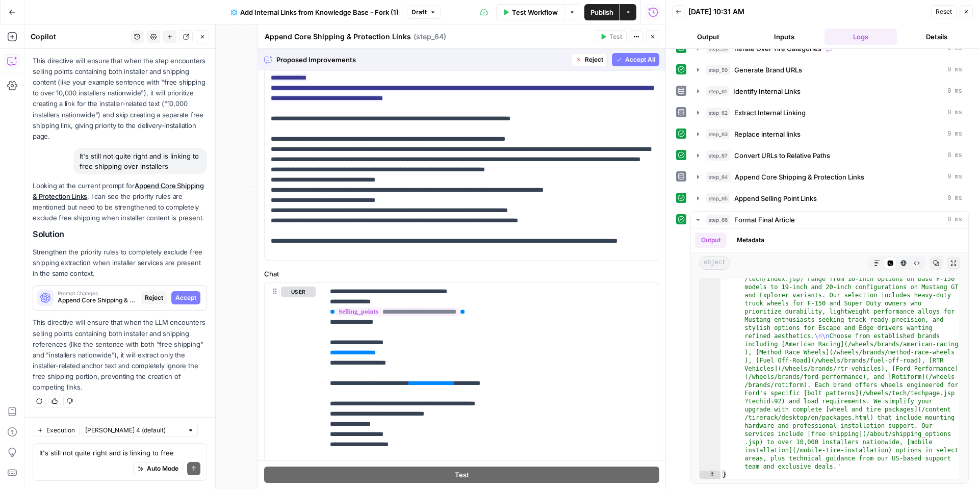
click at [619, 57] on icon "button" at bounding box center [619, 60] width 6 height 6
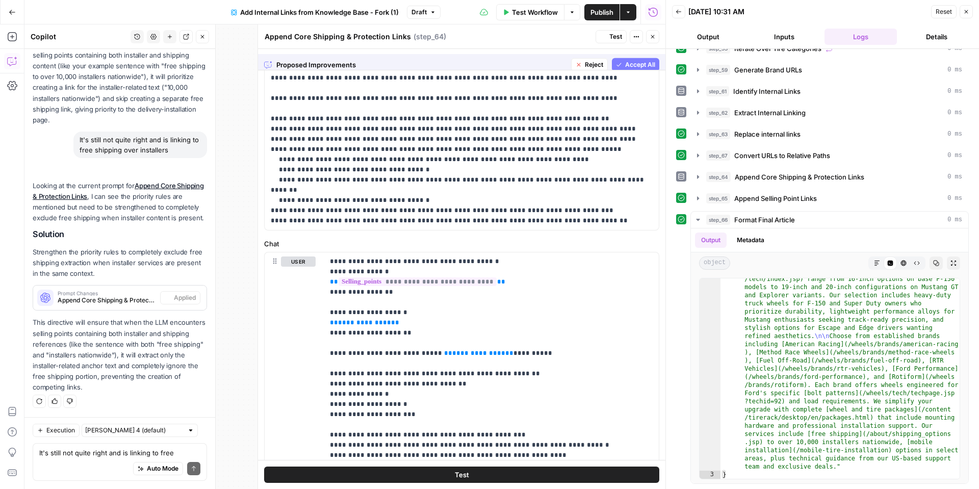
scroll to position [0, 0]
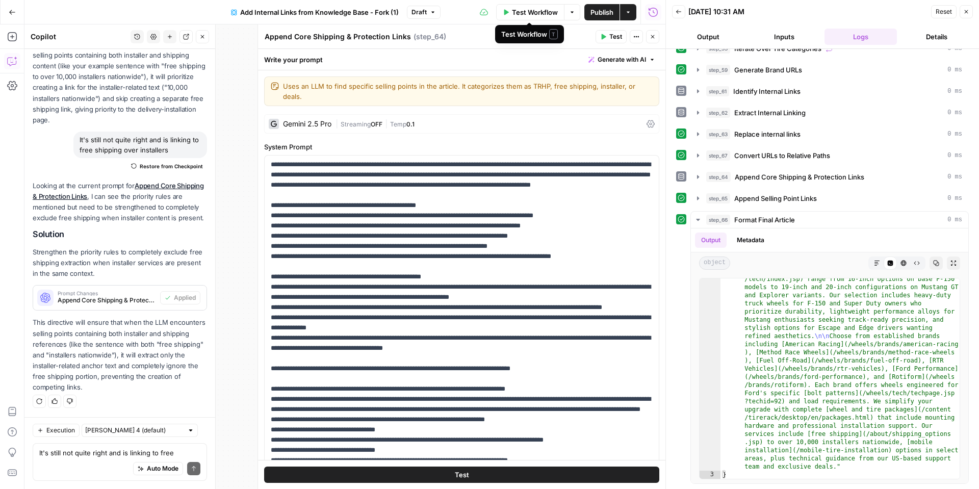
click at [545, 14] on span "Test Workflow" at bounding box center [535, 12] width 46 height 10
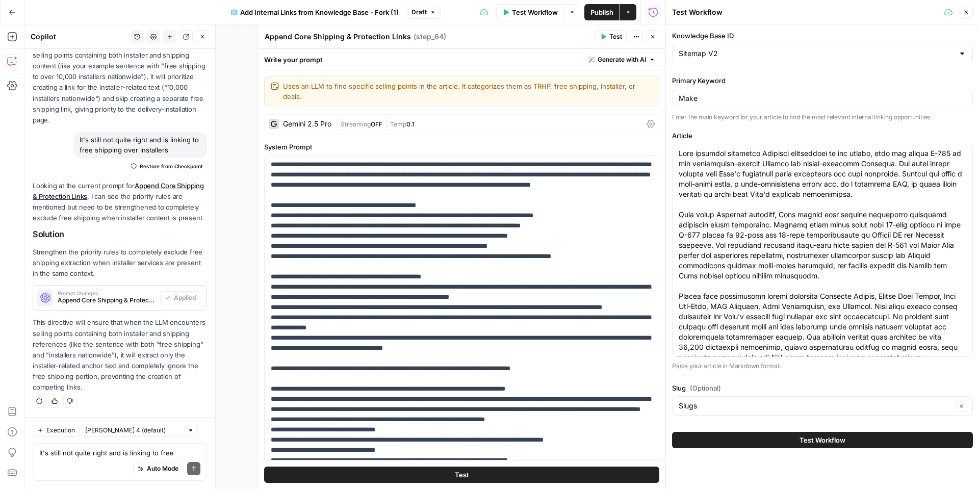
click at [816, 442] on span "Test Workflow" at bounding box center [822, 440] width 46 height 10
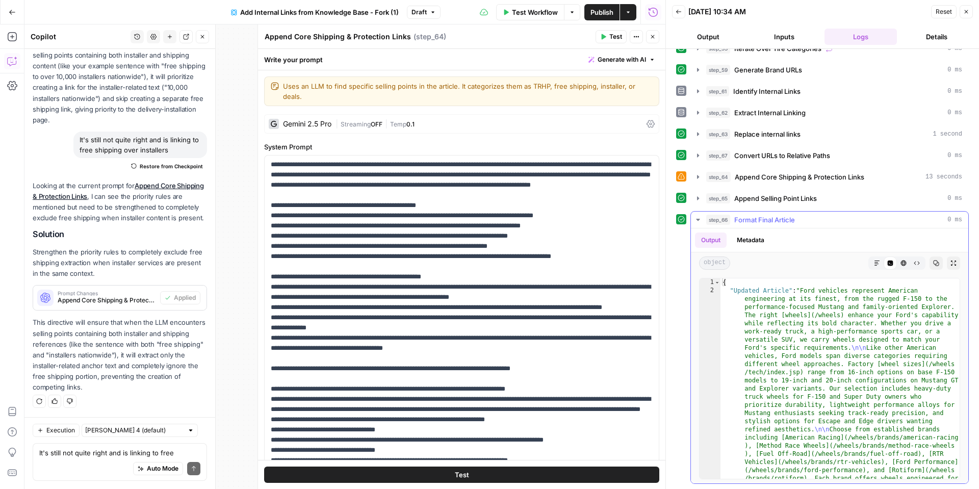
scroll to position [9, 0]
click at [878, 265] on icon "button" at bounding box center [877, 263] width 6 height 6
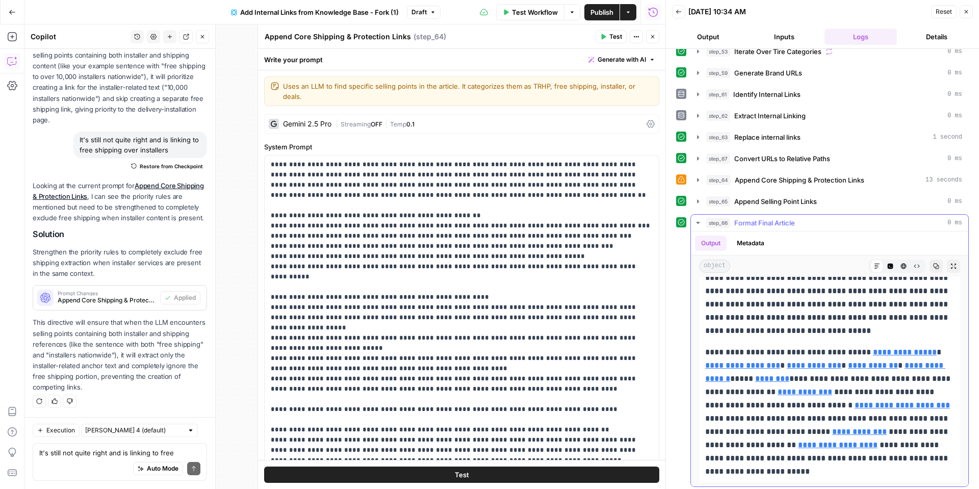
scroll to position [57, 0]
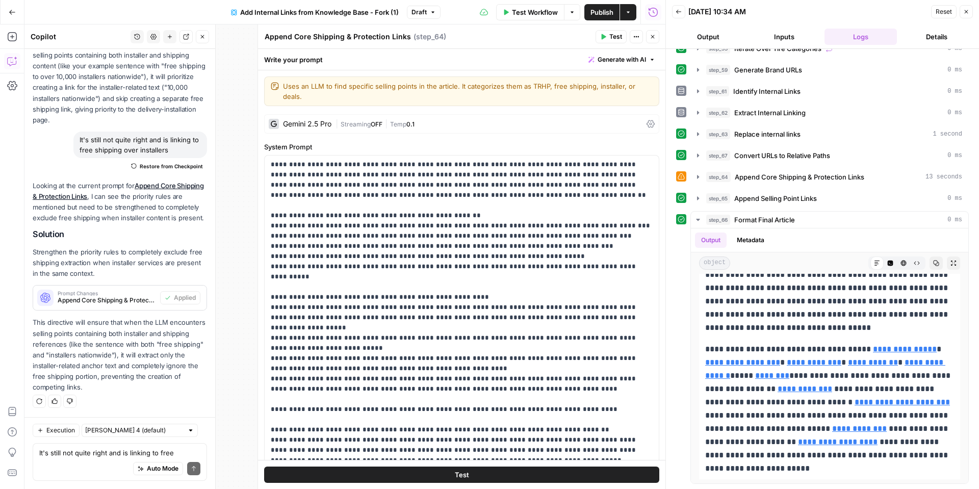
click at [967, 14] on icon "button" at bounding box center [966, 12] width 6 height 6
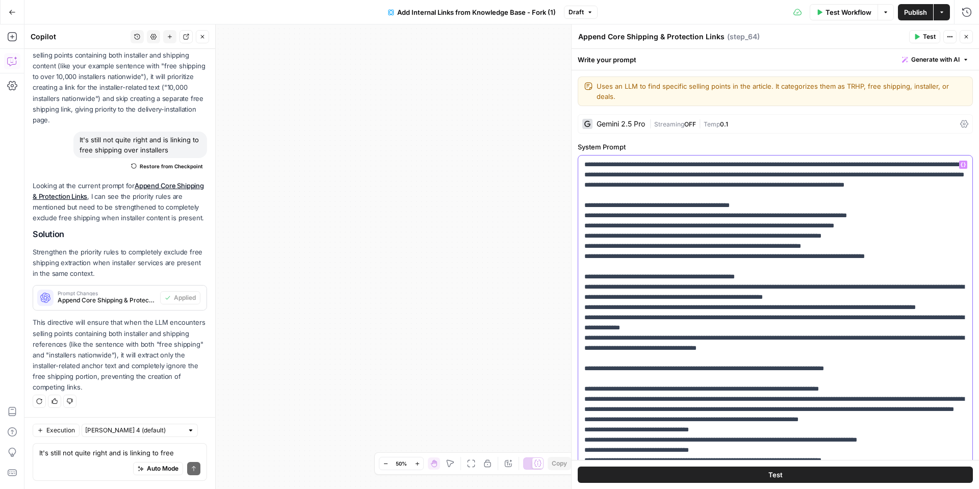
click at [716, 238] on p "**********" at bounding box center [775, 348] width 382 height 377
click at [708, 234] on p "**********" at bounding box center [775, 348] width 382 height 377
drag, startPoint x: 858, startPoint y: 235, endPoint x: 704, endPoint y: 239, distance: 154.0
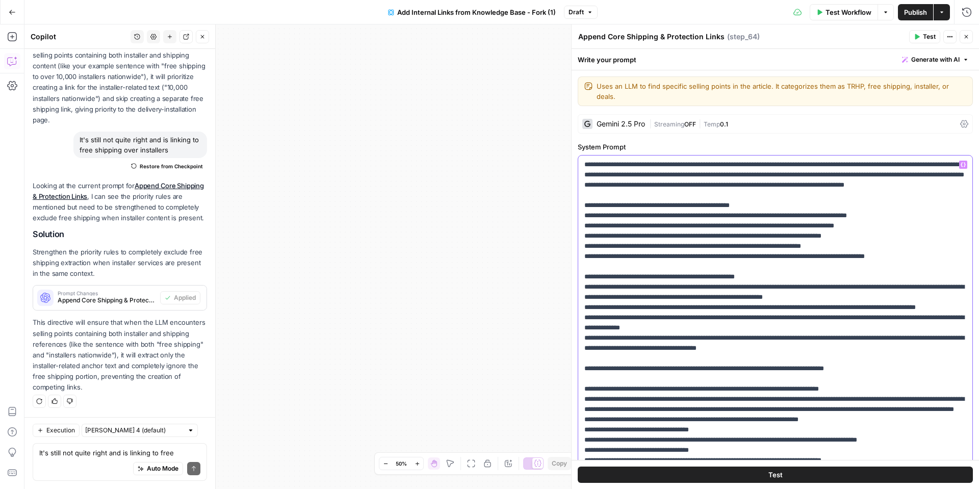
click at [592, 231] on p "**********" at bounding box center [775, 348] width 382 height 377
click at [795, 245] on p "**********" at bounding box center [775, 348] width 382 height 377
drag, startPoint x: 857, startPoint y: 246, endPoint x: 584, endPoint y: 236, distance: 273.3
click at [584, 236] on p "**********" at bounding box center [775, 348] width 382 height 377
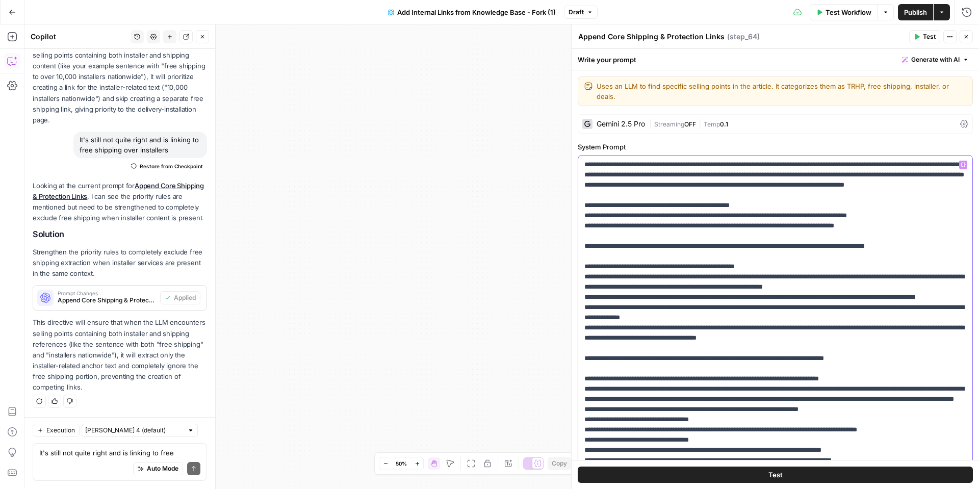
click at [590, 226] on p "**********" at bounding box center [775, 343] width 382 height 367
click at [597, 236] on p "**********" at bounding box center [775, 343] width 382 height 367
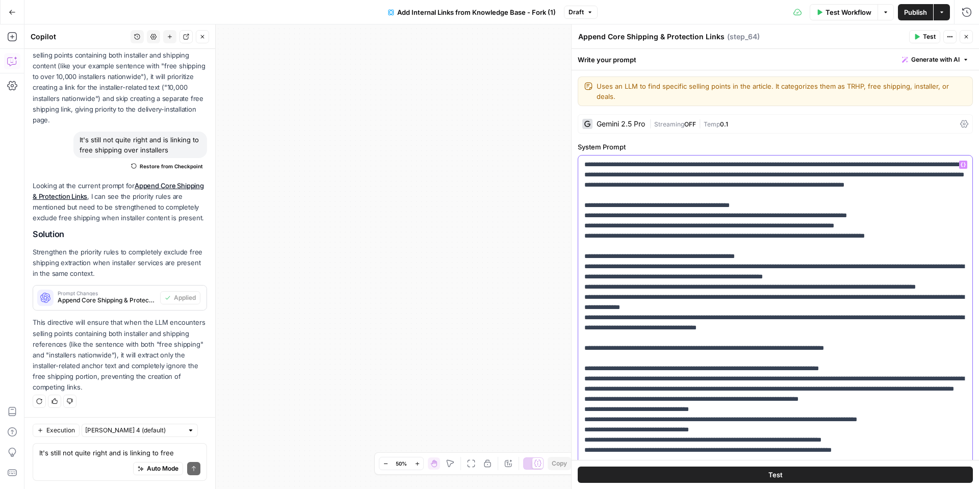
click at [909, 217] on p "**********" at bounding box center [775, 338] width 382 height 357
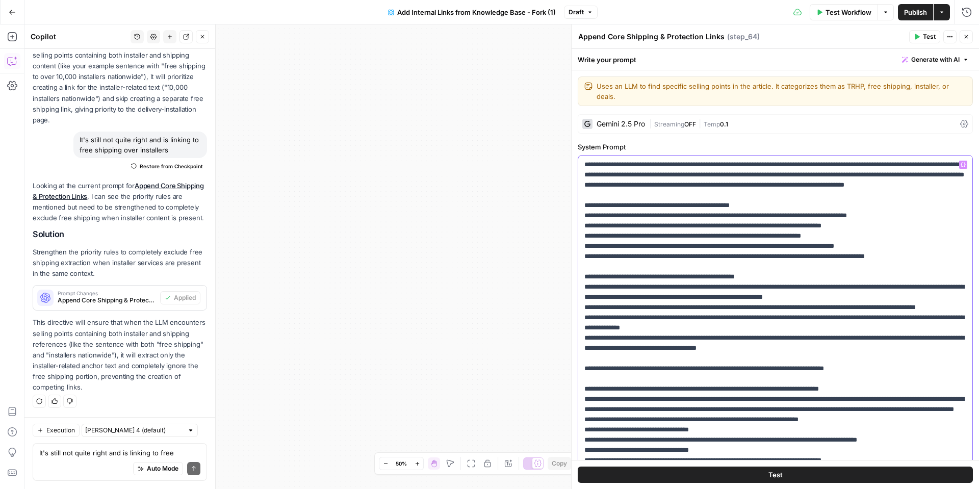
click at [585, 244] on p "**********" at bounding box center [775, 348] width 382 height 377
click at [586, 225] on p "**********" at bounding box center [775, 348] width 382 height 377
click at [584, 226] on p "**********" at bounding box center [775, 348] width 382 height 377
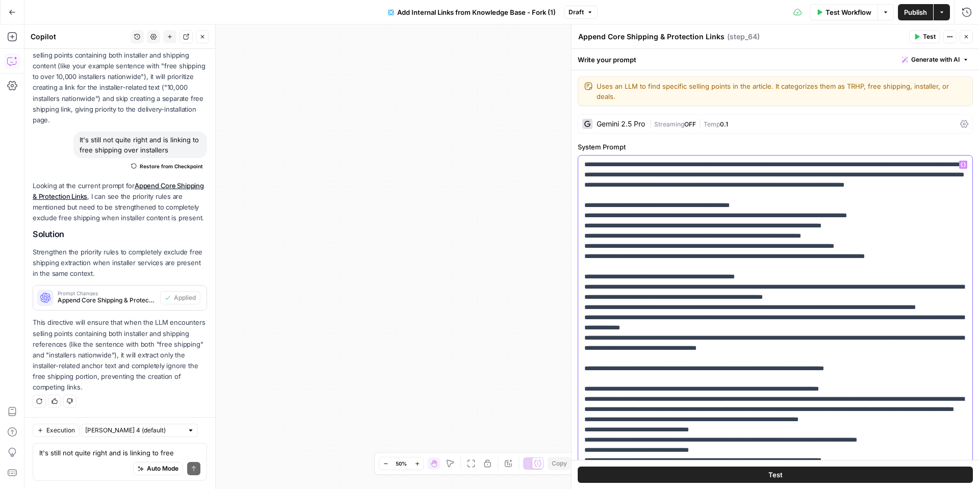
click at [584, 226] on p "**********" at bounding box center [775, 348] width 382 height 377
click at [587, 236] on p "**********" at bounding box center [775, 348] width 382 height 377
click at [585, 236] on p "**********" at bounding box center [775, 348] width 382 height 377
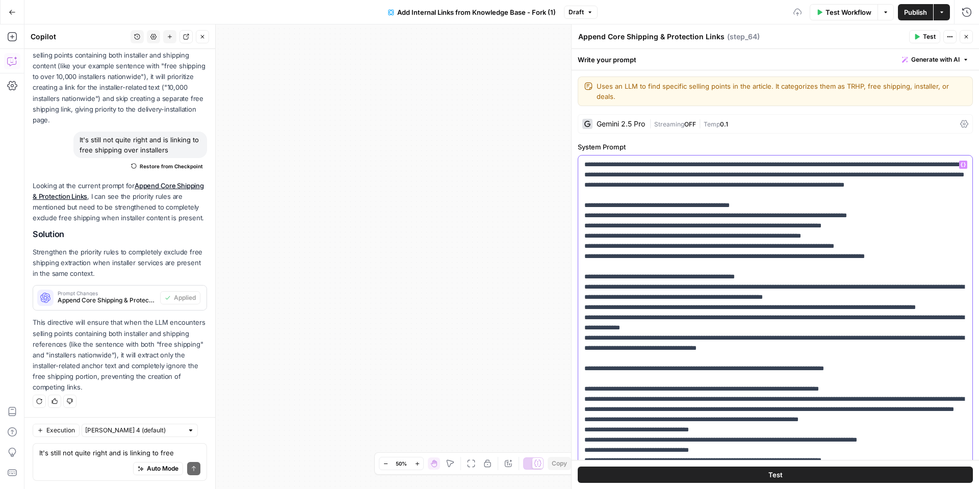
click at [584, 247] on p "**********" at bounding box center [775, 348] width 382 height 377
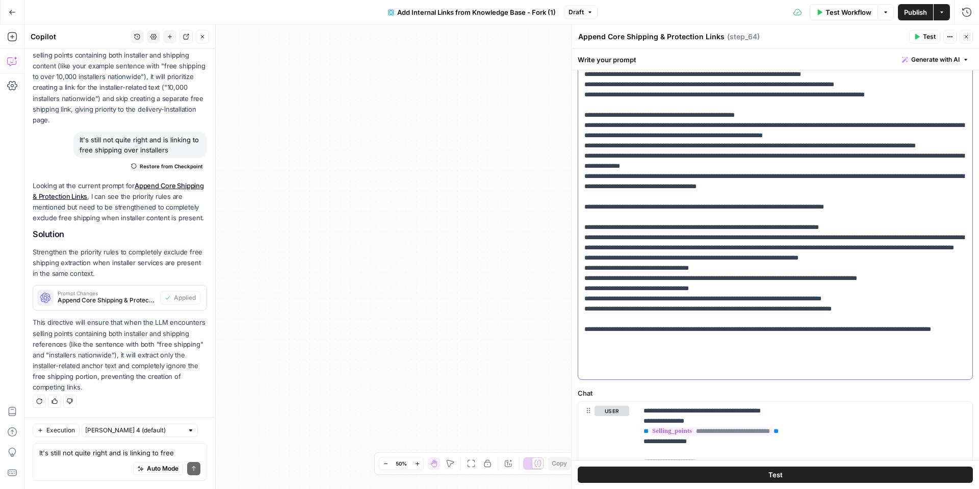
scroll to position [164, 0]
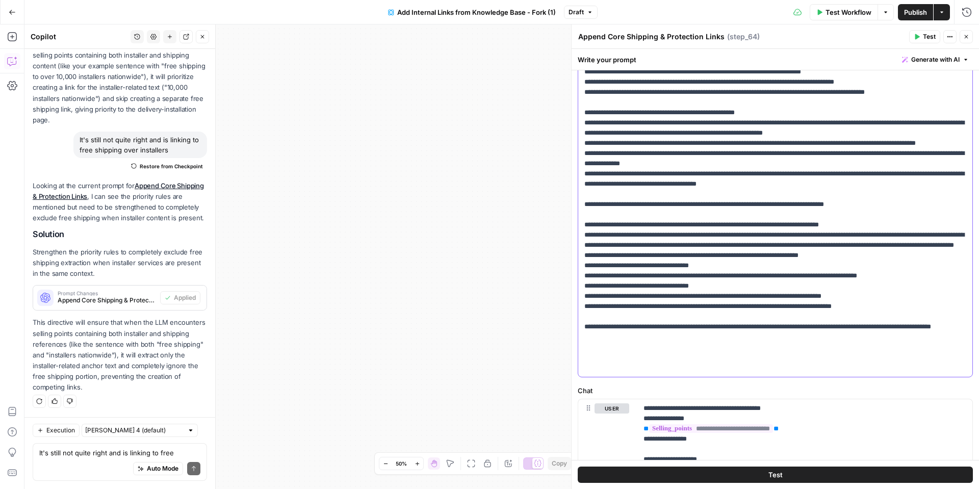
click at [671, 285] on p "**********" at bounding box center [775, 183] width 382 height 377
drag, startPoint x: 734, startPoint y: 284, endPoint x: 599, endPoint y: 284, distance: 135.1
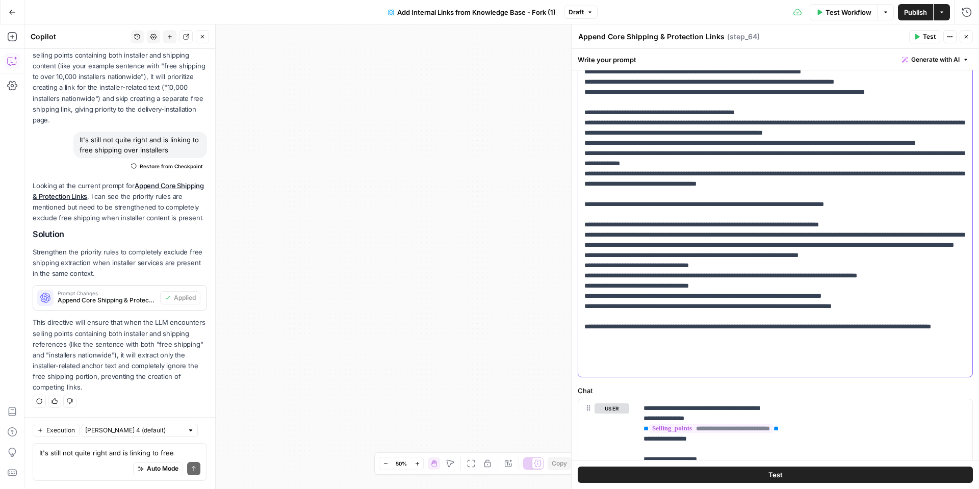
click at [597, 284] on p "**********" at bounding box center [775, 183] width 382 height 377
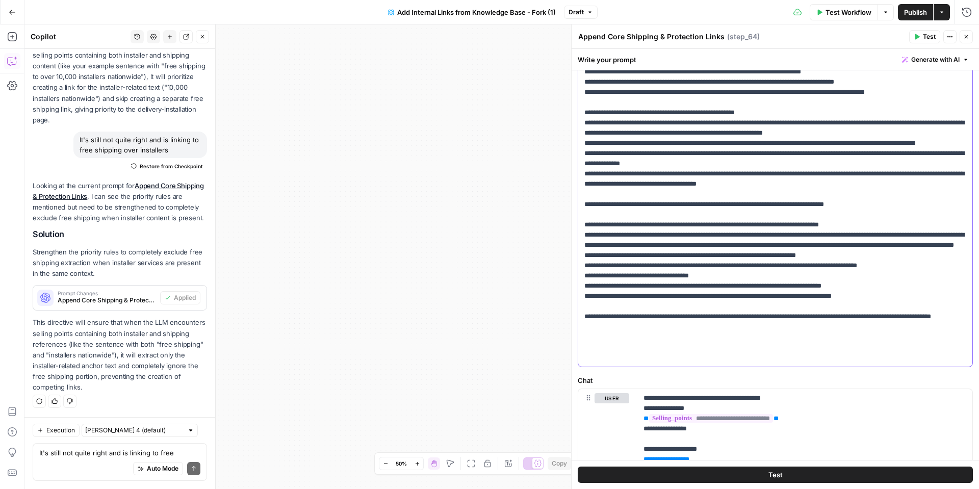
click at [784, 294] on p "**********" at bounding box center [775, 178] width 382 height 367
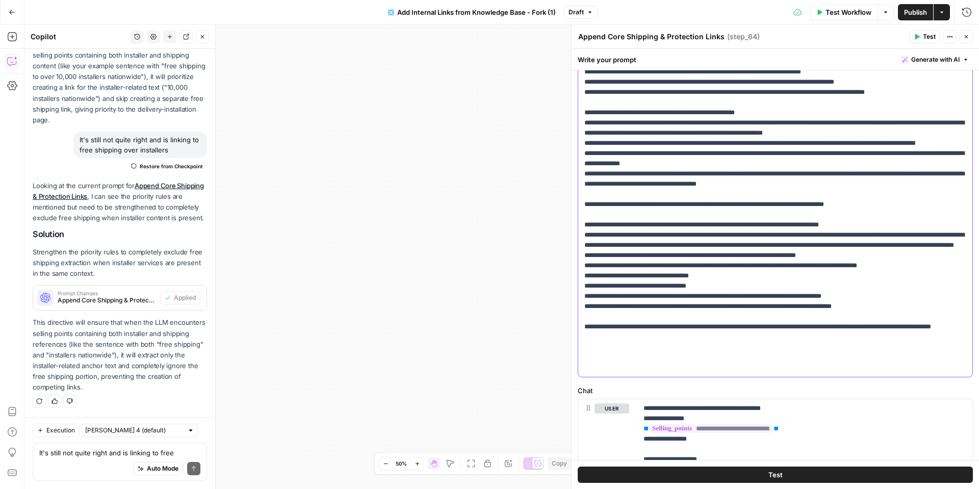
click at [595, 303] on p "**********" at bounding box center [775, 183] width 382 height 377
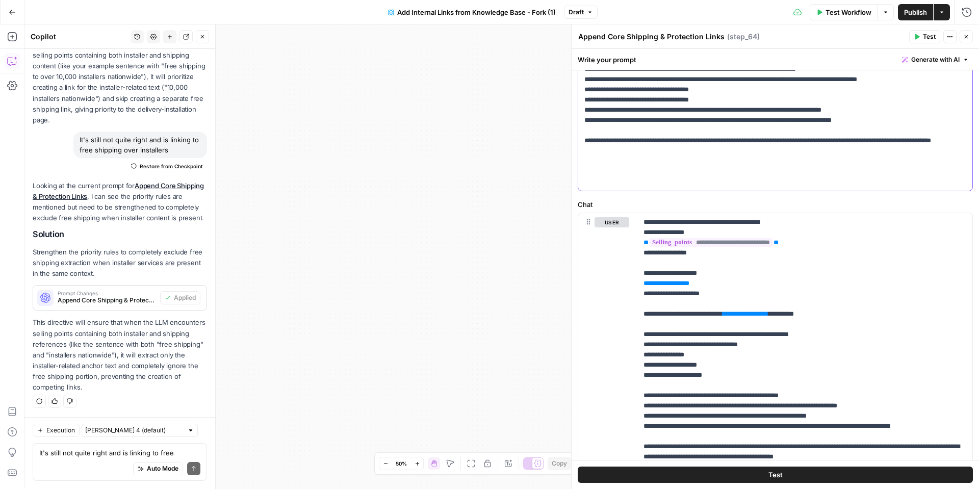
scroll to position [354, 0]
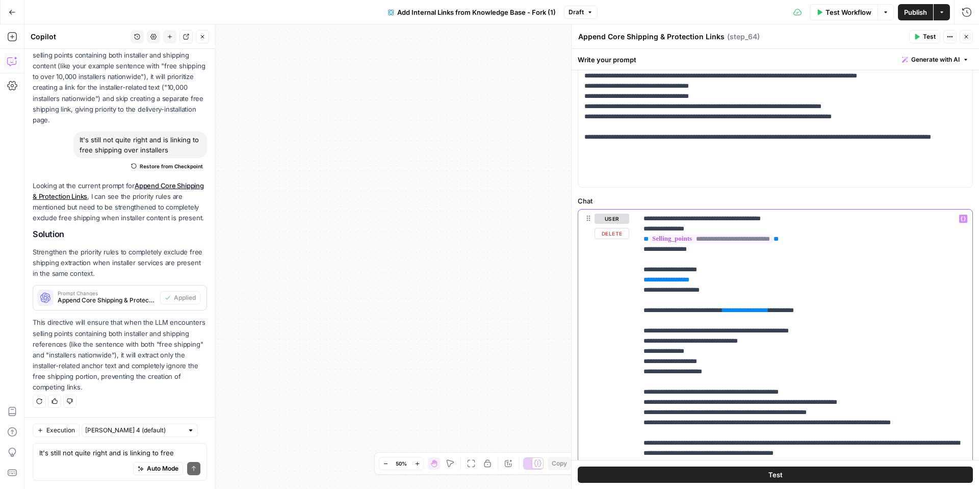
drag, startPoint x: 702, startPoint y: 339, endPoint x: 642, endPoint y: 338, distance: 60.2
click at [642, 338] on div "**********" at bounding box center [804, 350] width 335 height 283
click at [722, 360] on p "**********" at bounding box center [804, 351] width 323 height 275
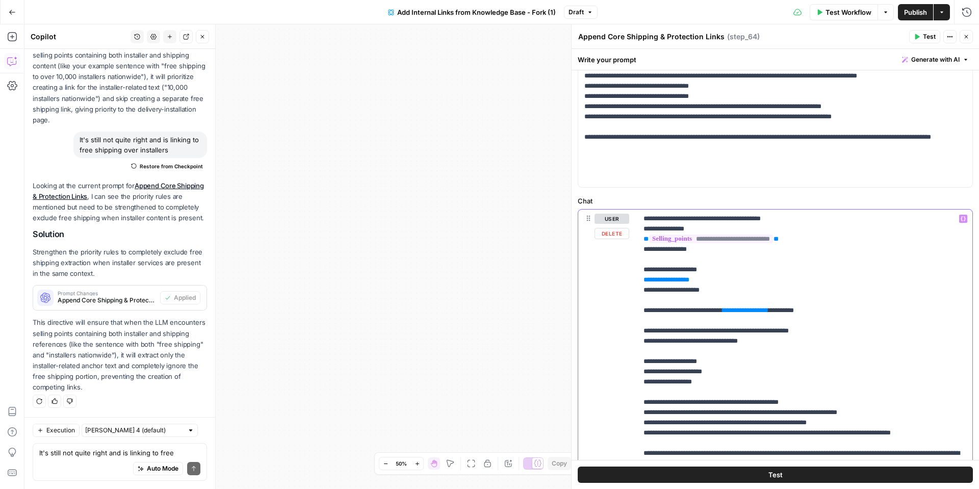
click at [659, 370] on p "**********" at bounding box center [804, 356] width 323 height 285
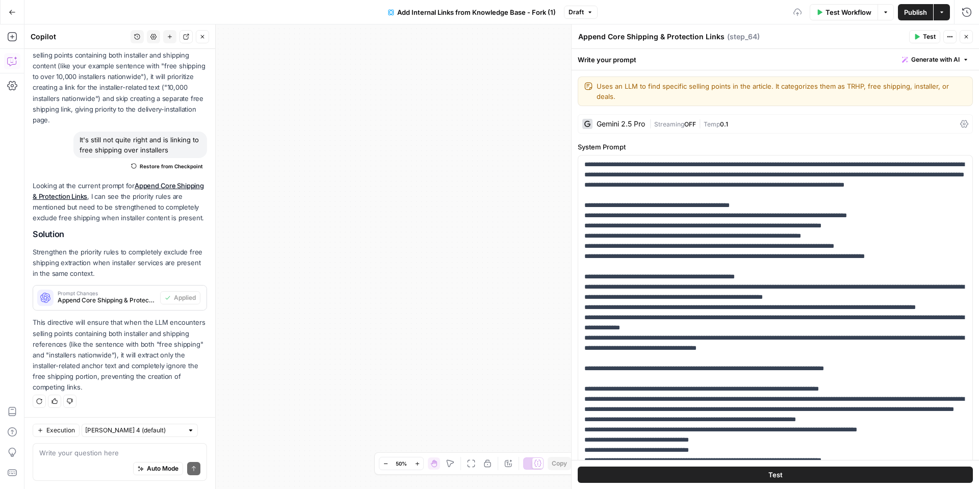
scroll to position [354, 0]
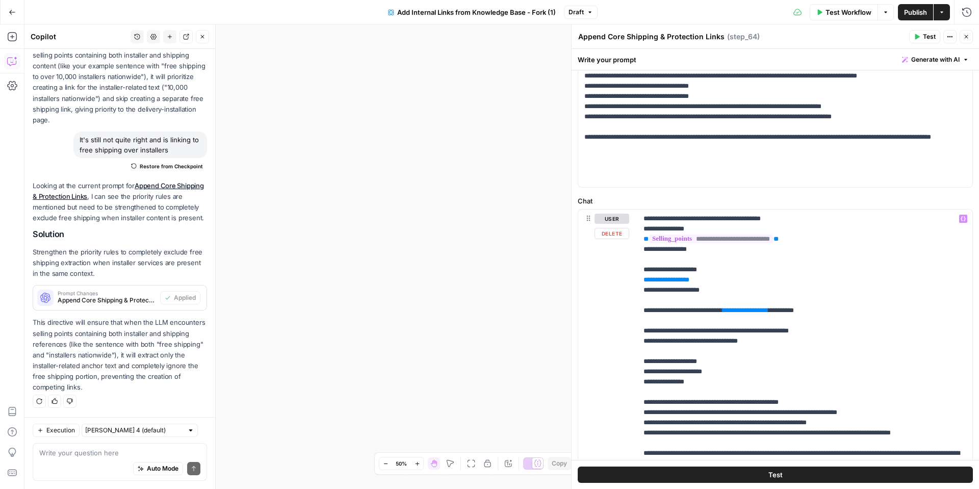
click at [646, 363] on p "**********" at bounding box center [804, 356] width 323 height 285
click at [645, 363] on p "**********" at bounding box center [804, 356] width 323 height 285
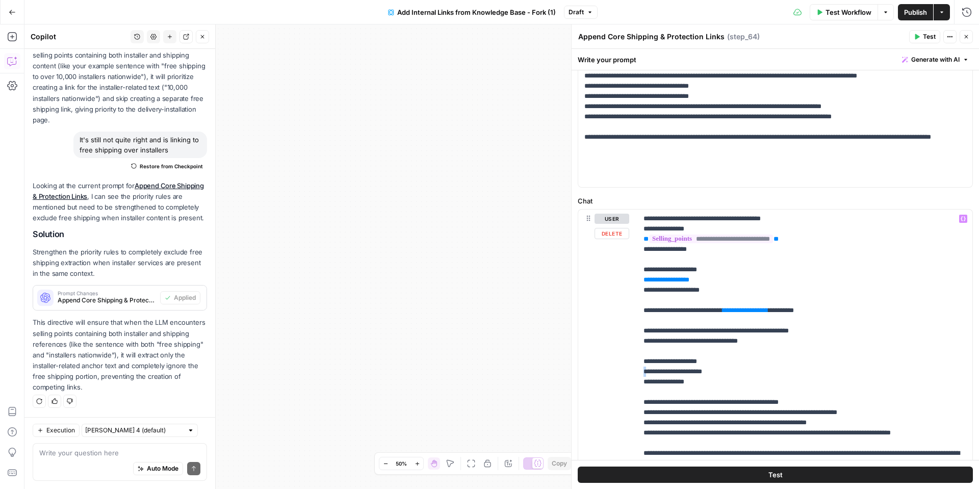
click at [645, 363] on p "**********" at bounding box center [804, 356] width 323 height 285
click at [644, 352] on p "**********" at bounding box center [804, 356] width 323 height 285
click at [649, 343] on p "**********" at bounding box center [804, 356] width 323 height 285
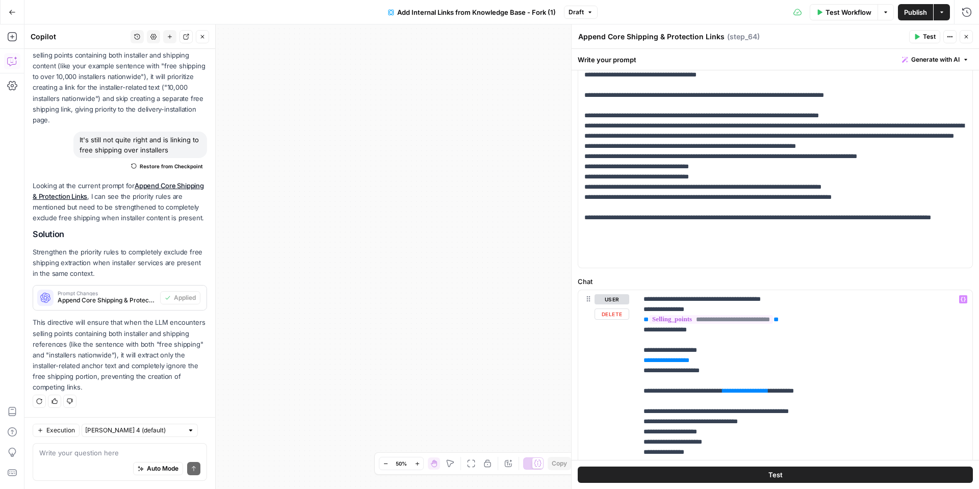
scroll to position [281, 0]
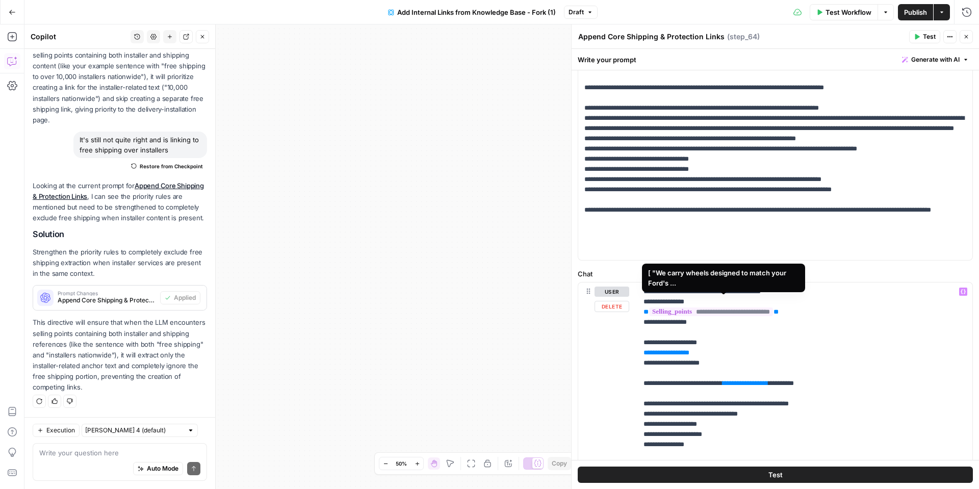
click at [699, 307] on span "**********" at bounding box center [711, 311] width 124 height 9
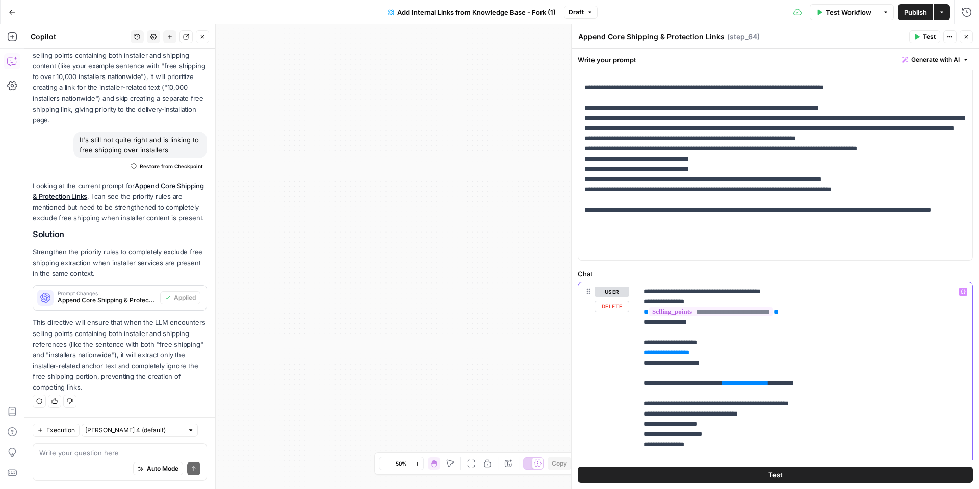
click at [850, 338] on p "**********" at bounding box center [804, 423] width 323 height 275
click at [962, 35] on button "Close" at bounding box center [965, 36] width 13 height 13
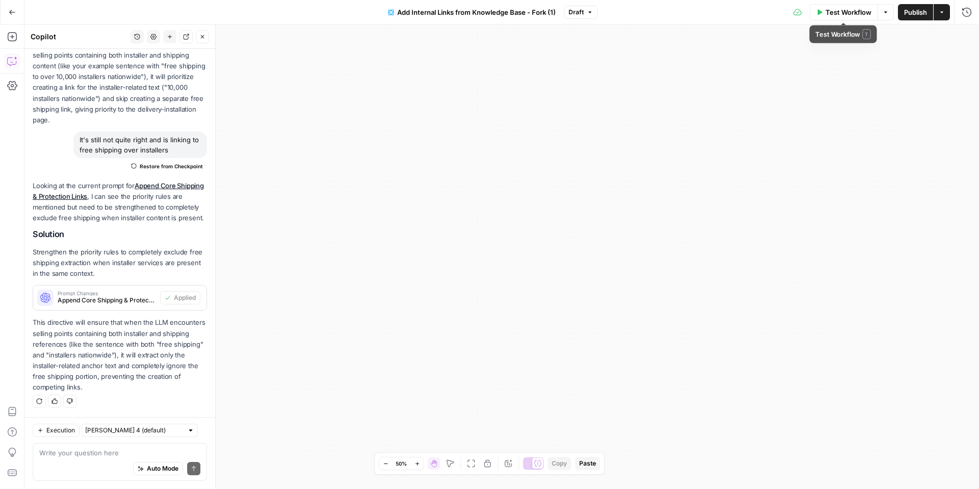
click at [860, 18] on button "Test Workflow" at bounding box center [843, 12] width 68 height 16
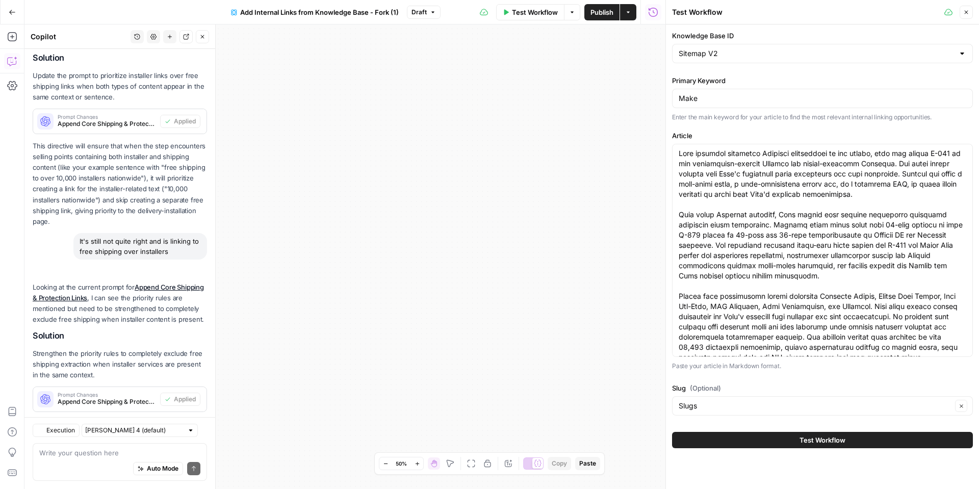
scroll to position [1374, 0]
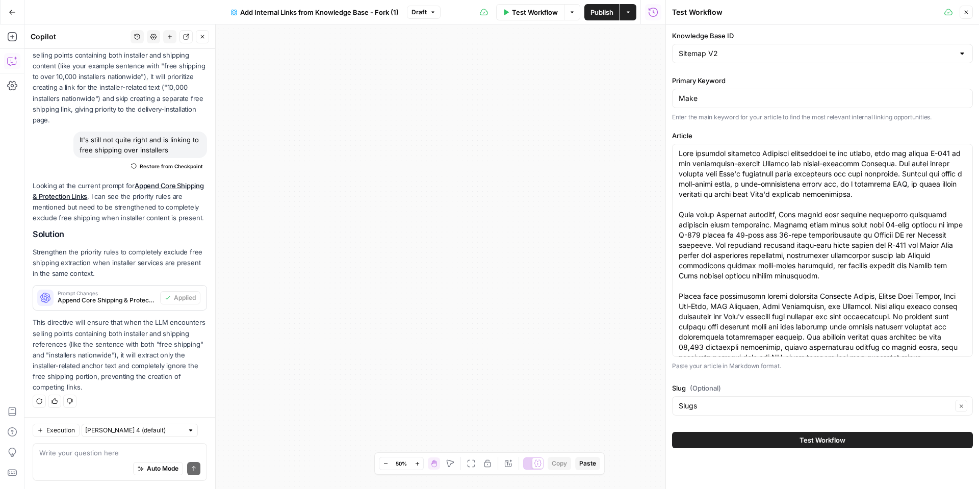
click at [788, 449] on div "Test Workflow" at bounding box center [822, 440] width 301 height 29
click at [788, 444] on button "Test Workflow" at bounding box center [822, 440] width 301 height 16
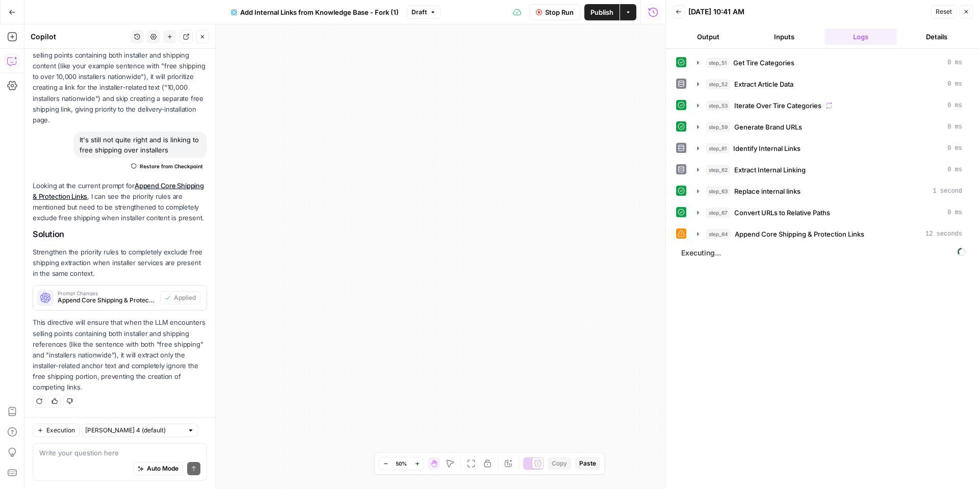
scroll to position [1374, 0]
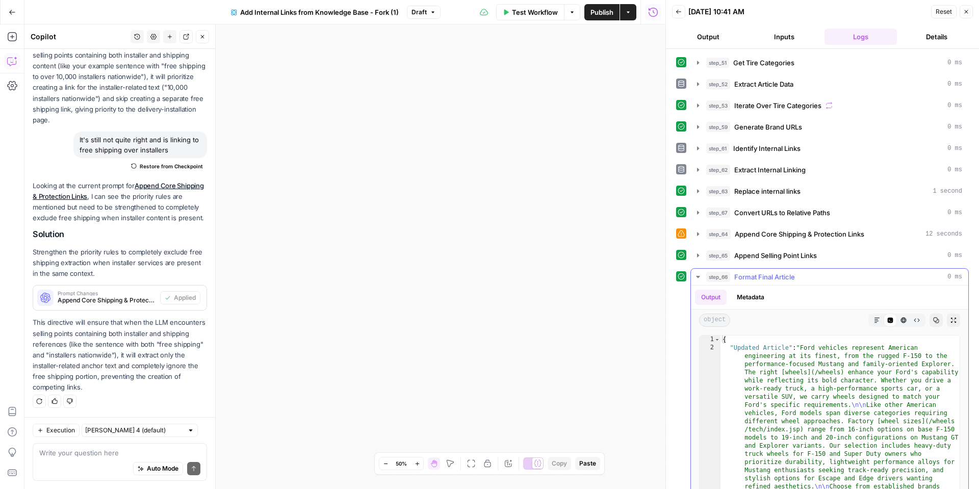
click at [877, 321] on icon "button" at bounding box center [877, 320] width 6 height 6
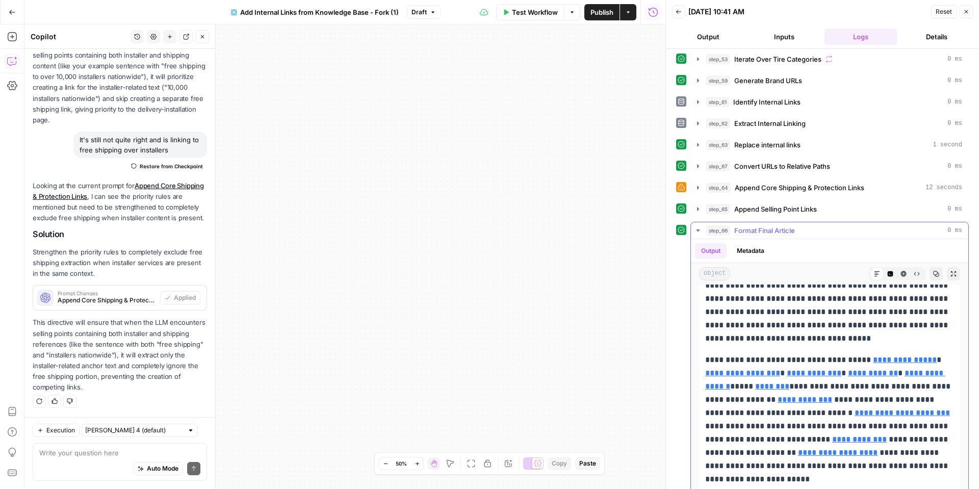
scroll to position [57, 0]
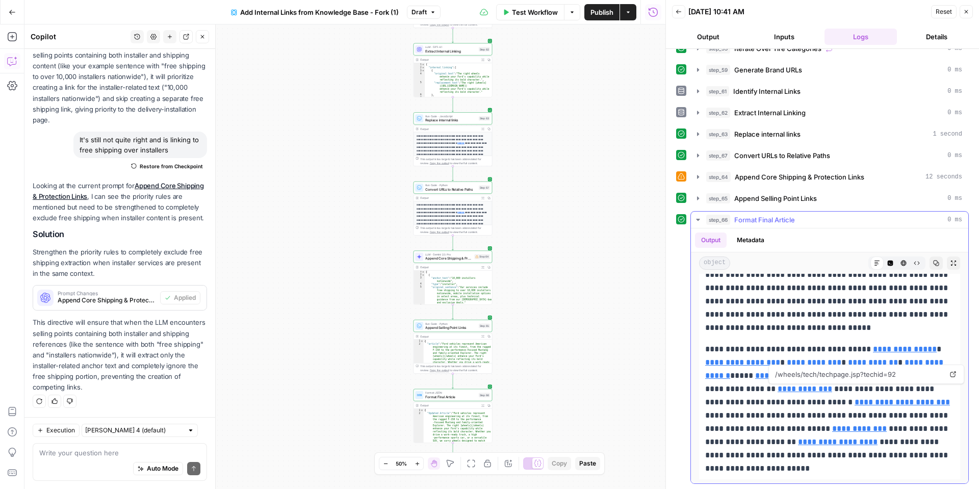
drag, startPoint x: 885, startPoint y: 372, endPoint x: 773, endPoint y: 374, distance: 111.6
click at [773, 374] on span "/wheels/tech/techpage.jsp?techid=92" at bounding box center [858, 374] width 171 height 18
copy span "/wheels/tech/techpage.jsp?techid=92"
click at [80, 453] on textarea at bounding box center [119, 453] width 161 height 10
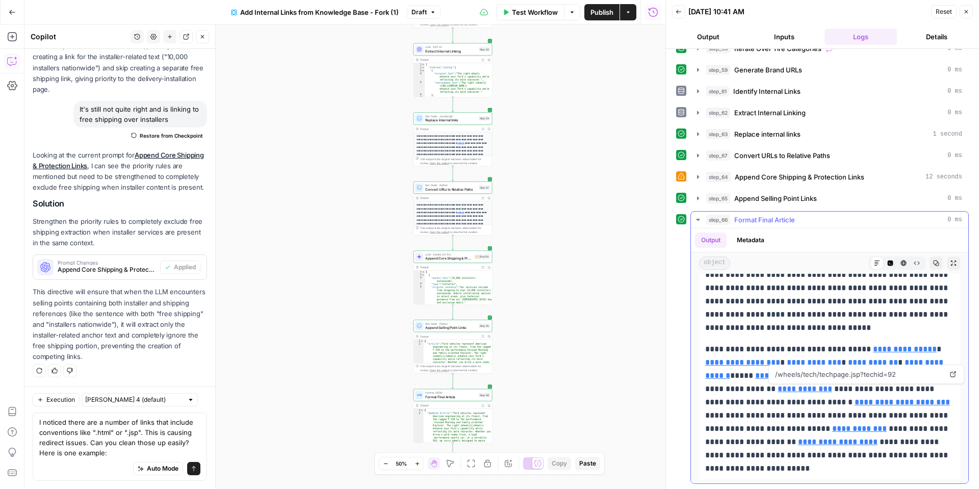
scroll to position [1404, 0]
click at [130, 455] on textarea "I noticed there are a number of links that include conventions like ".html" or …" at bounding box center [119, 437] width 161 height 41
click at [110, 449] on textarea "I noticed there are a number of links that include conventions like ".html" or …" at bounding box center [119, 437] width 161 height 41
paste textarea "https://app.airops.com/wheels/tech/techpage.jsp?techid=92"
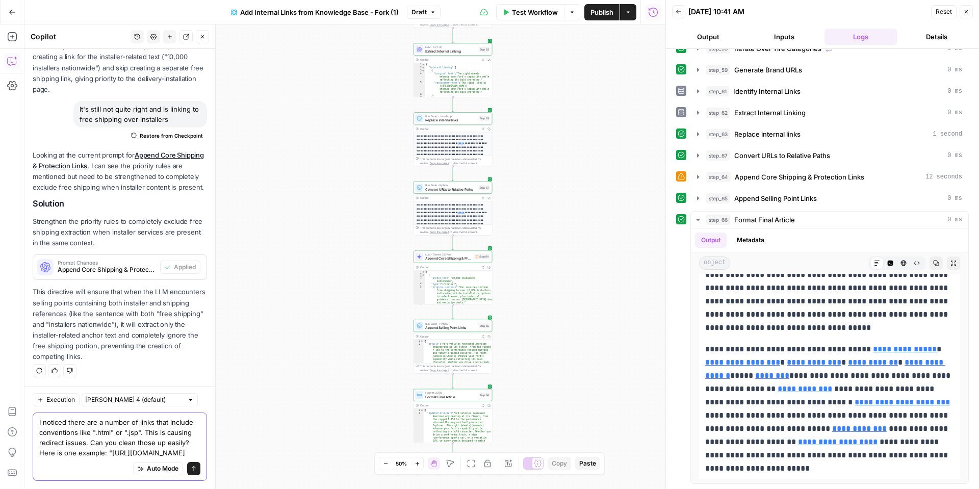
drag, startPoint x: 117, startPoint y: 442, endPoint x: 42, endPoint y: 443, distance: 74.9
click at [42, 443] on textarea "I noticed there are a number of links that include conventions like ".html" or …" at bounding box center [119, 437] width 161 height 41
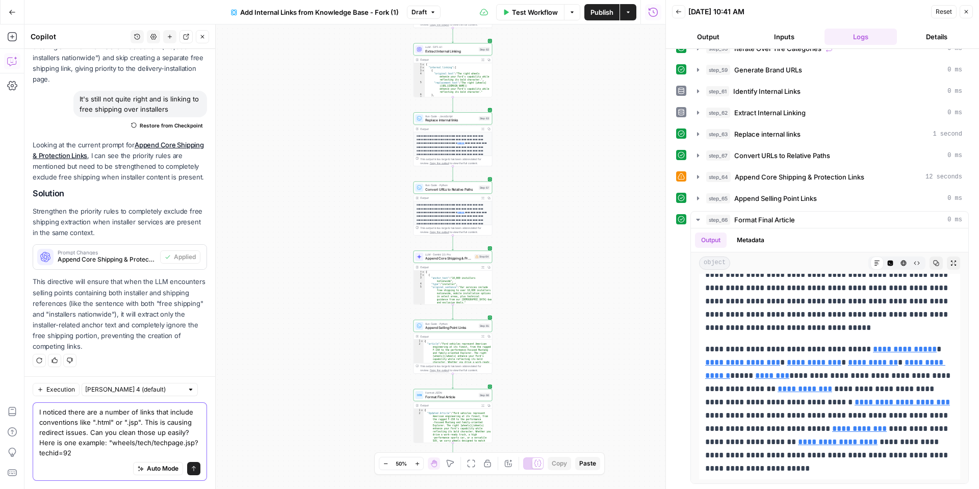
scroll to position [1414, 0]
click at [81, 448] on textarea "I noticed there are a number of links that include conventions like ".html" or …" at bounding box center [119, 432] width 161 height 51
click at [74, 453] on textarea "I noticed there are a number of links that include conventions like ".html" or …" at bounding box center [119, 432] width 161 height 51
click at [75, 452] on textarea "I noticed there are a number of links that include conventions like ".html" or …" at bounding box center [119, 432] width 161 height 51
click at [168, 456] on textarea "I noticed there are a number of links that include conventions like ".html" or …" at bounding box center [119, 432] width 161 height 51
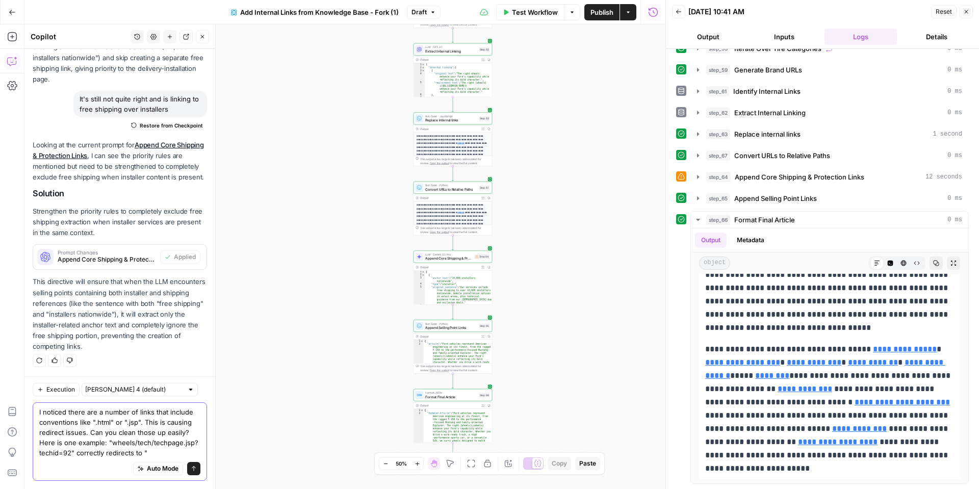
paste textarea "https://www.tirerack.com/upgrade-garage/how-do-i-measure-wheel-bolt-pattern"
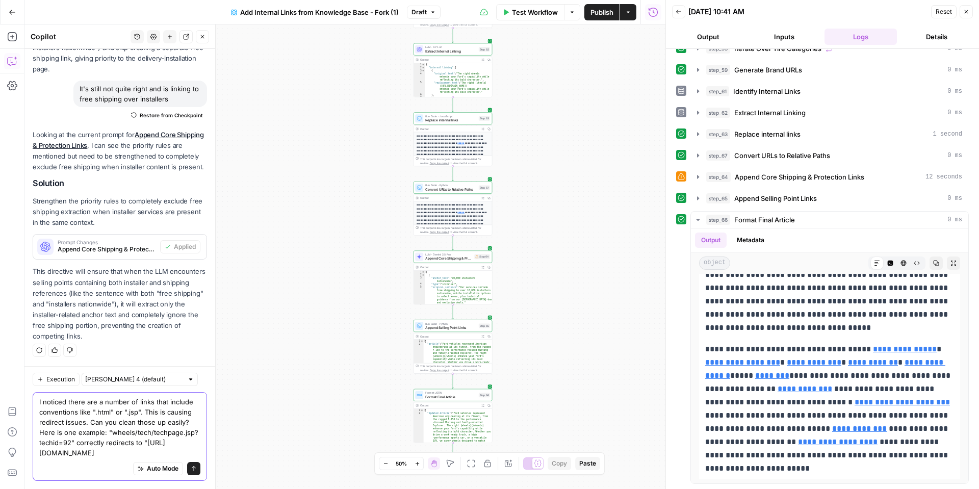
type textarea "I noticed there are a number of links that include conventions like ".html" or …"
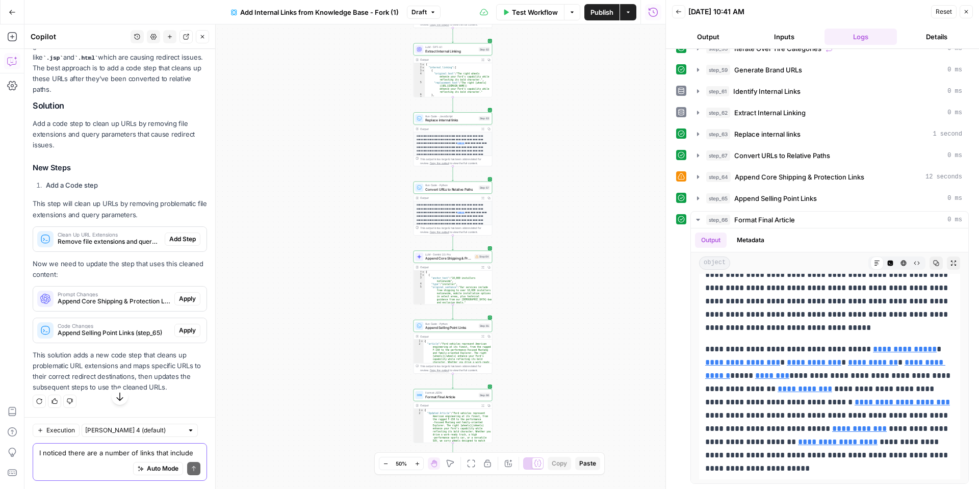
scroll to position [1846, 0]
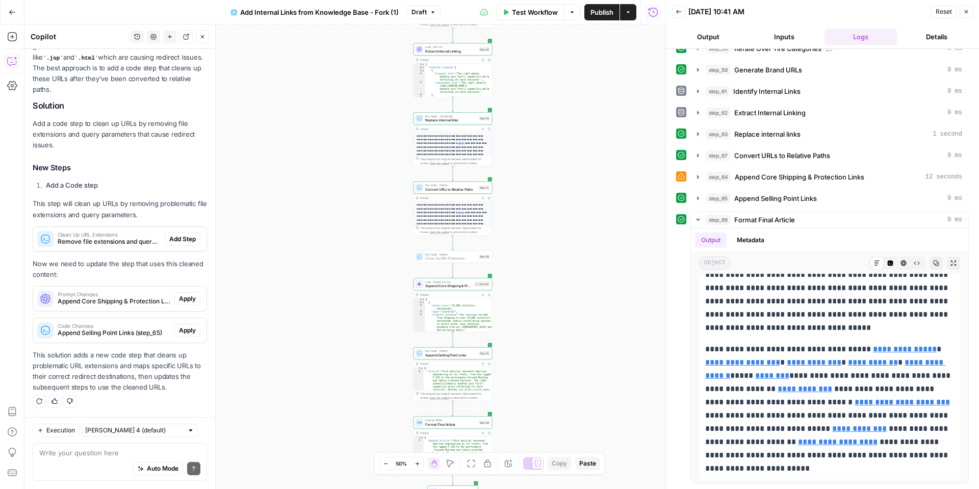
click at [192, 238] on span "Add Step" at bounding box center [182, 238] width 27 height 9
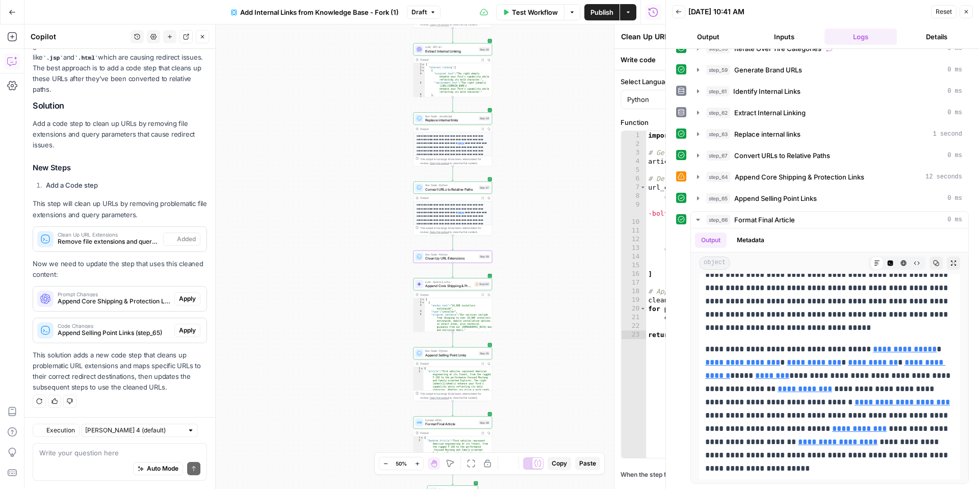
scroll to position [1862, 0]
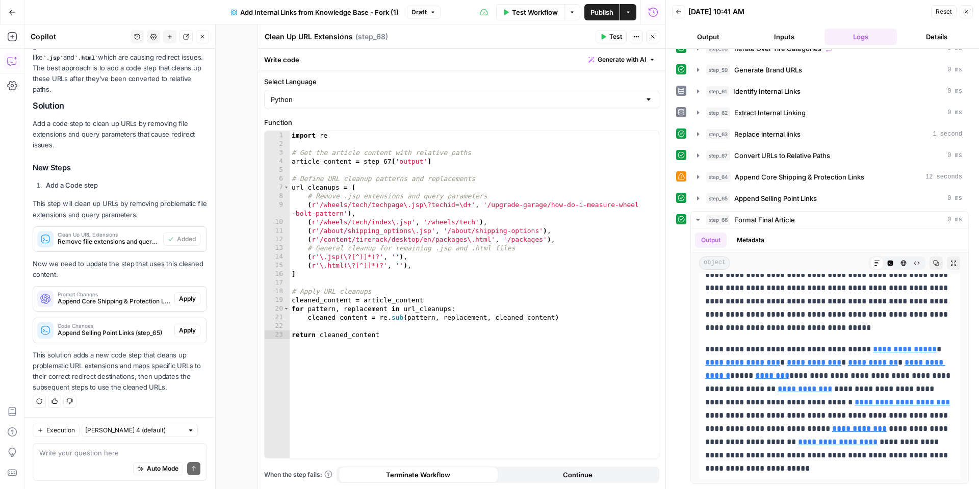
click at [190, 301] on span "Apply" at bounding box center [187, 298] width 17 height 9
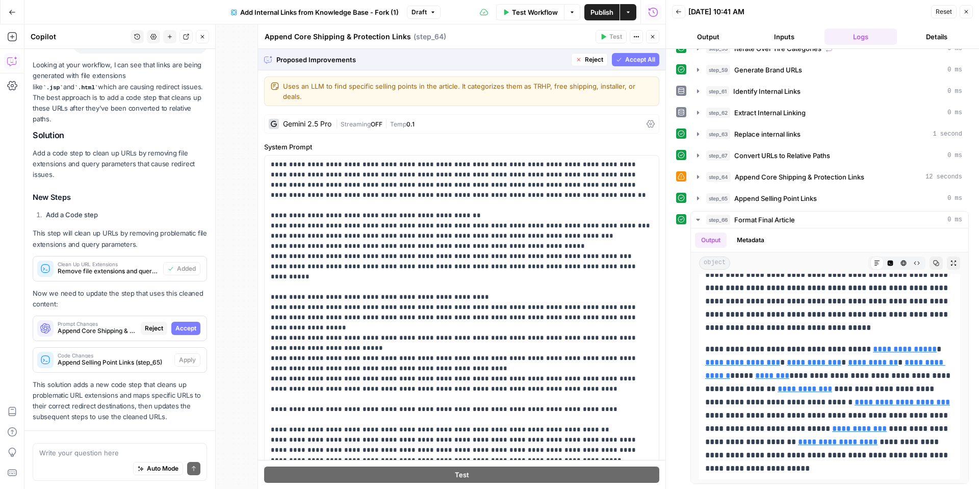
scroll to position [1764, 0]
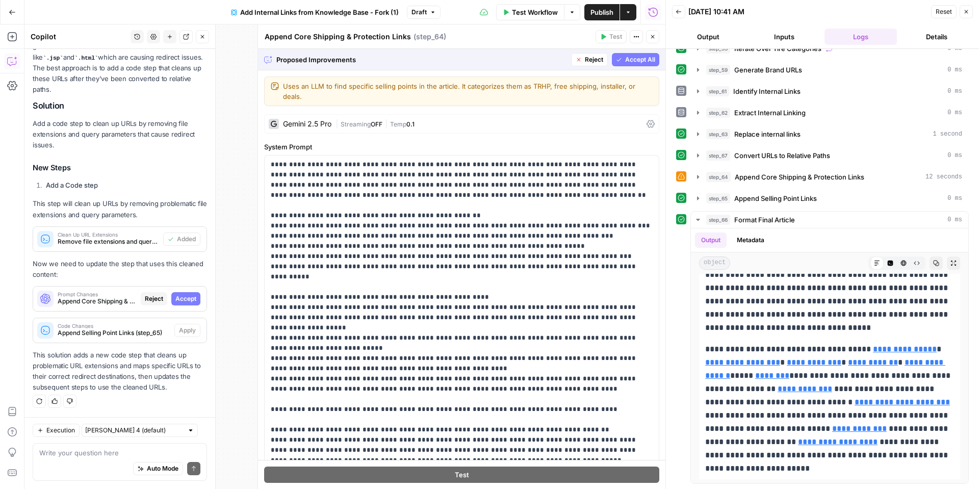
click at [193, 300] on span "Accept" at bounding box center [185, 298] width 21 height 9
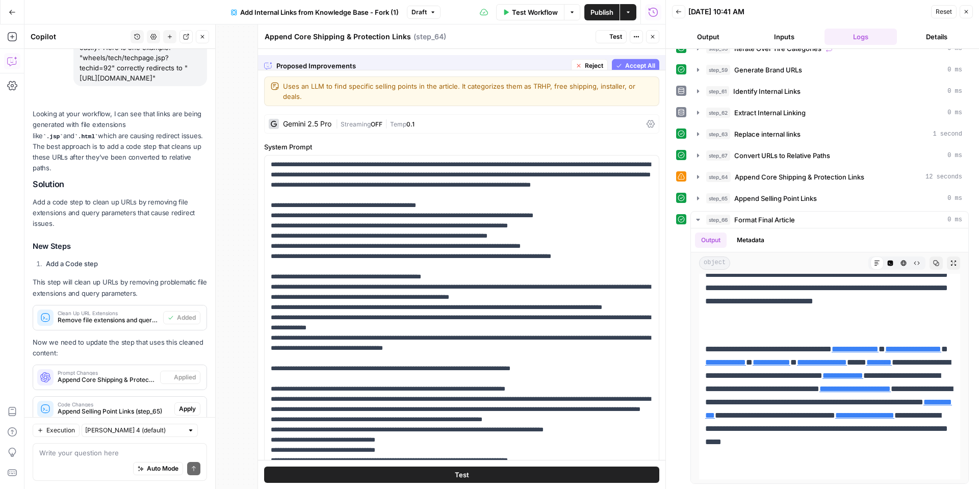
scroll to position [0, 0]
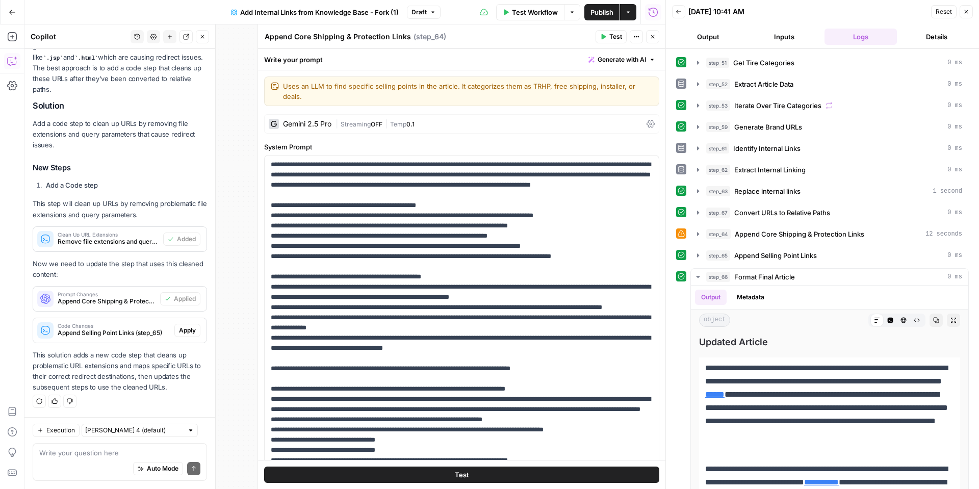
click at [189, 328] on span "Apply" at bounding box center [187, 330] width 17 height 9
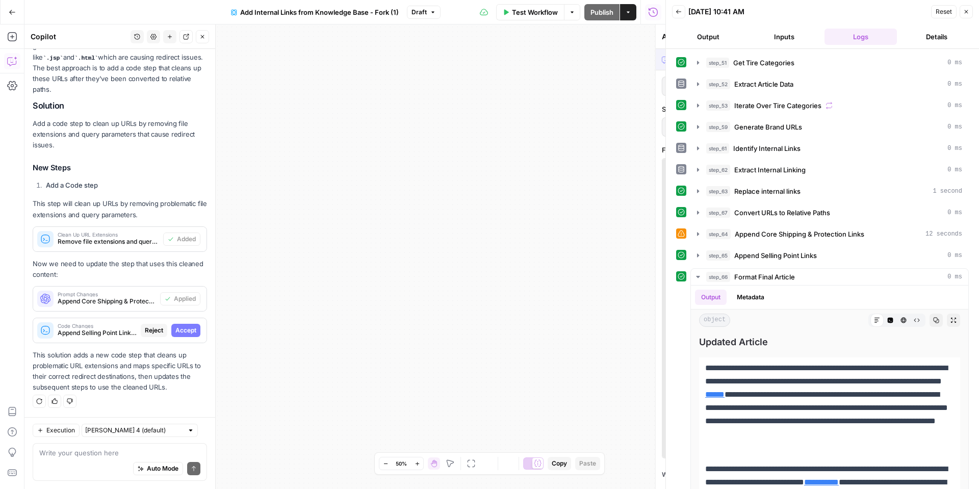
scroll to position [1764, 0]
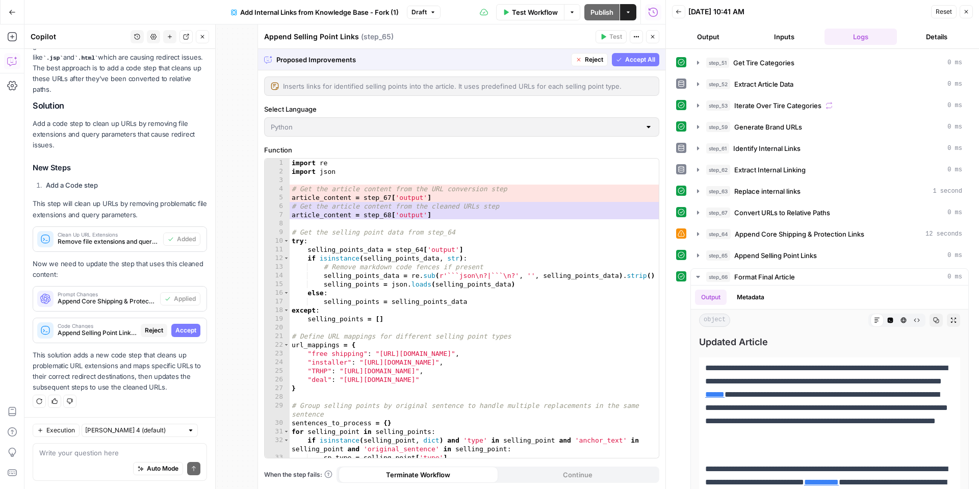
click at [631, 63] on span "Accept All" at bounding box center [640, 59] width 30 height 9
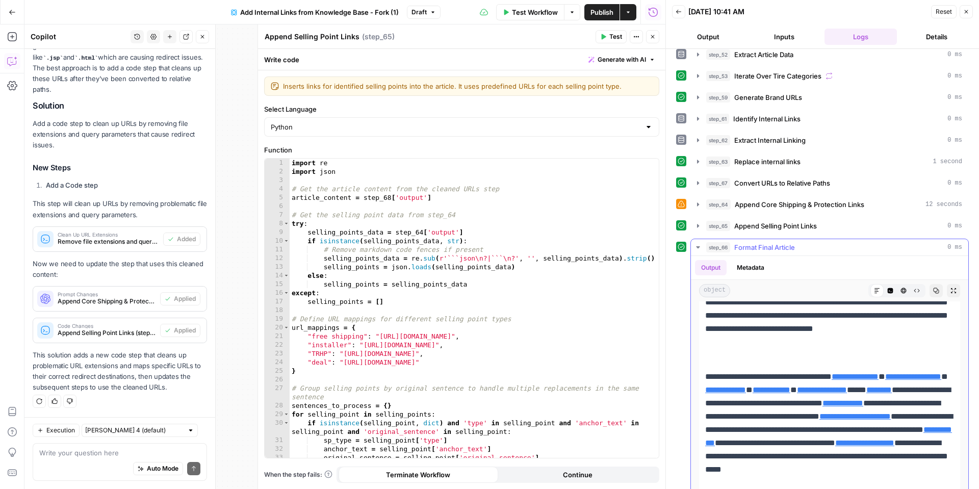
scroll to position [31, 0]
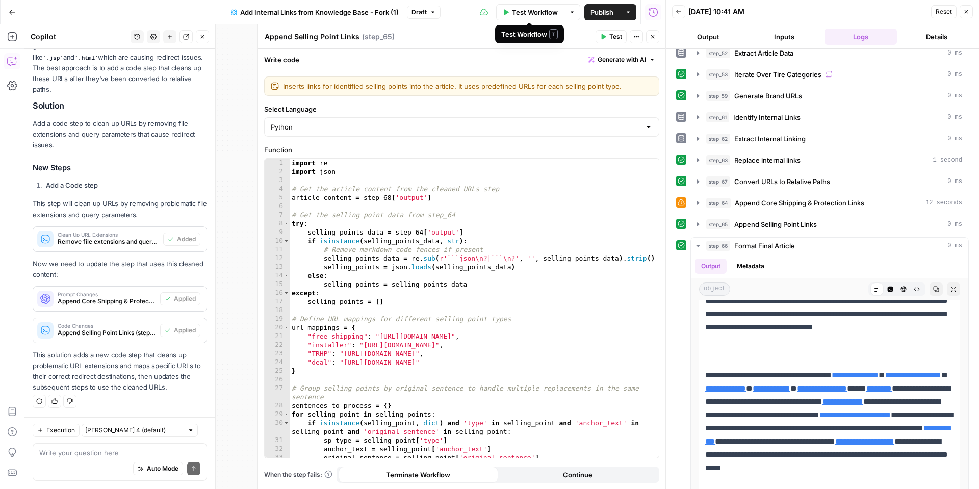
click at [535, 14] on span "Test Workflow" at bounding box center [535, 12] width 46 height 10
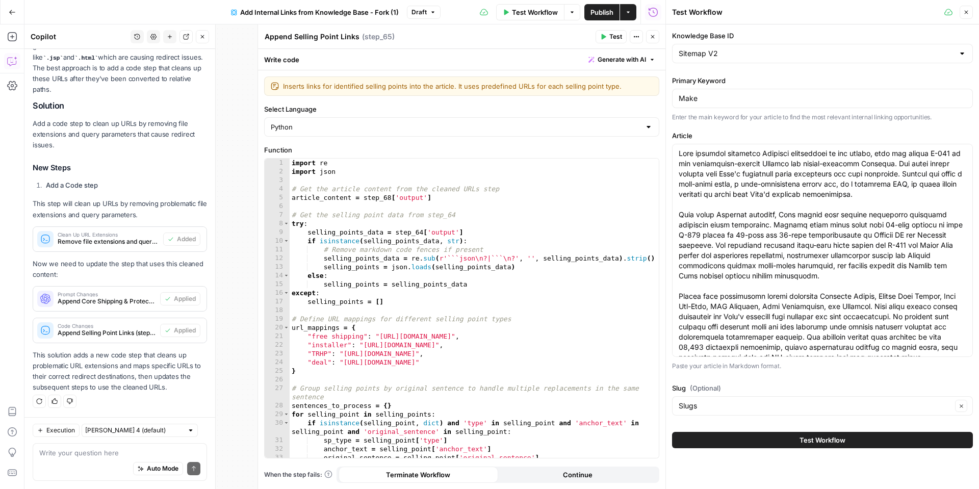
click at [805, 442] on span "Test Workflow" at bounding box center [822, 440] width 46 height 10
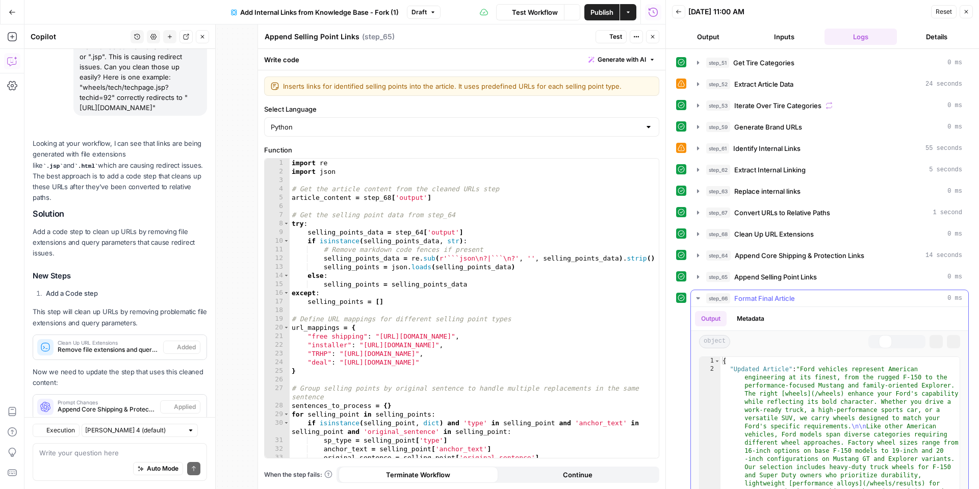
scroll to position [1862, 0]
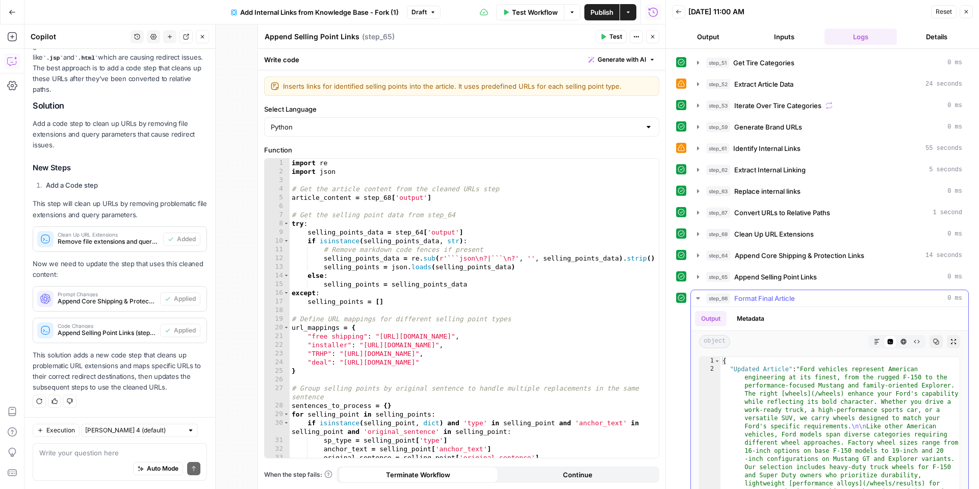
click at [878, 338] on icon "button" at bounding box center [877, 341] width 6 height 6
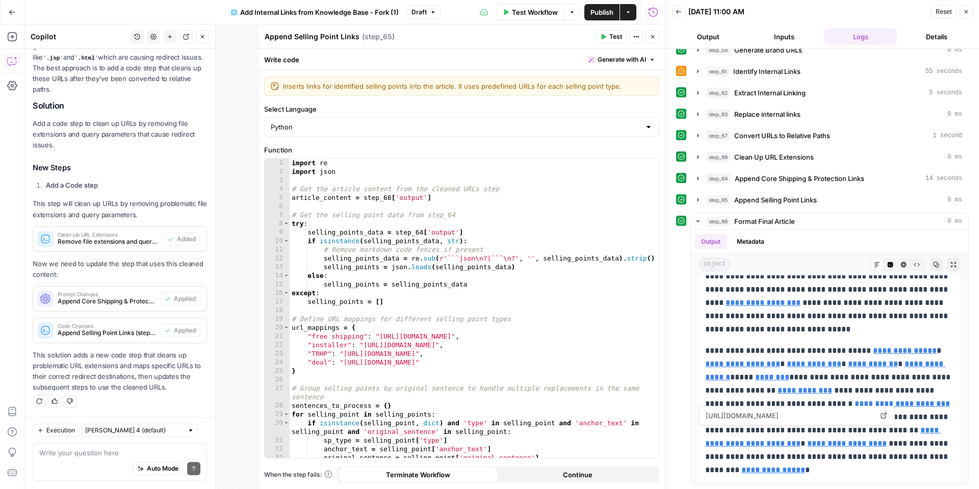
click at [90, 460] on div "Auto Mode Send" at bounding box center [119, 469] width 161 height 22
type textarea "C"
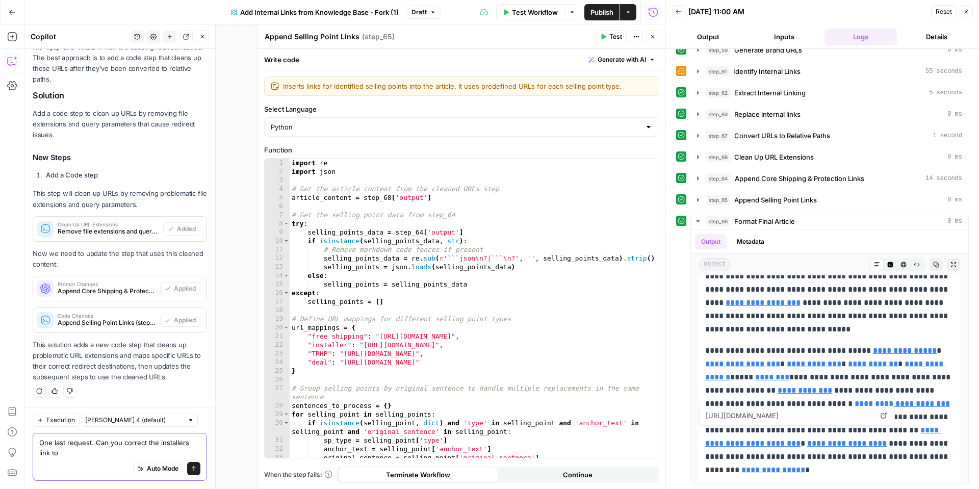
scroll to position [1872, 0]
click at [88, 453] on textarea "One last request. Can you correct the installers link to only include "delivery…" at bounding box center [119, 447] width 161 height 20
click at [83, 451] on textarea "One last request. Can you correct the installers link to only include "/deliver…" at bounding box center [119, 447] width 161 height 20
click at [175, 451] on textarea "One last request. Can you correct the installers link to only include the "/del…" at bounding box center [119, 447] width 161 height 20
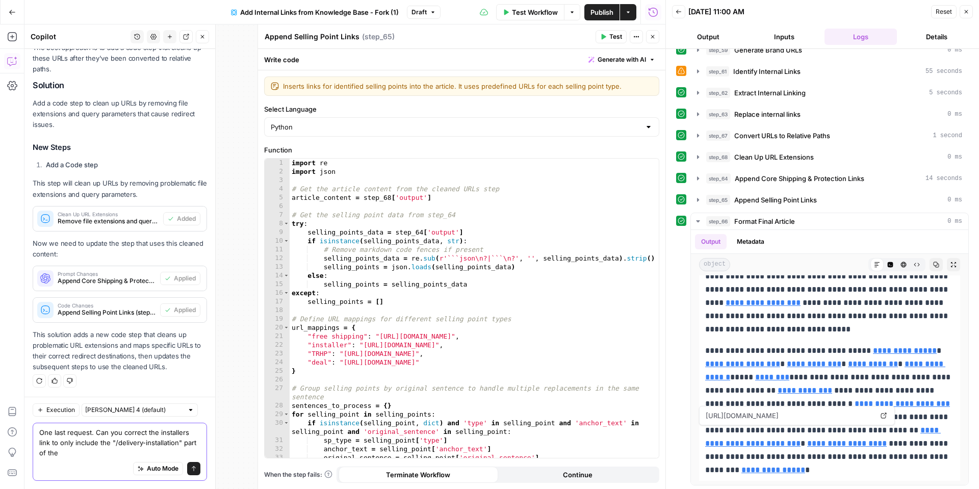
scroll to position [1882, 0]
drag, startPoint x: 849, startPoint y: 413, endPoint x: 702, endPoint y: 415, distance: 146.3
click at [702, 415] on div "https://www.tirerack.com/delivery-installation Open in a new tab" at bounding box center [797, 415] width 196 height 19
copy span "[URL][DOMAIN_NAME]"
click at [180, 451] on textarea "One last request. Can you correct the installers link to only include the "/del…" at bounding box center [119, 442] width 161 height 31
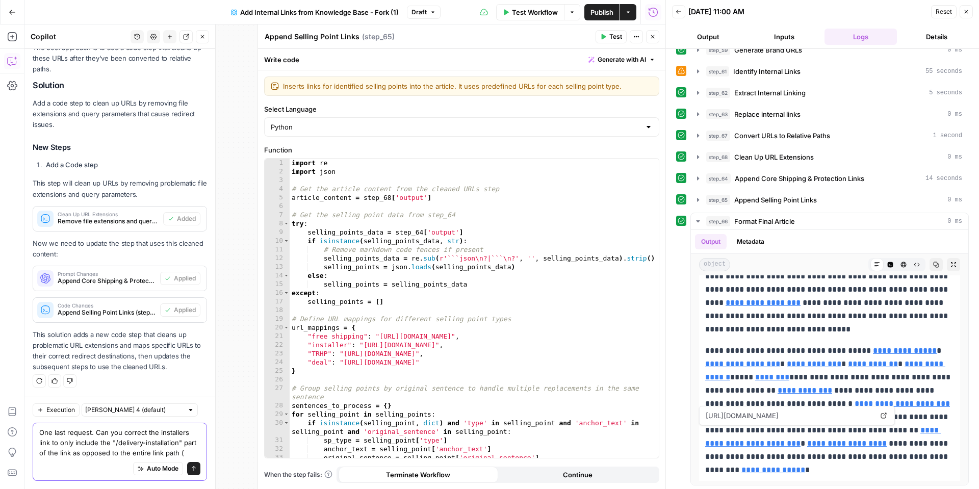
paste textarea "[URL][DOMAIN_NAME]"
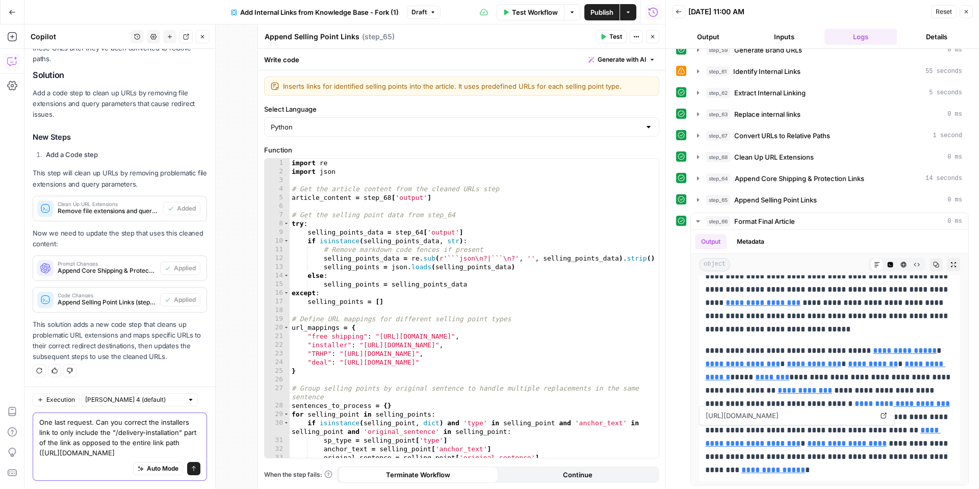
scroll to position [1892, 0]
type textarea "One last request. Can you correct the installers link to only include the "/del…"
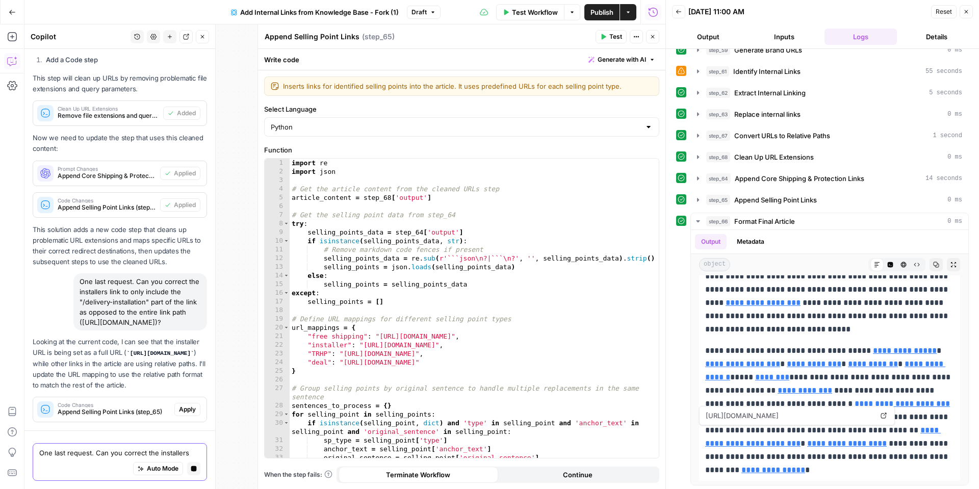
scroll to position [2038, 0]
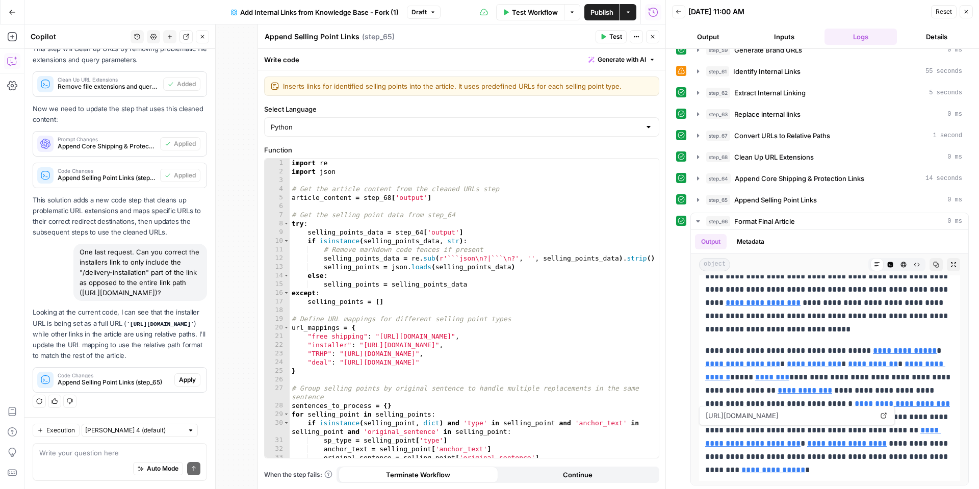
click at [184, 382] on span "Apply" at bounding box center [187, 379] width 17 height 9
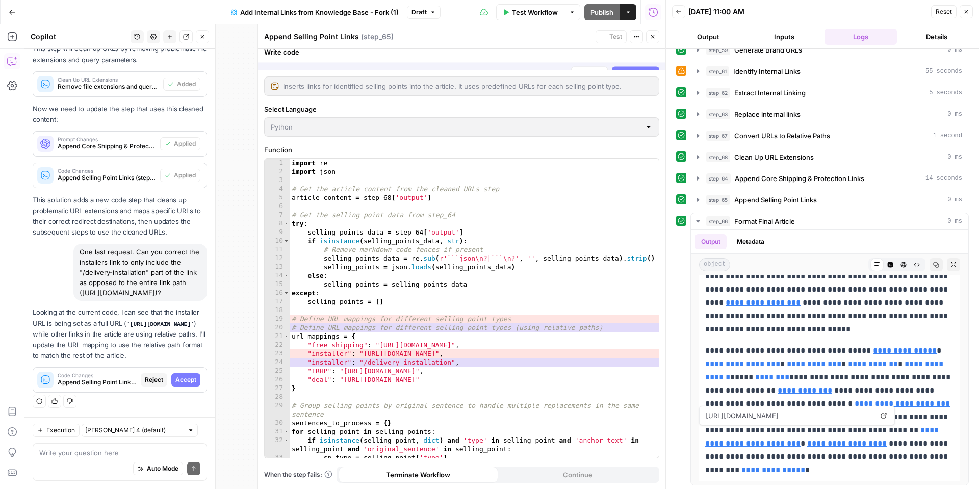
scroll to position [1940, 0]
click at [190, 381] on span "Accept" at bounding box center [185, 379] width 21 height 9
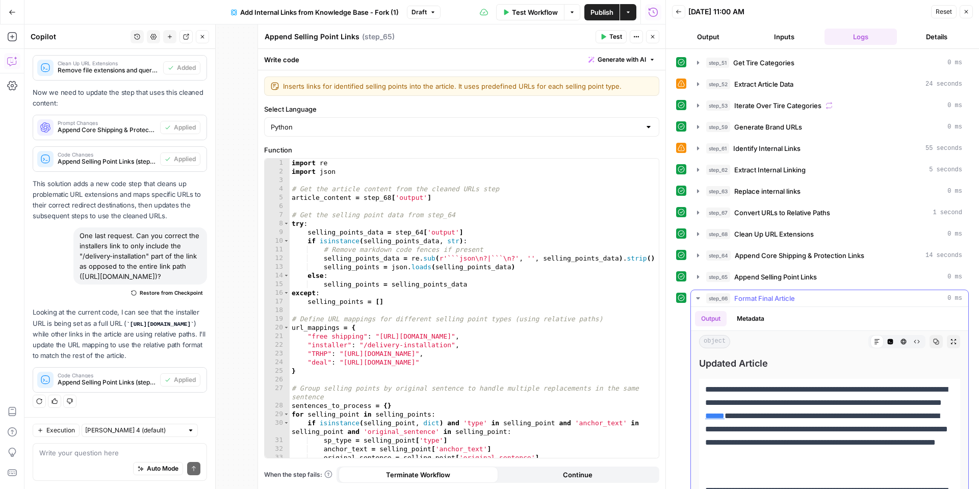
scroll to position [12, 0]
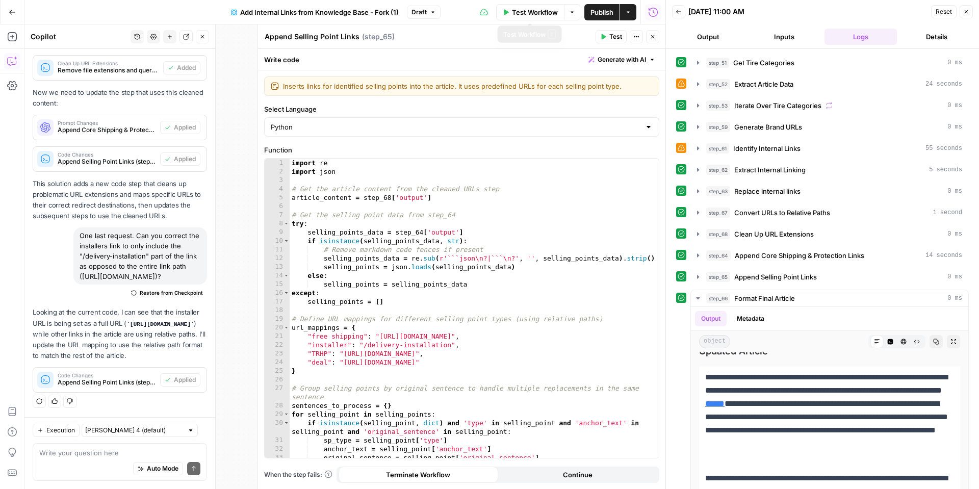
click at [542, 11] on span "Test Workflow" at bounding box center [535, 12] width 46 height 10
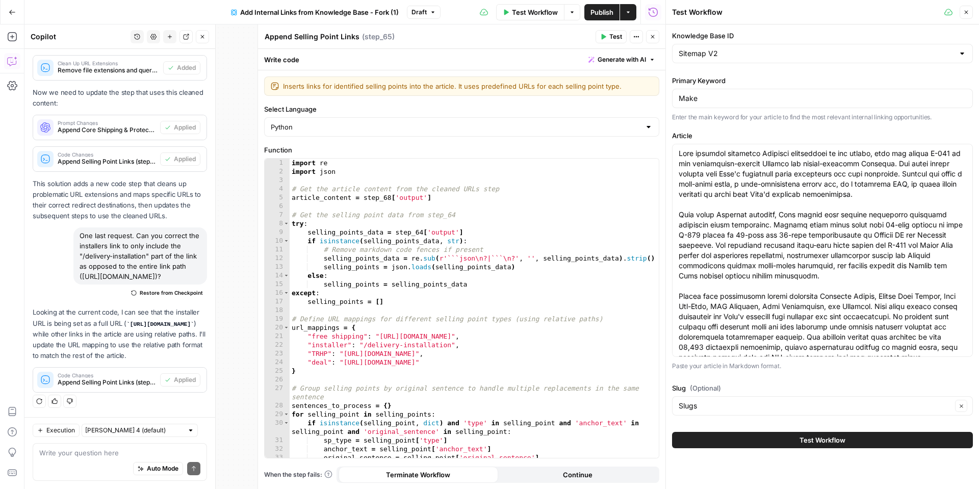
click at [827, 444] on span "Test Workflow" at bounding box center [822, 440] width 46 height 10
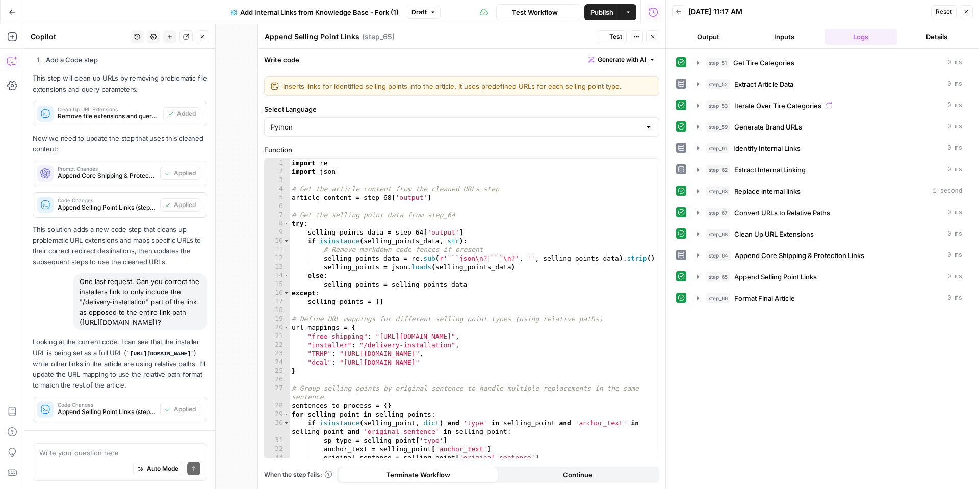
scroll to position [2054, 0]
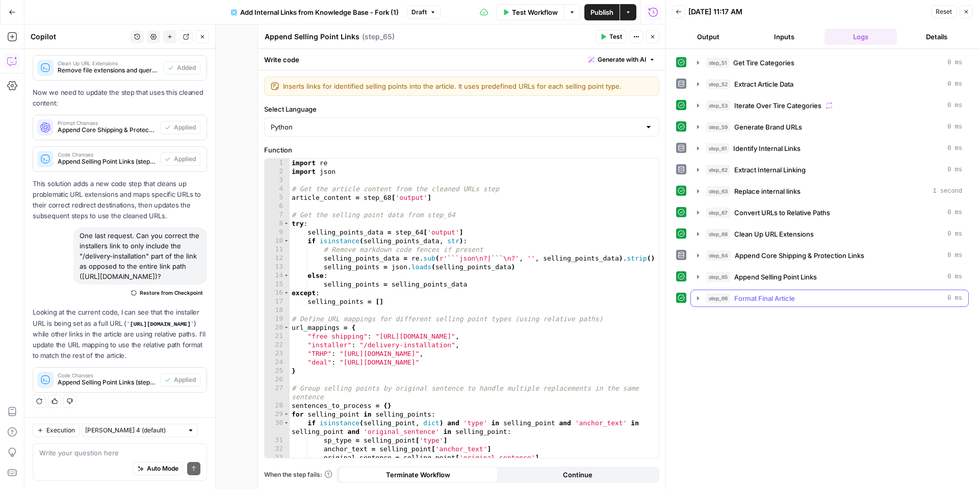
click at [697, 298] on icon "button" at bounding box center [698, 298] width 2 height 4
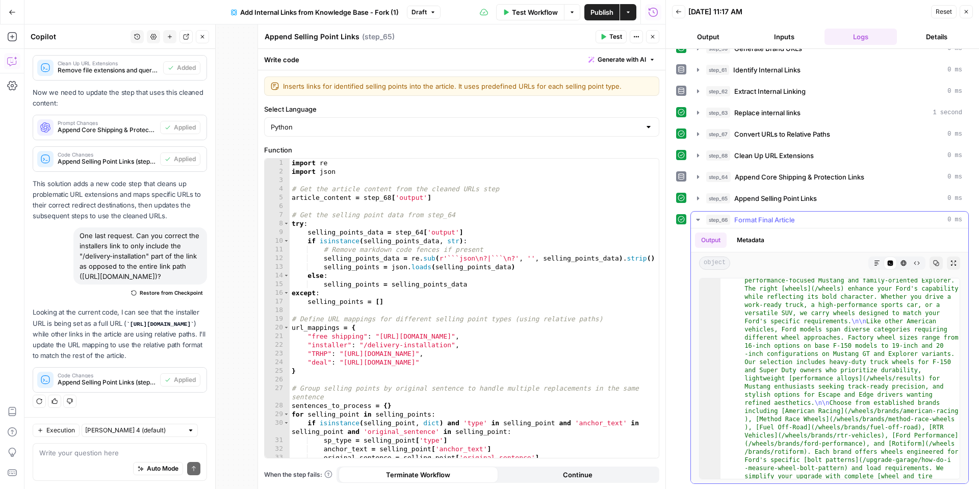
scroll to position [27, 0]
click at [874, 260] on icon "button" at bounding box center [877, 263] width 6 height 6
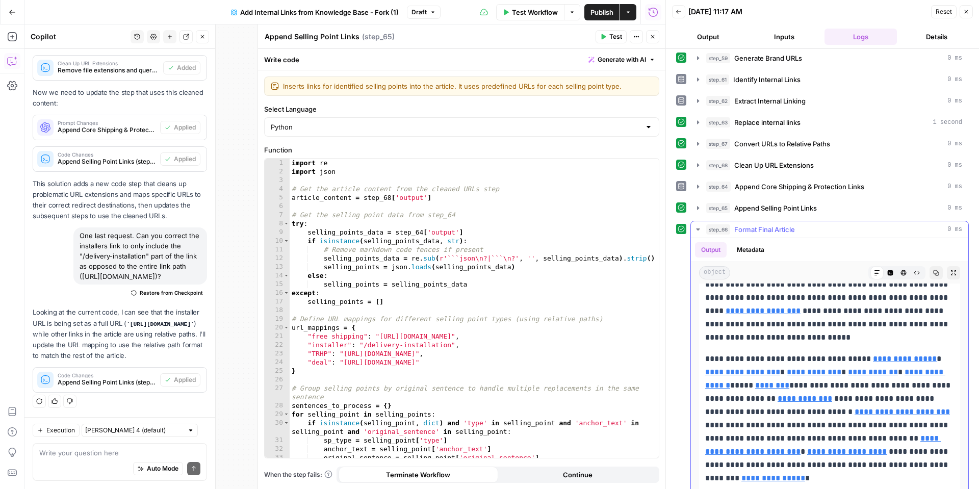
scroll to position [78, 0]
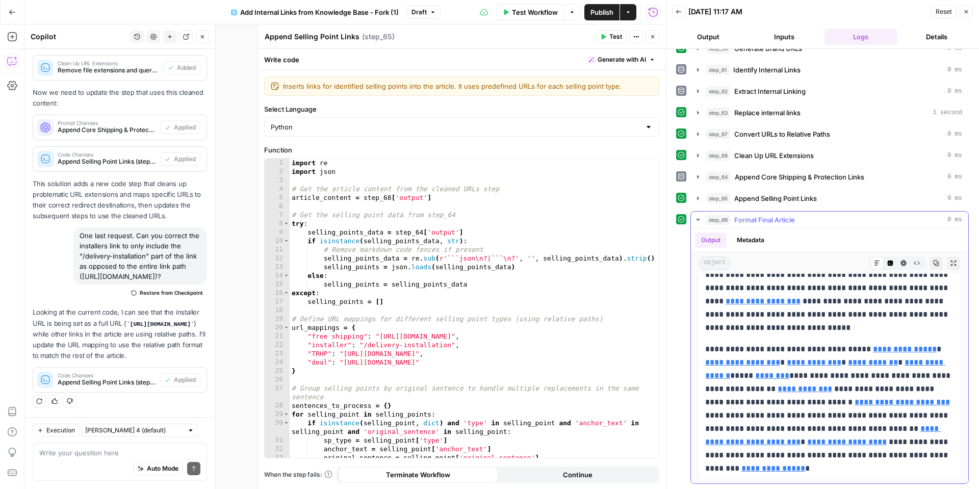
click at [932, 264] on button "Copy" at bounding box center [935, 262] width 13 height 13
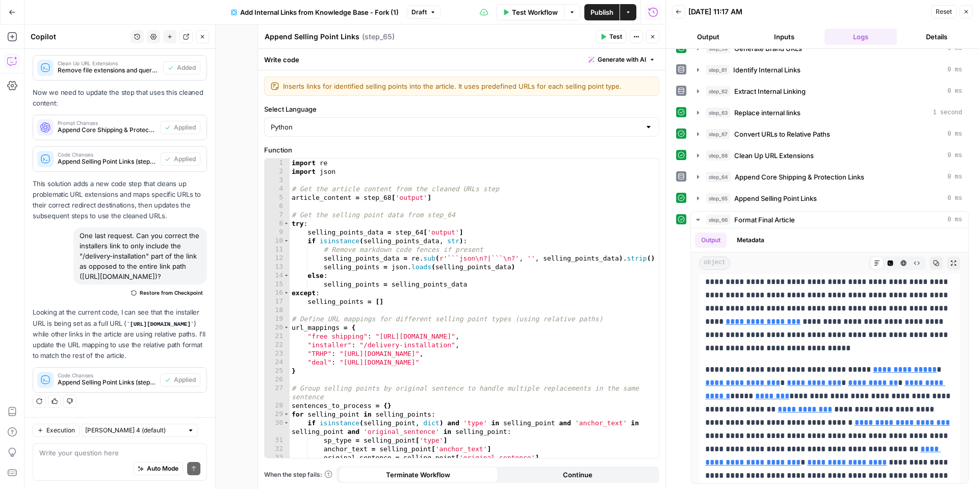
scroll to position [190, 0]
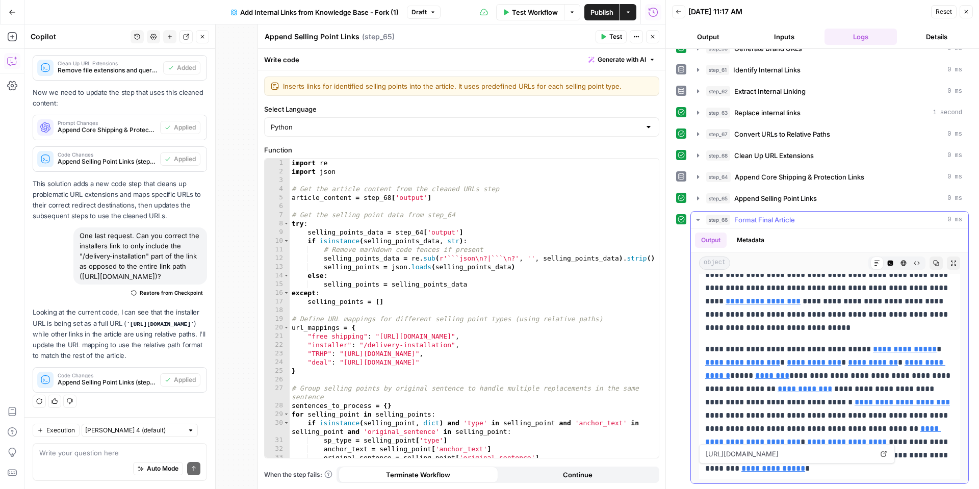
click at [757, 453] on span "[URL][DOMAIN_NAME]" at bounding box center [788, 453] width 171 height 18
click at [881, 451] on icon at bounding box center [883, 454] width 6 height 6
click at [74, 460] on div "Auto Mode Send" at bounding box center [119, 469] width 161 height 22
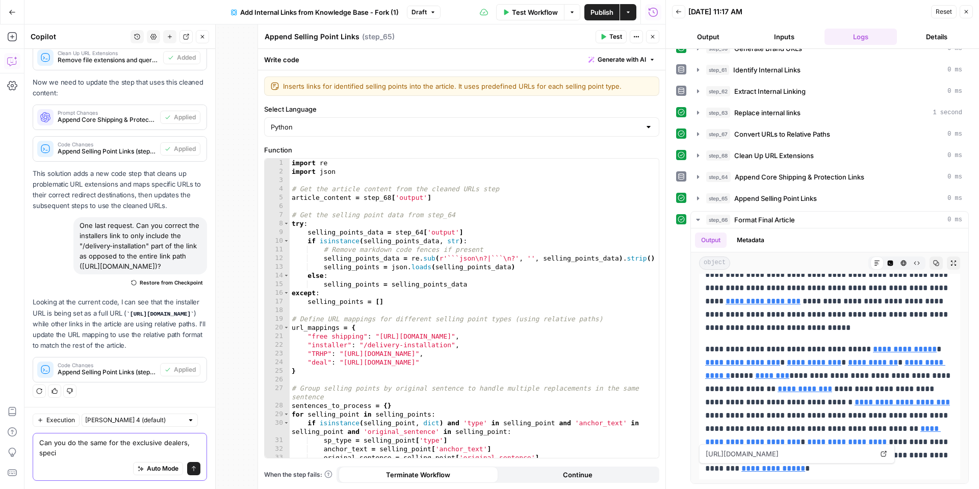
scroll to position [2064, 0]
type textarea "Can you do the same for the exclusive dealers, special offers links?"
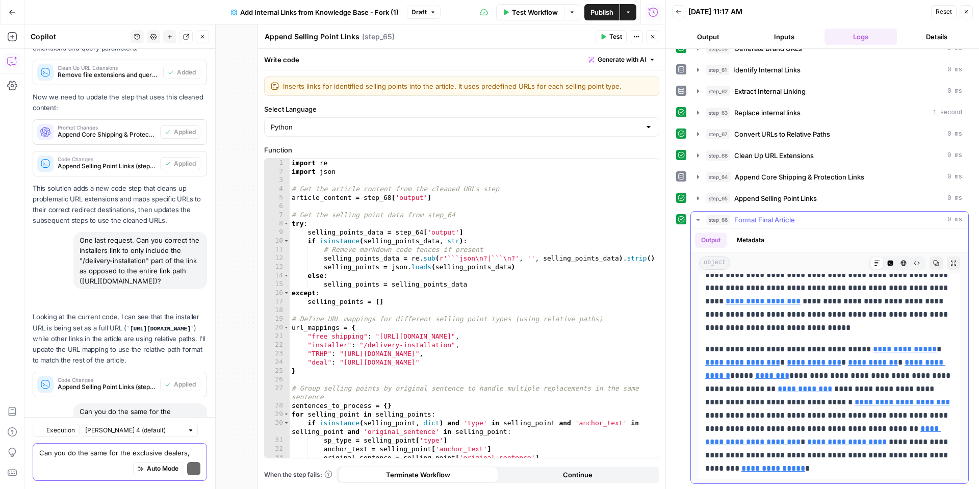
scroll to position [2157, 0]
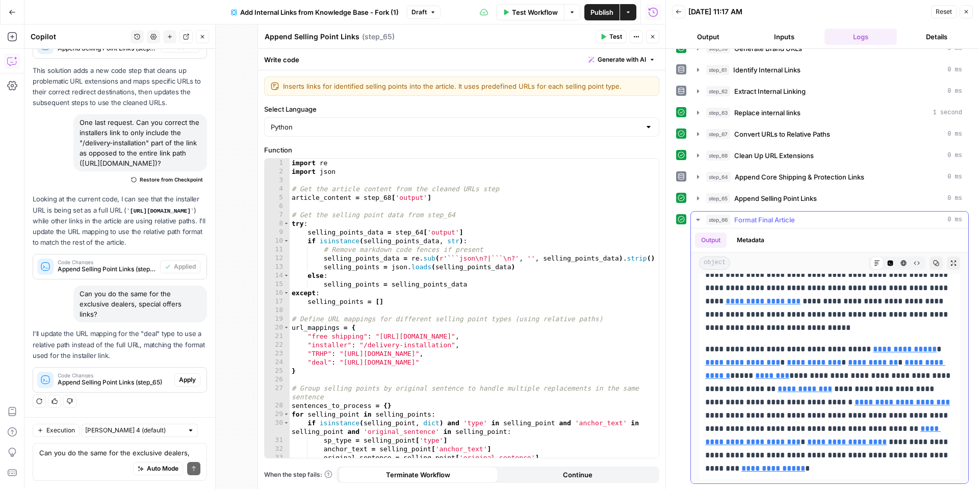
click at [816, 472] on p "**********" at bounding box center [829, 409] width 249 height 133
drag, startPoint x: 816, startPoint y: 468, endPoint x: 717, endPoint y: 302, distance: 193.4
click at [717, 302] on div "**********" at bounding box center [829, 294] width 261 height 369
drag, startPoint x: 824, startPoint y: 470, endPoint x: 813, endPoint y: 451, distance: 22.1
click at [822, 466] on p "**********" at bounding box center [829, 409] width 249 height 133
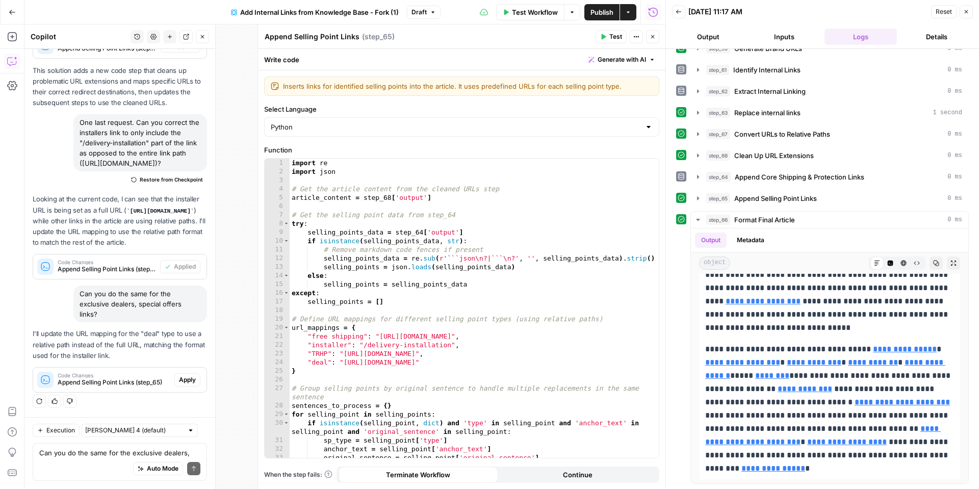
drag, startPoint x: 189, startPoint y: 383, endPoint x: 250, endPoint y: 405, distance: 65.0
click at [188, 383] on span "Apply" at bounding box center [187, 379] width 17 height 9
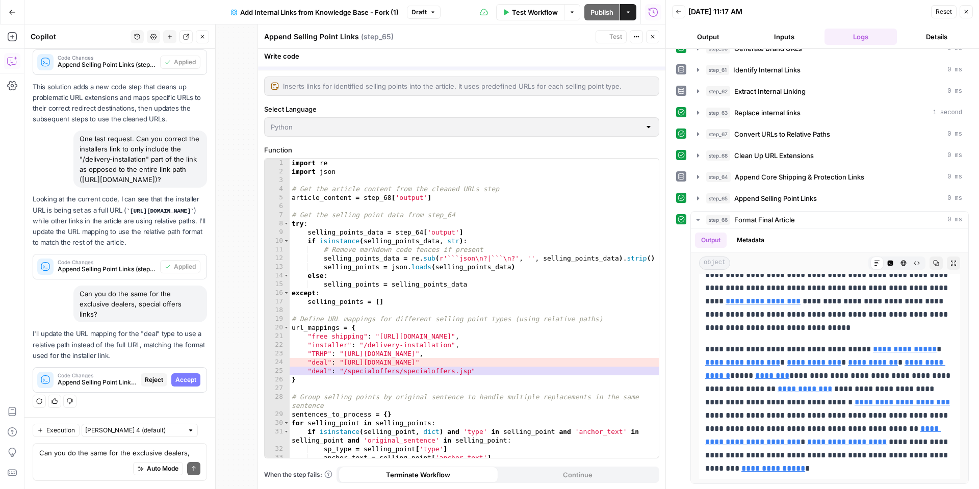
scroll to position [2042, 0]
click at [184, 382] on span "Accept" at bounding box center [185, 379] width 21 height 9
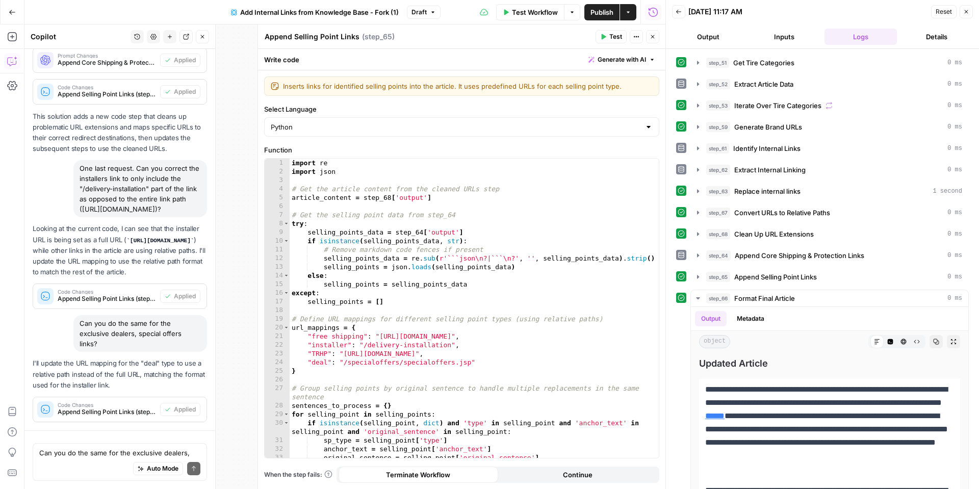
scroll to position [2173, 0]
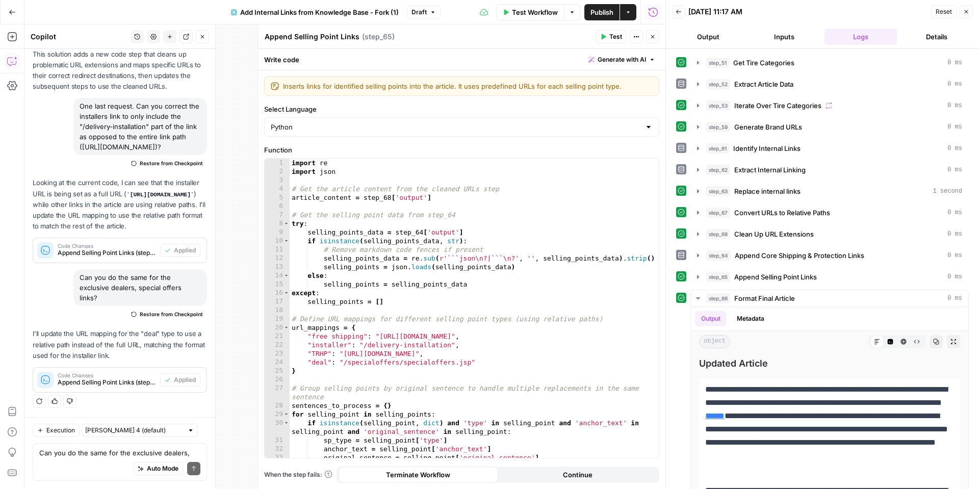
click at [548, 17] on button "Test Workflow" at bounding box center [530, 12] width 68 height 16
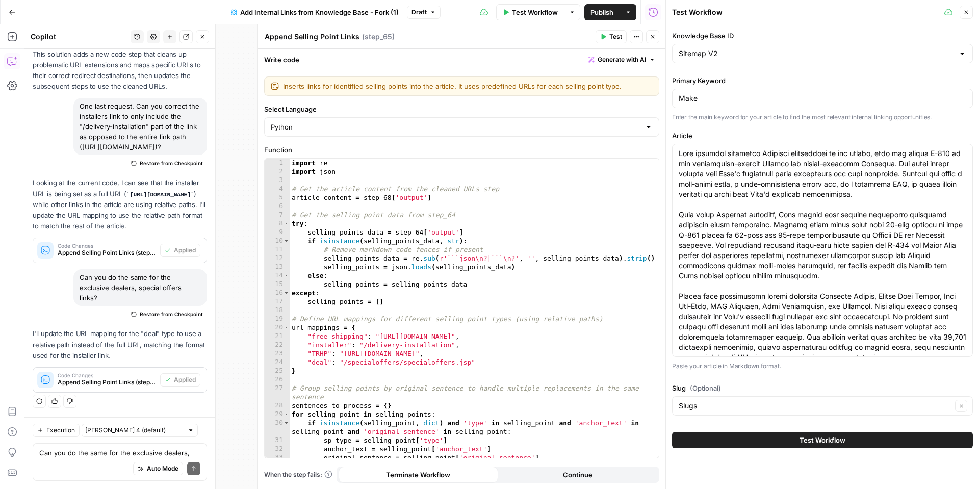
click at [781, 435] on button "Test Workflow" at bounding box center [822, 440] width 301 height 16
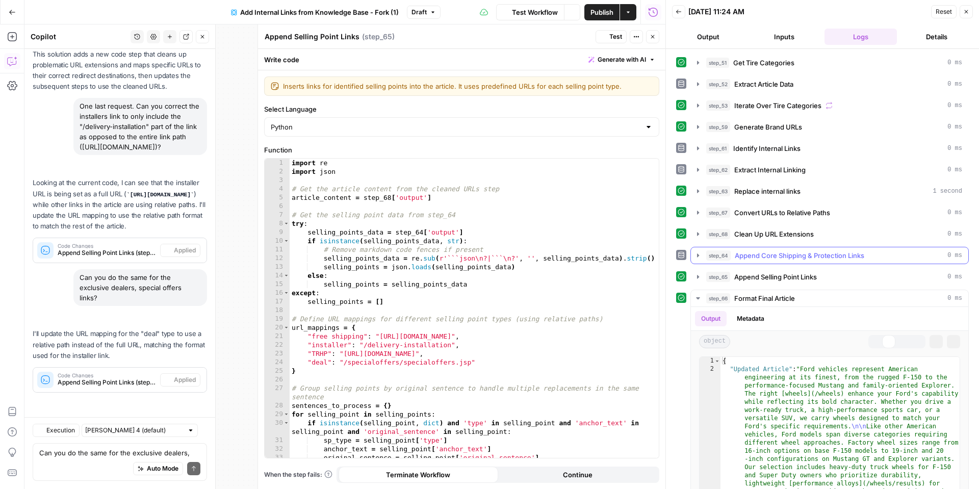
scroll to position [2173, 0]
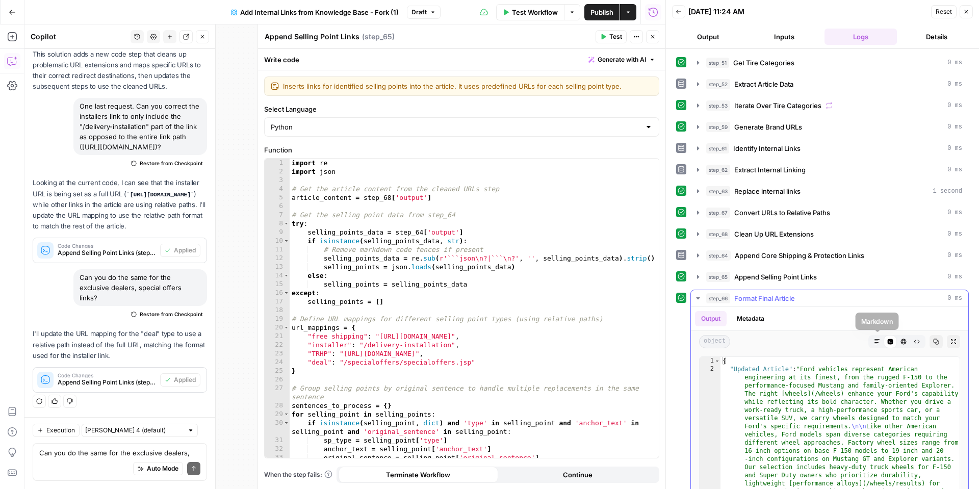
click at [880, 337] on button "Markdown" at bounding box center [876, 341] width 13 height 13
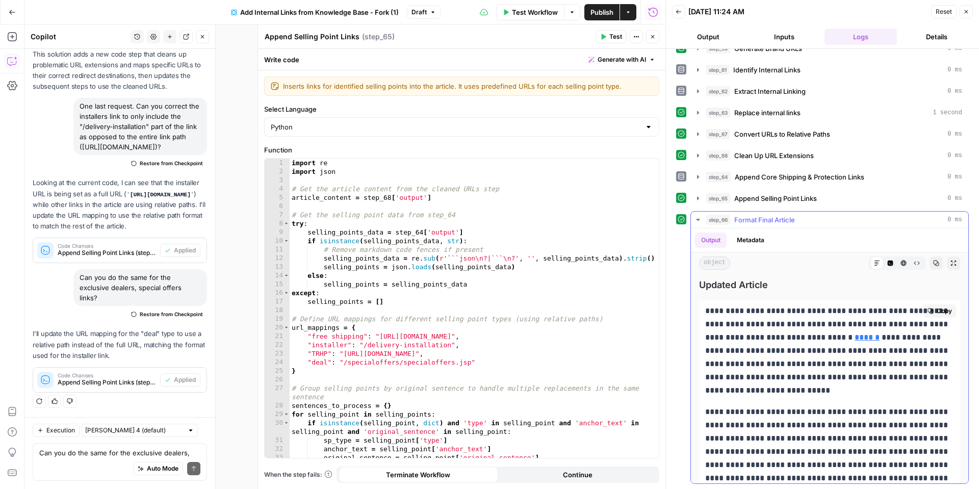
scroll to position [1, 0]
drag, startPoint x: 779, startPoint y: 468, endPoint x: 705, endPoint y: 312, distance: 173.3
click at [704, 312] on div "**********" at bounding box center [829, 484] width 261 height 369
copy div "**********"
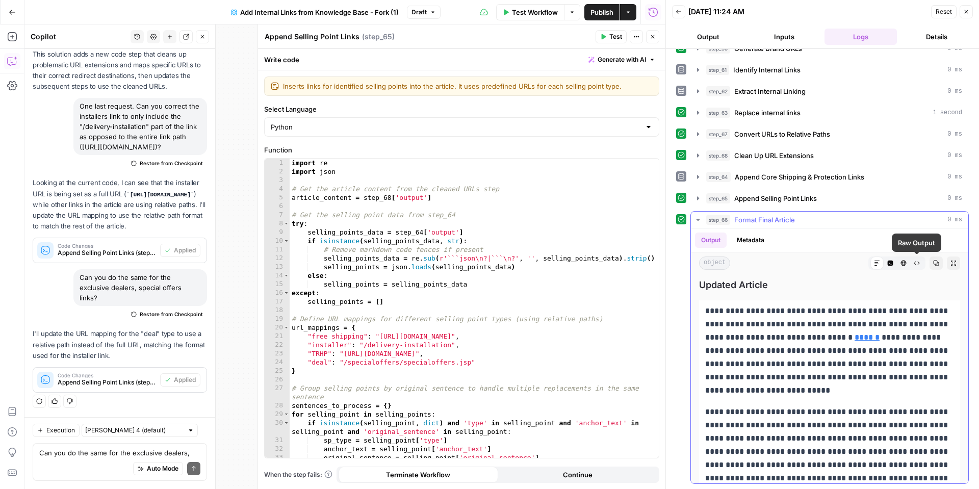
click at [913, 264] on icon "button" at bounding box center [916, 263] width 6 height 6
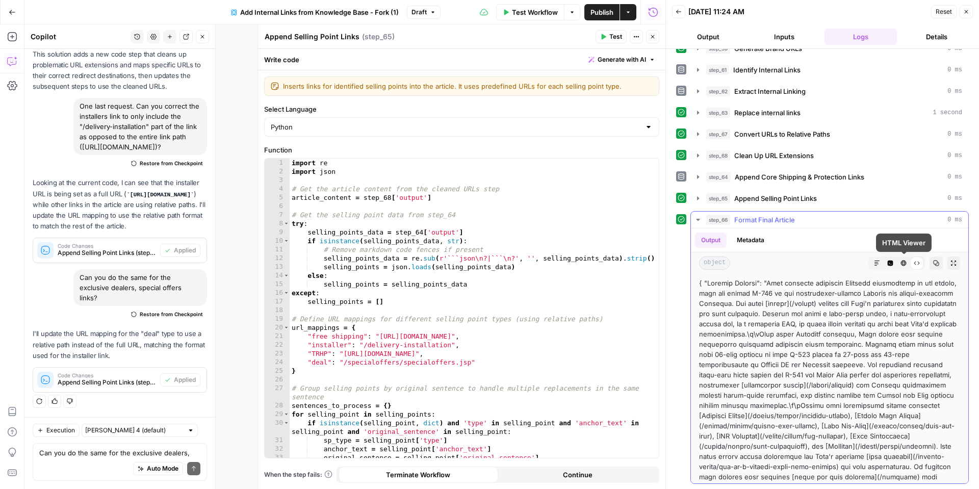
drag, startPoint x: 902, startPoint y: 262, endPoint x: 895, endPoint y: 267, distance: 8.2
click at [902, 262] on icon "button" at bounding box center [903, 263] width 6 height 6
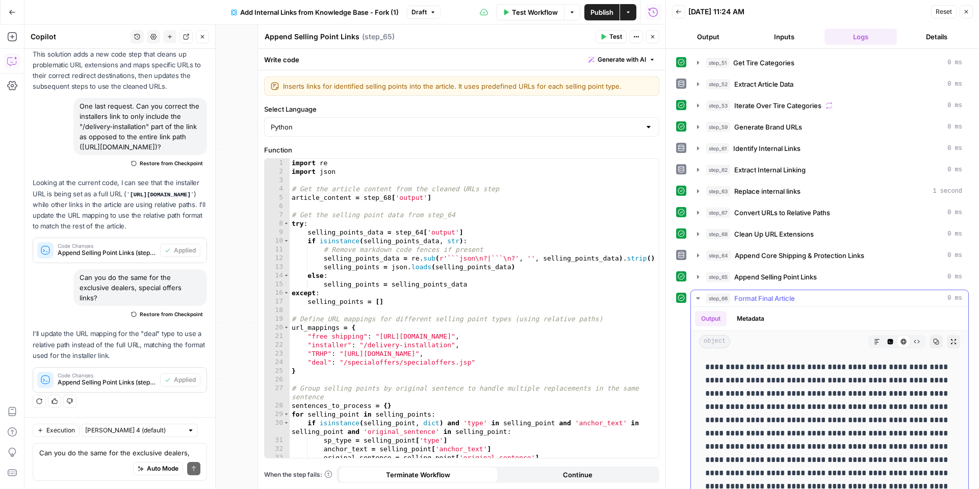
scroll to position [1, 0]
click at [881, 338] on button "Markdown" at bounding box center [876, 341] width 13 height 13
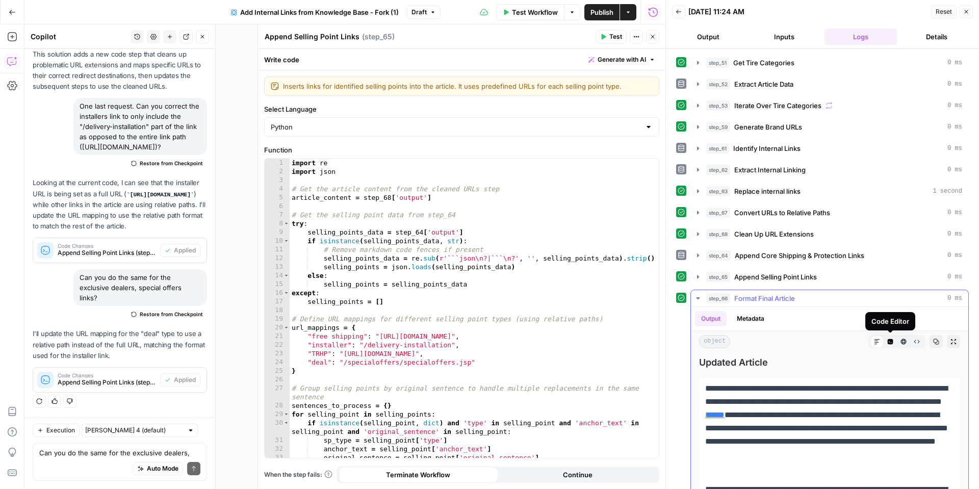
click at [888, 340] on icon "button" at bounding box center [890, 342] width 6 height 6
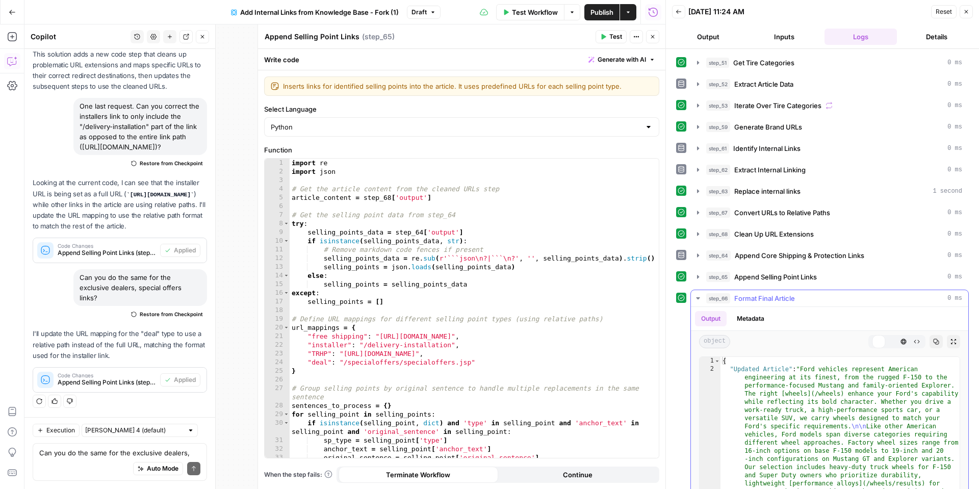
scroll to position [0, 0]
drag, startPoint x: 967, startPoint y: 14, endPoint x: 916, endPoint y: 21, distance: 51.0
click at [966, 14] on icon "button" at bounding box center [966, 12] width 6 height 6
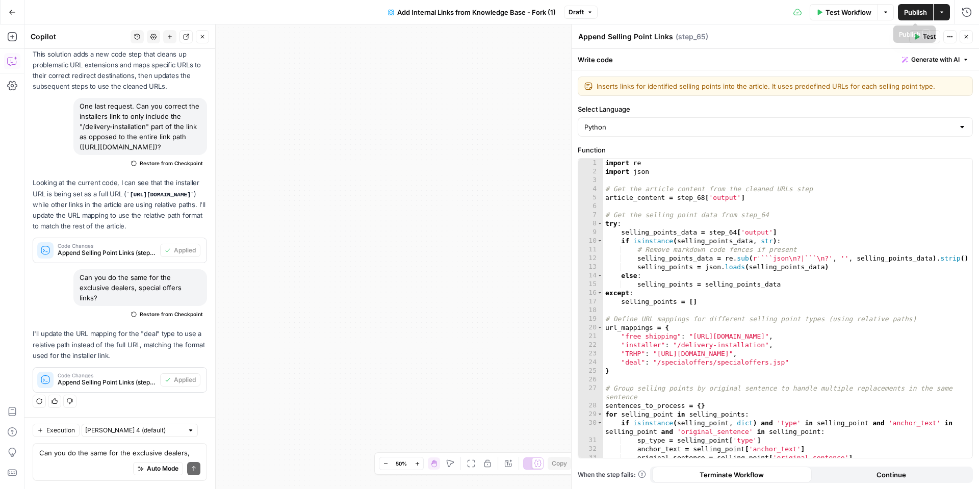
click at [915, 10] on span "Publish" at bounding box center [915, 12] width 23 height 10
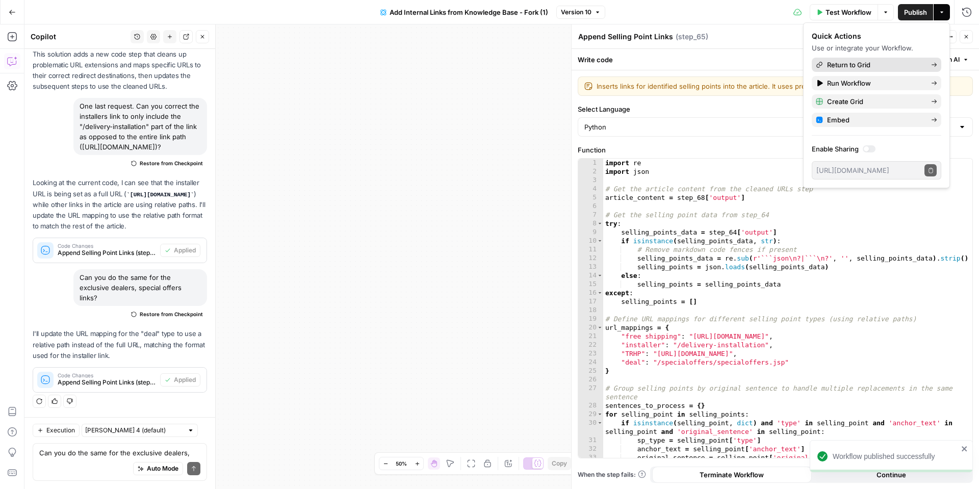
click at [860, 63] on span "Return to Grid" at bounding box center [875, 65] width 96 height 10
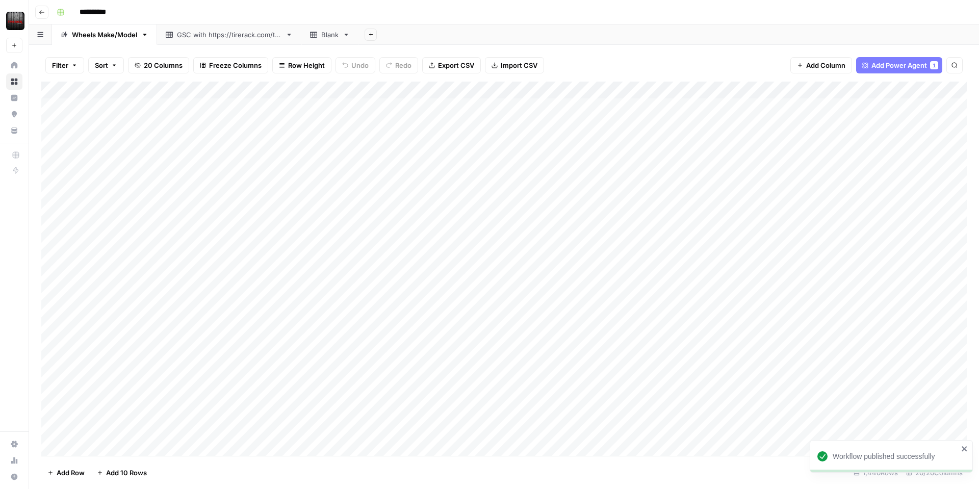
click at [654, 402] on div "Add Column" at bounding box center [503, 269] width 925 height 374
click at [703, 400] on div "Add Column" at bounding box center [503, 269] width 925 height 374
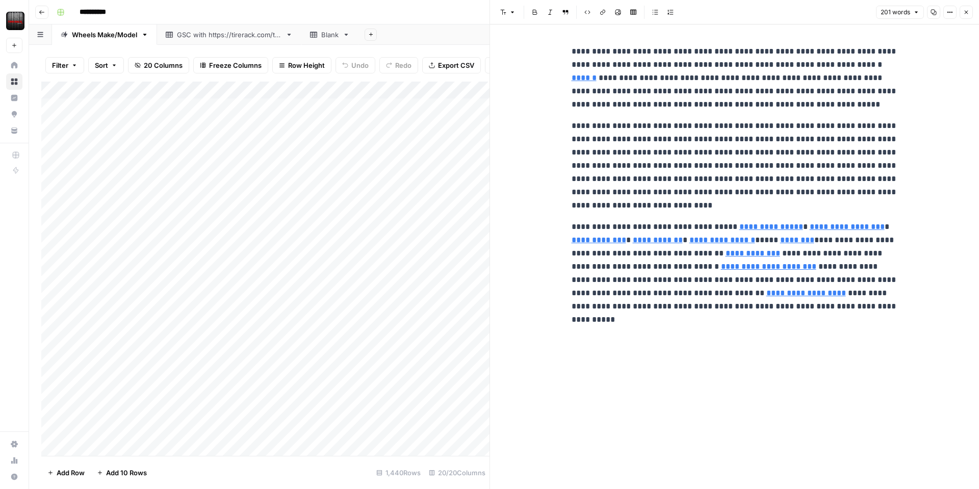
type input "/mobile-installation"
click at [961, 14] on button "Close" at bounding box center [965, 12] width 13 height 13
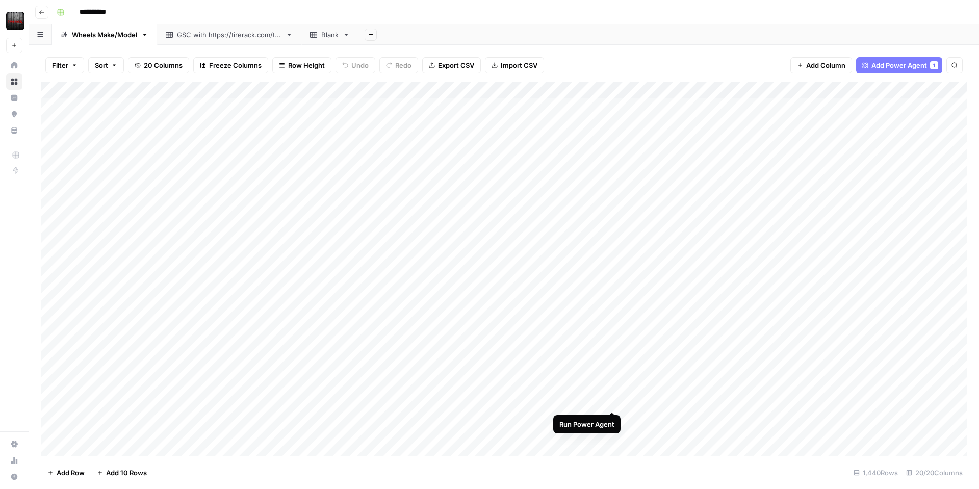
click at [611, 400] on div "Add Column" at bounding box center [503, 269] width 925 height 374
click at [599, 400] on div "Add Column" at bounding box center [503, 269] width 925 height 374
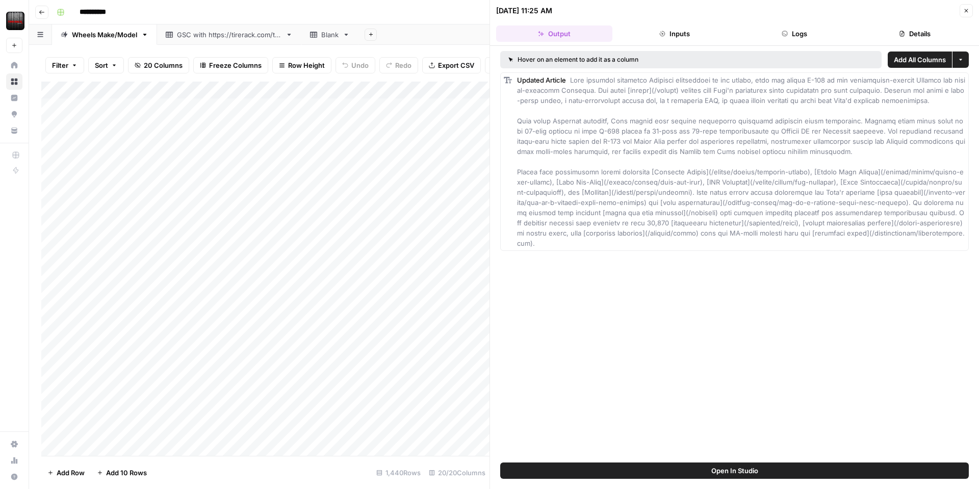
click at [671, 32] on button "Inputs" at bounding box center [674, 33] width 116 height 16
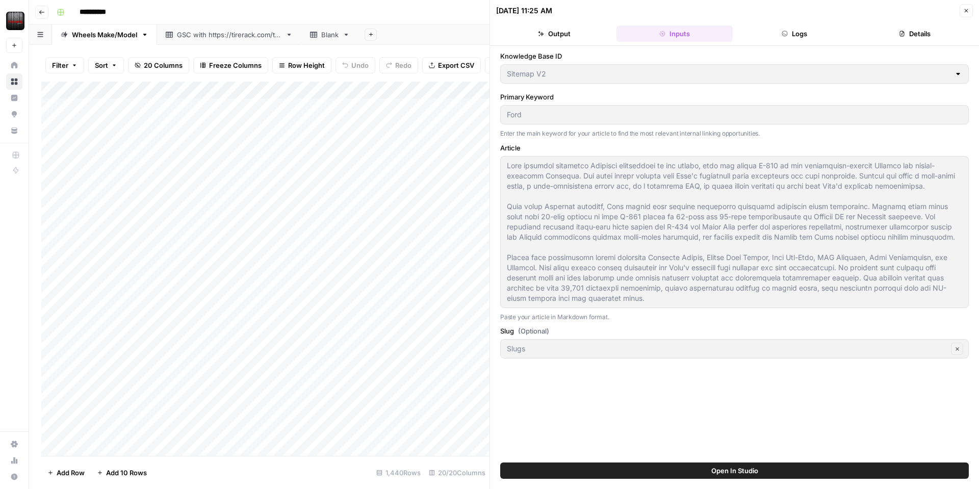
click at [805, 36] on button "Logs" at bounding box center [795, 33] width 116 height 16
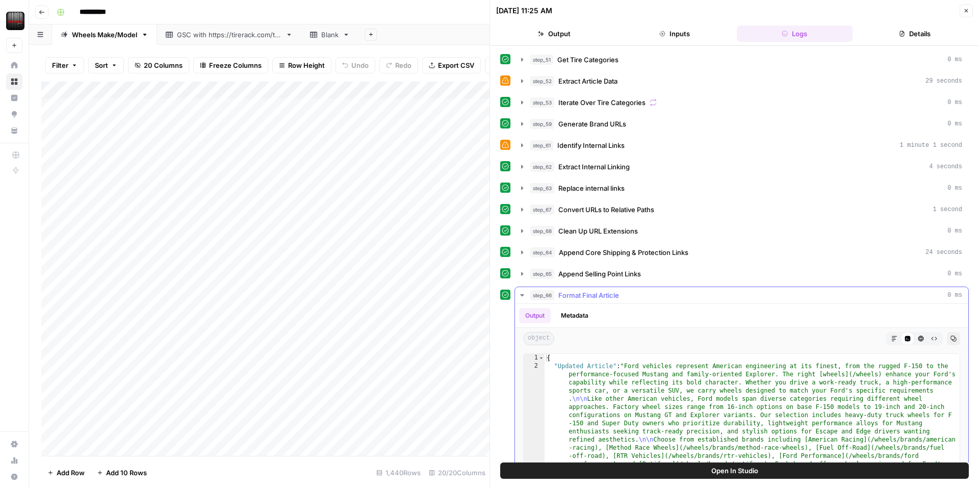
click at [892, 341] on icon "button" at bounding box center [894, 338] width 6 height 6
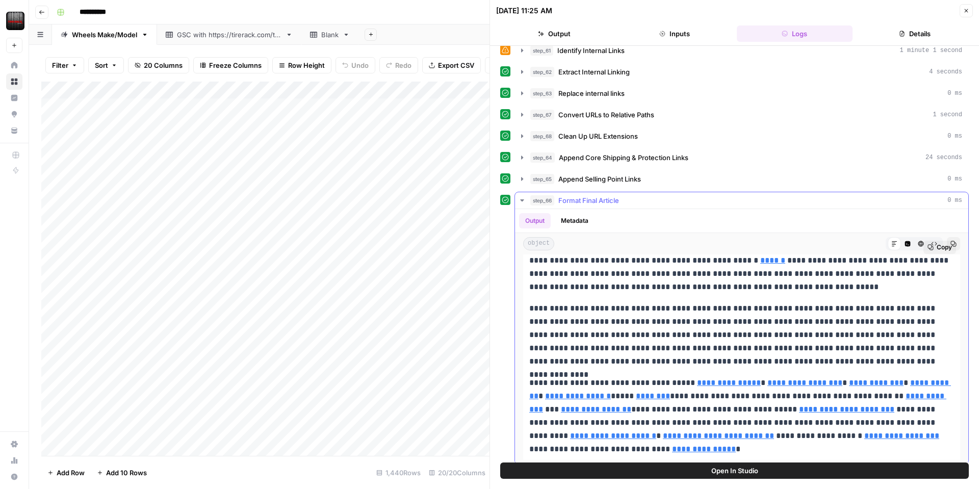
scroll to position [102, 0]
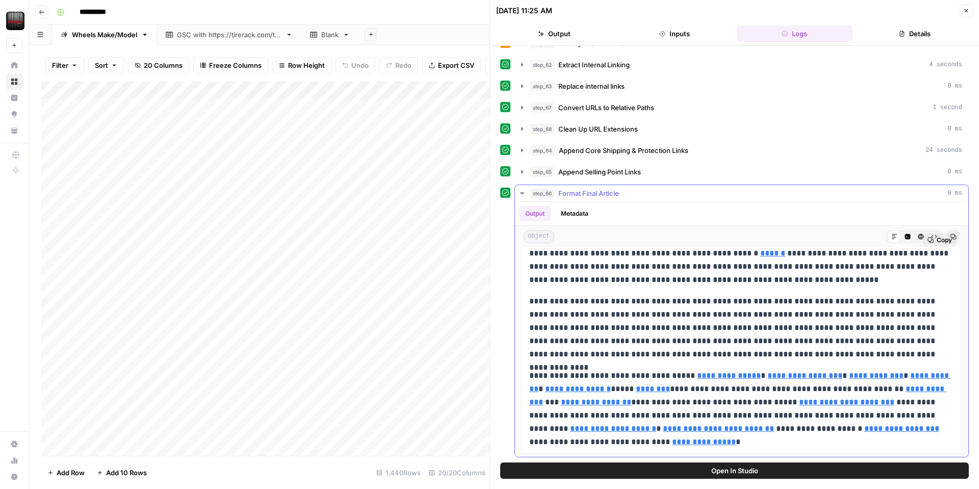
click at [608, 443] on p "**********" at bounding box center [741, 409] width 425 height 80
click at [941, 243] on span "Copy" at bounding box center [943, 239] width 15 height 9
drag, startPoint x: 965, startPoint y: 15, endPoint x: 964, endPoint y: 68, distance: 53.0
click at [964, 15] on button "Close" at bounding box center [965, 10] width 13 height 13
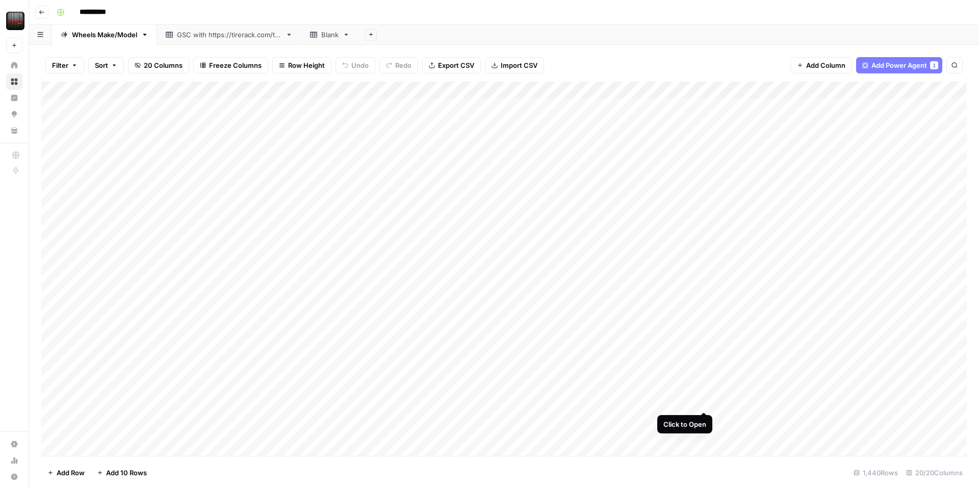
click at [701, 400] on div "Add Column" at bounding box center [503, 269] width 925 height 374
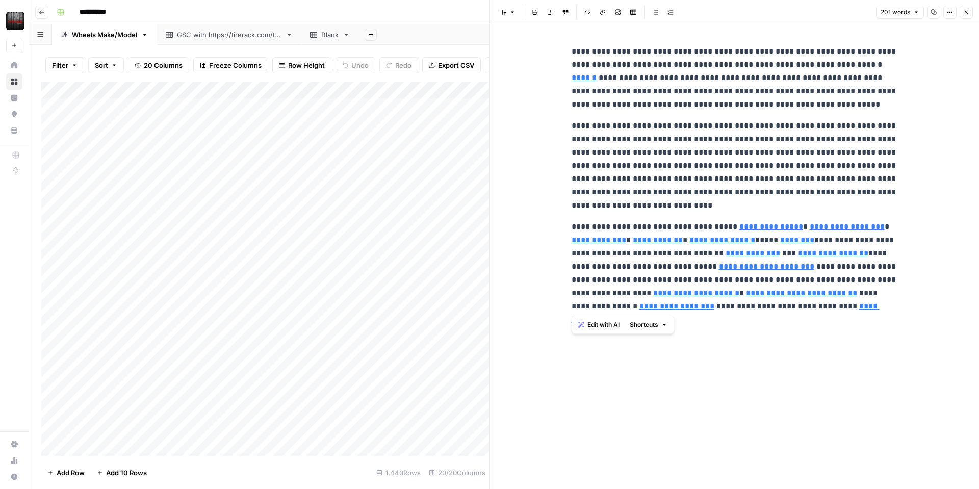
drag, startPoint x: 896, startPoint y: 352, endPoint x: 522, endPoint y: 41, distance: 486.1
click at [524, 35] on div "**********" at bounding box center [734, 256] width 489 height 464
click at [870, 325] on div "**********" at bounding box center [734, 256] width 338 height 464
type input "/wheels/brands/fuel-off-road"
drag, startPoint x: 891, startPoint y: 327, endPoint x: 500, endPoint y: 182, distance: 416.9
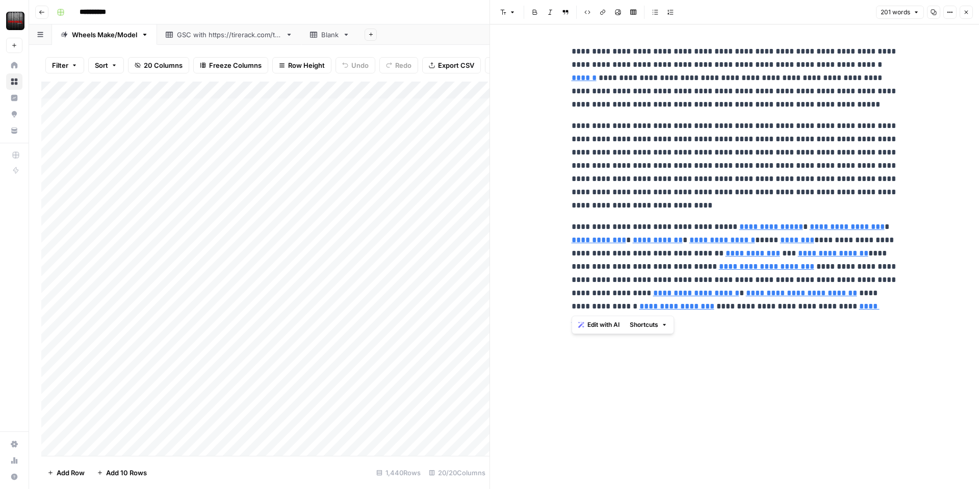
click at [500, 182] on div "**********" at bounding box center [734, 256] width 489 height 464
drag, startPoint x: 504, startPoint y: 180, endPoint x: 644, endPoint y: 226, distance: 147.2
click at [504, 180] on div "**********" at bounding box center [734, 256] width 489 height 464
type input "/specialoffers/specialoffers.jsp"
type input "/wheels/brands/rtr-vehicles"
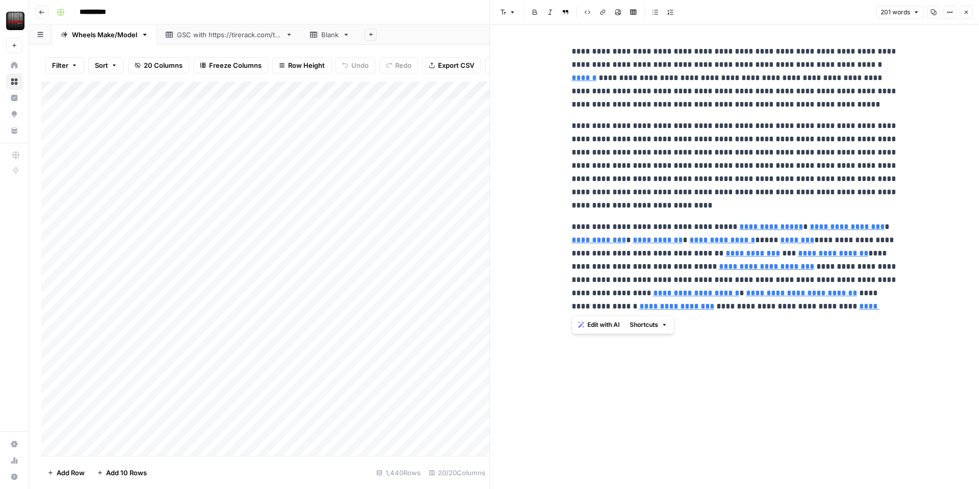
drag, startPoint x: 867, startPoint y: 307, endPoint x: 511, endPoint y: 35, distance: 448.7
click at [512, 30] on div "**********" at bounding box center [734, 256] width 489 height 464
copy div "**********"
